Goal: Information Seeking & Learning: Compare options

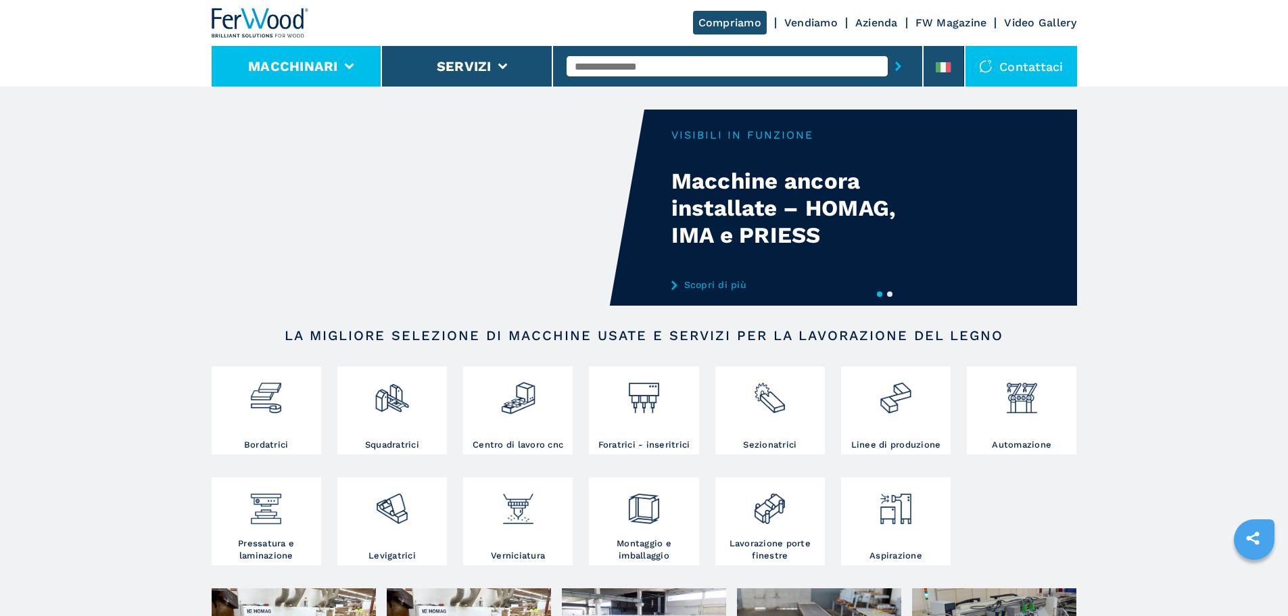
click at [293, 62] on button "Macchinari" at bounding box center [293, 66] width 90 height 16
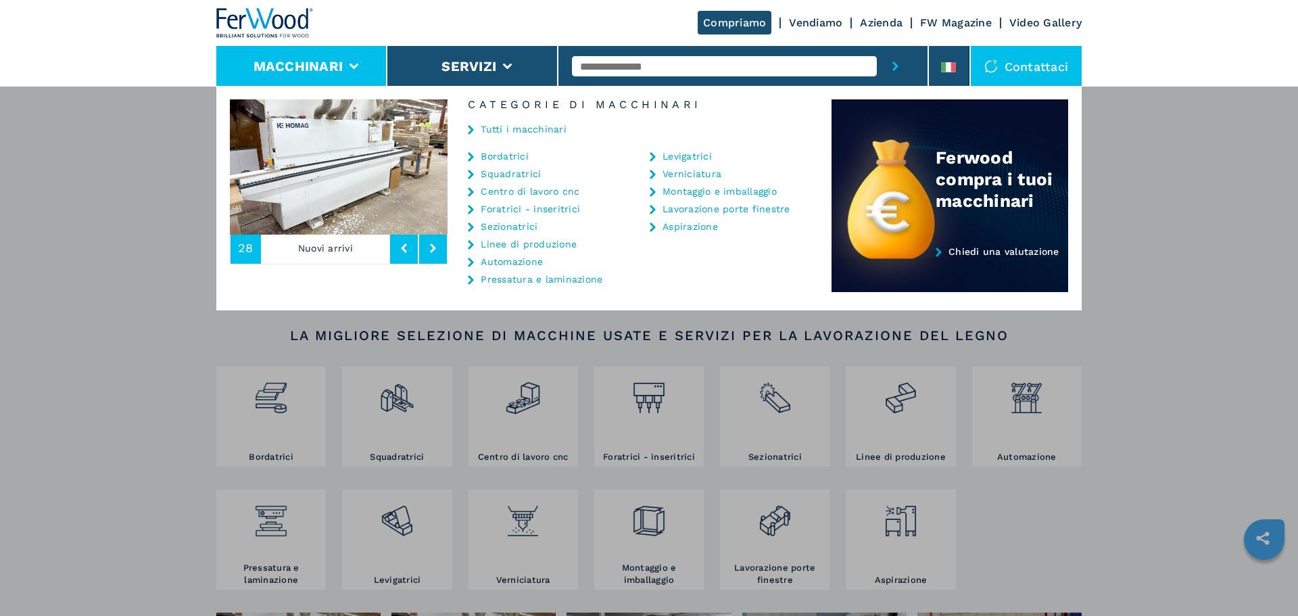
click at [500, 158] on link "Bordatrici" at bounding box center [505, 155] width 48 height 9
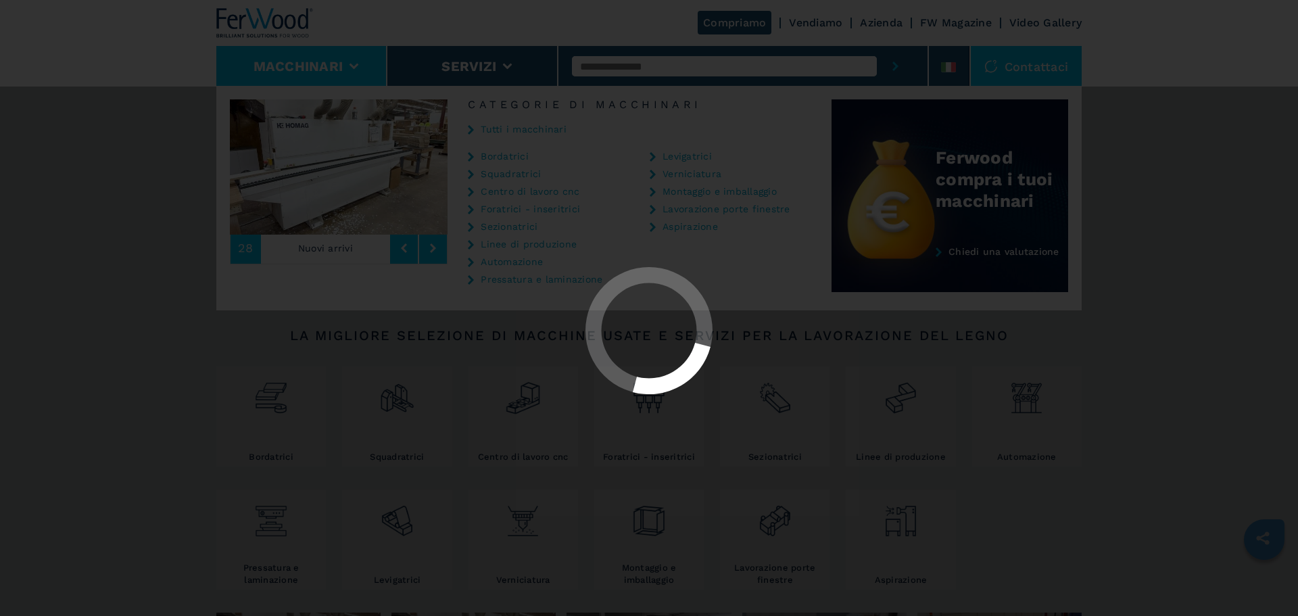
select select "**********"
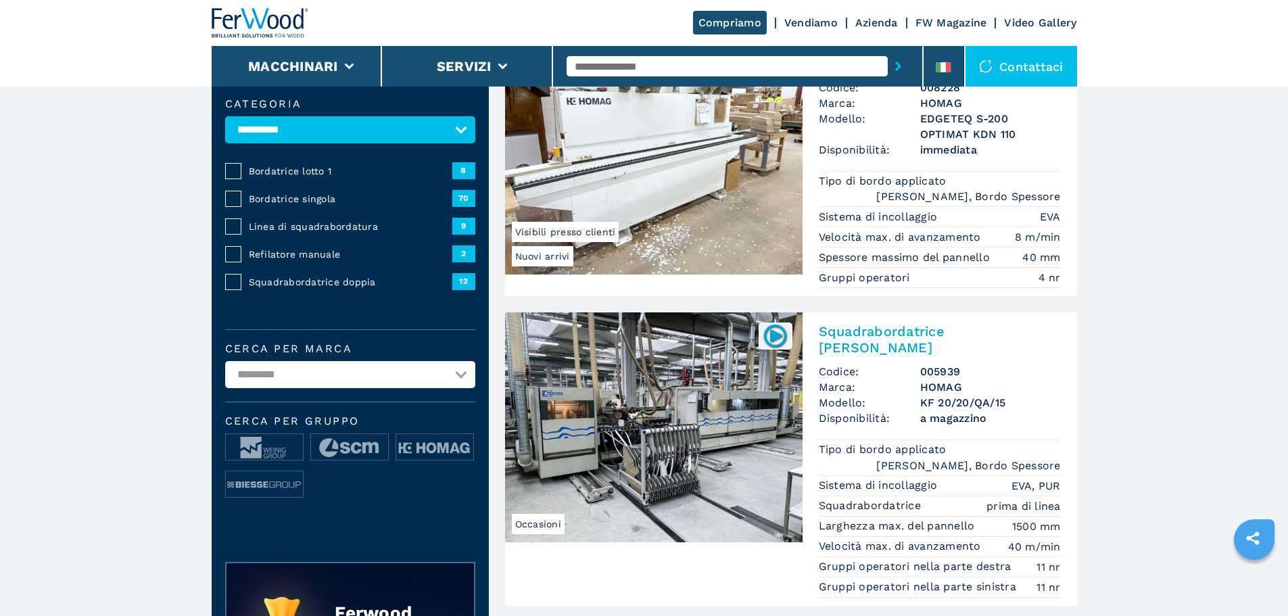
scroll to position [203, 0]
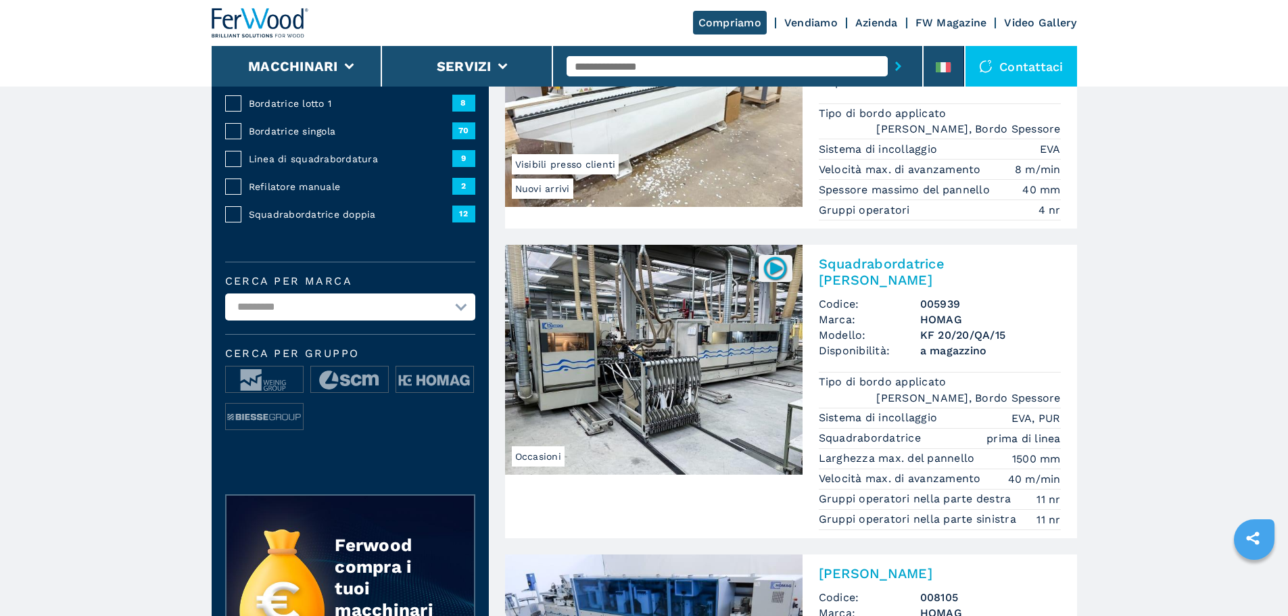
click at [391, 320] on select "**********" at bounding box center [350, 306] width 250 height 27
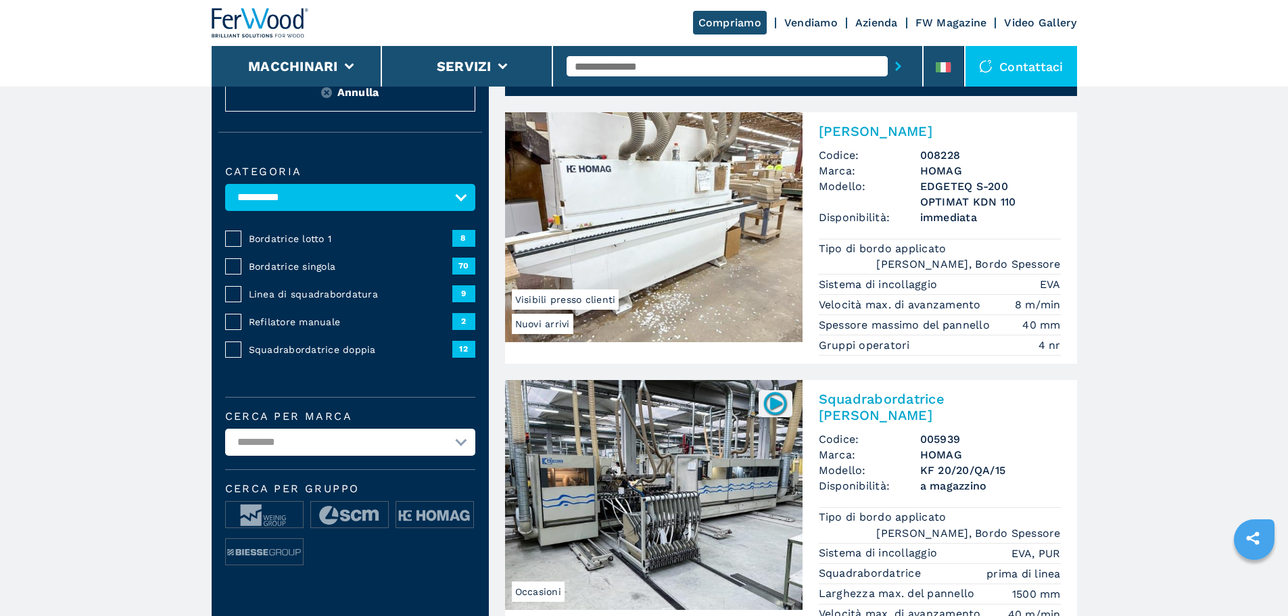
scroll to position [135, 0]
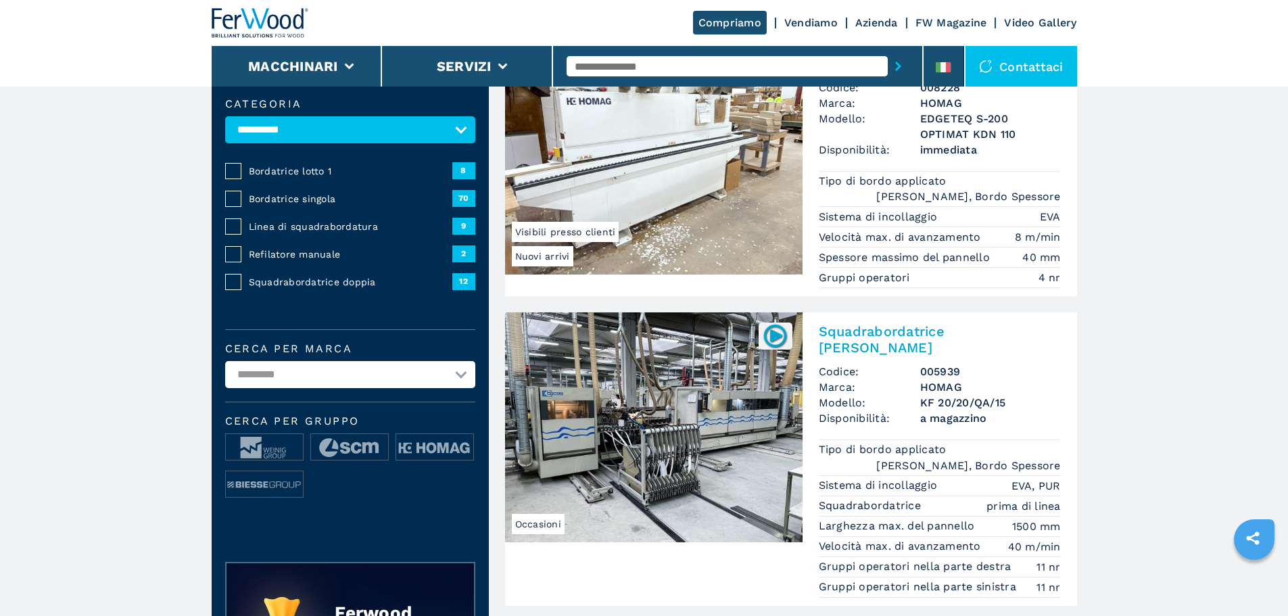
click at [266, 381] on select "**********" at bounding box center [350, 374] width 250 height 27
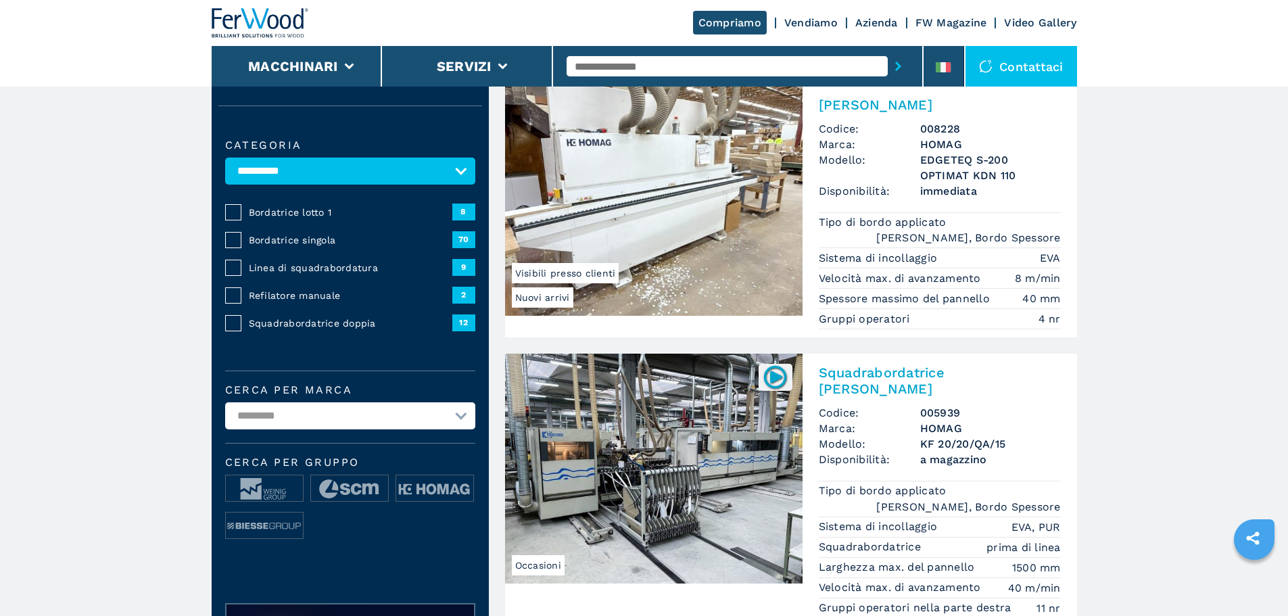
scroll to position [270, 0]
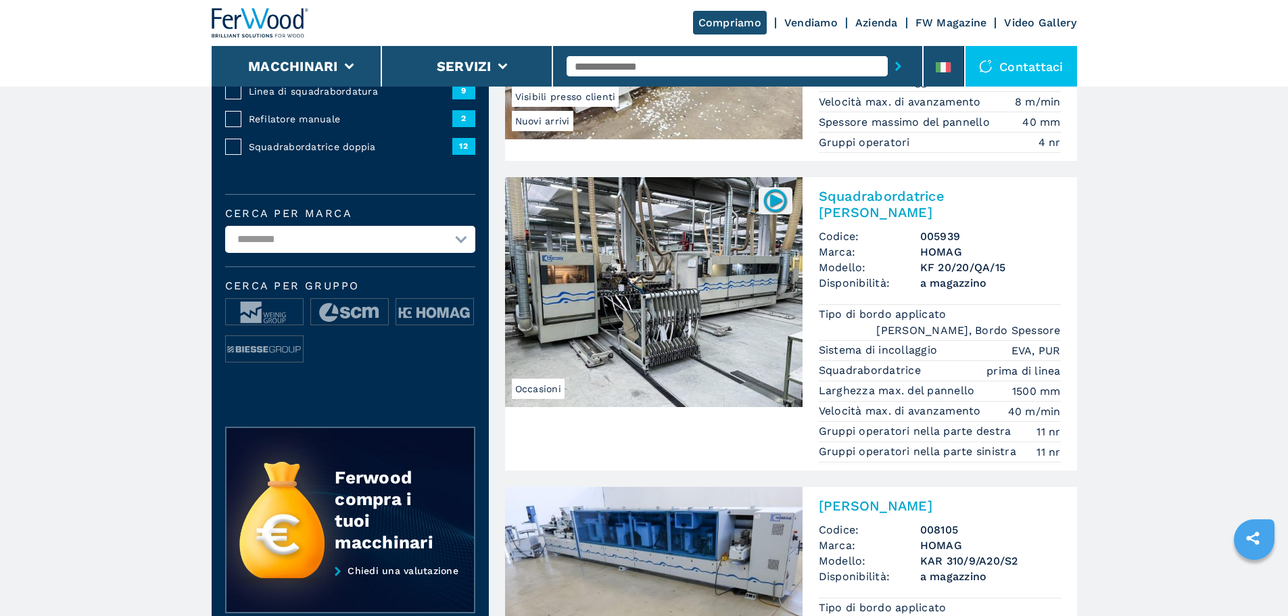
click at [728, 493] on img at bounding box center [653, 602] width 297 height 230
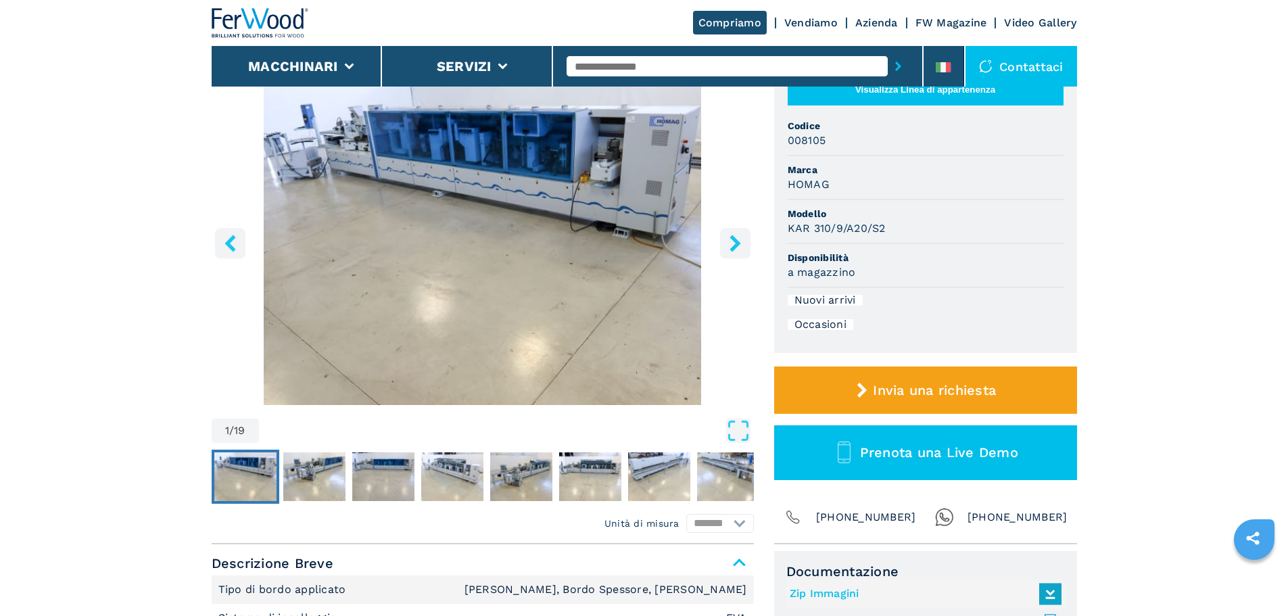
scroll to position [135, 0]
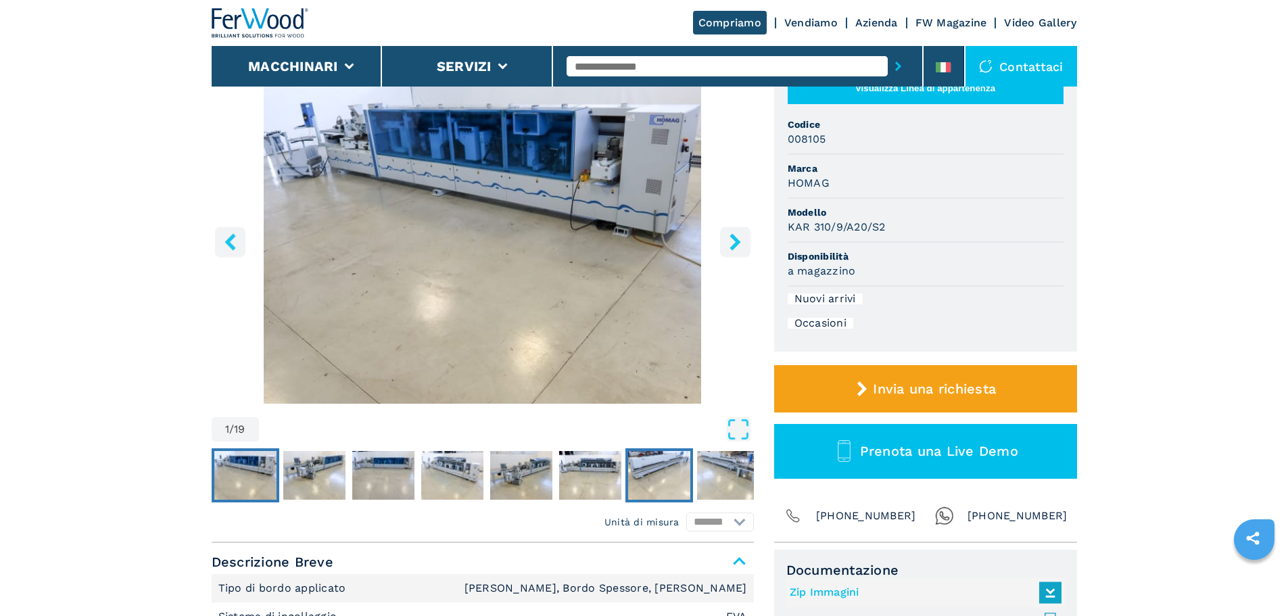
click at [665, 473] on img "Go to Slide 7" at bounding box center [659, 475] width 62 height 49
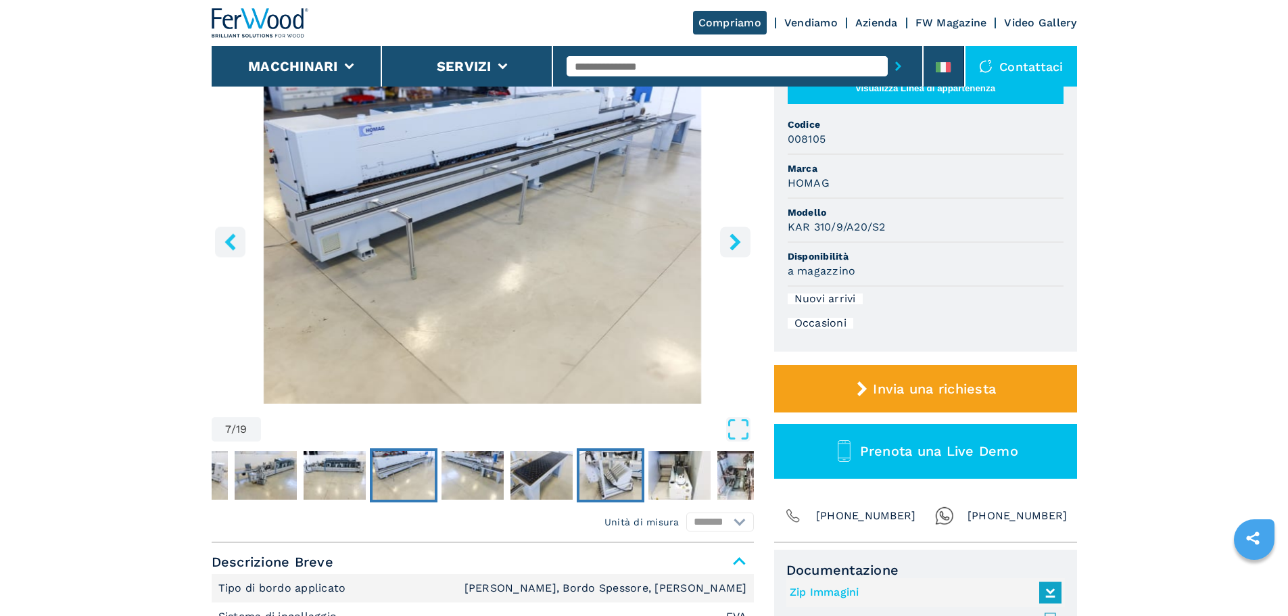
click at [614, 472] on img "Go to Slide 10" at bounding box center [610, 475] width 62 height 49
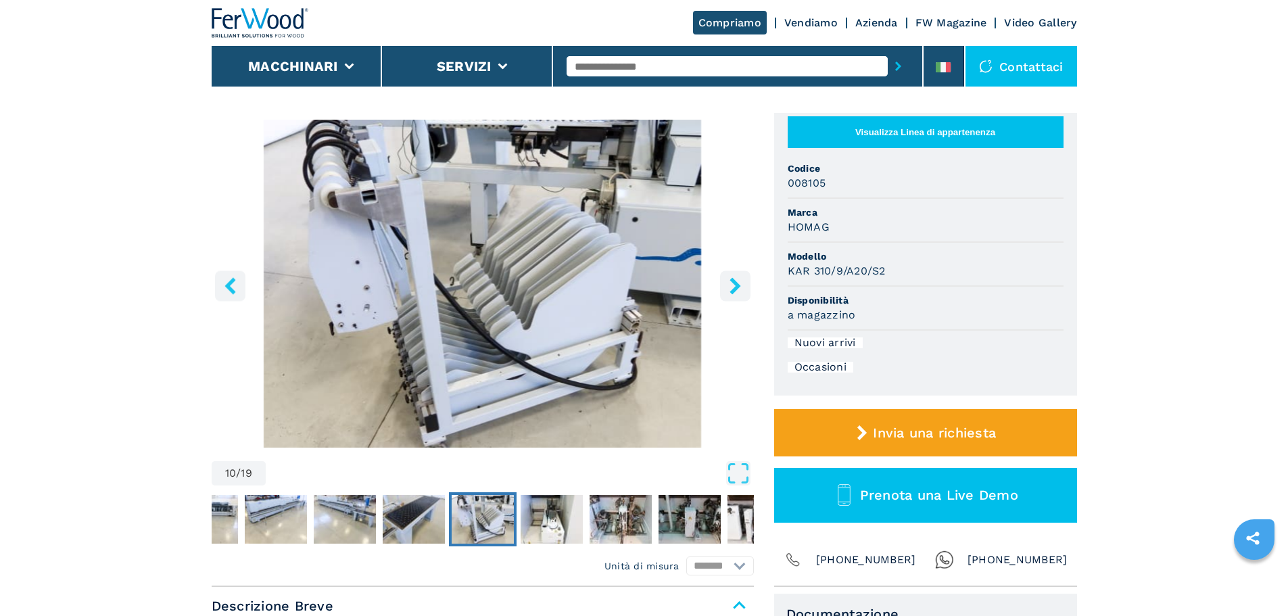
scroll to position [68, 0]
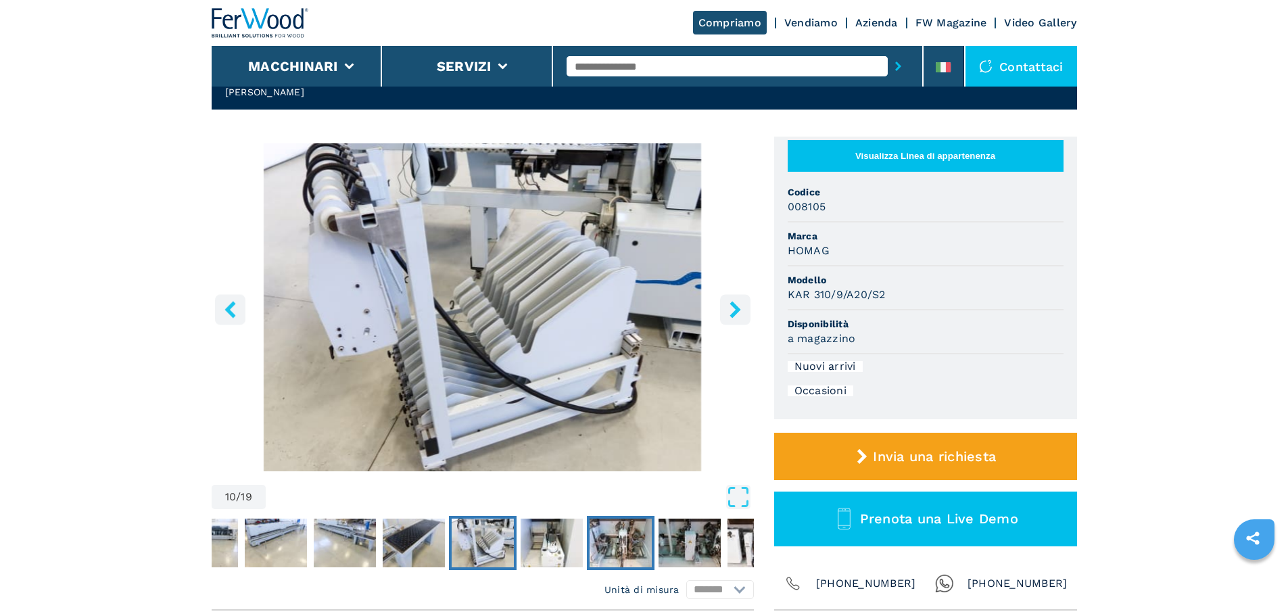
click at [604, 537] on img "Go to Slide 12" at bounding box center [620, 542] width 62 height 49
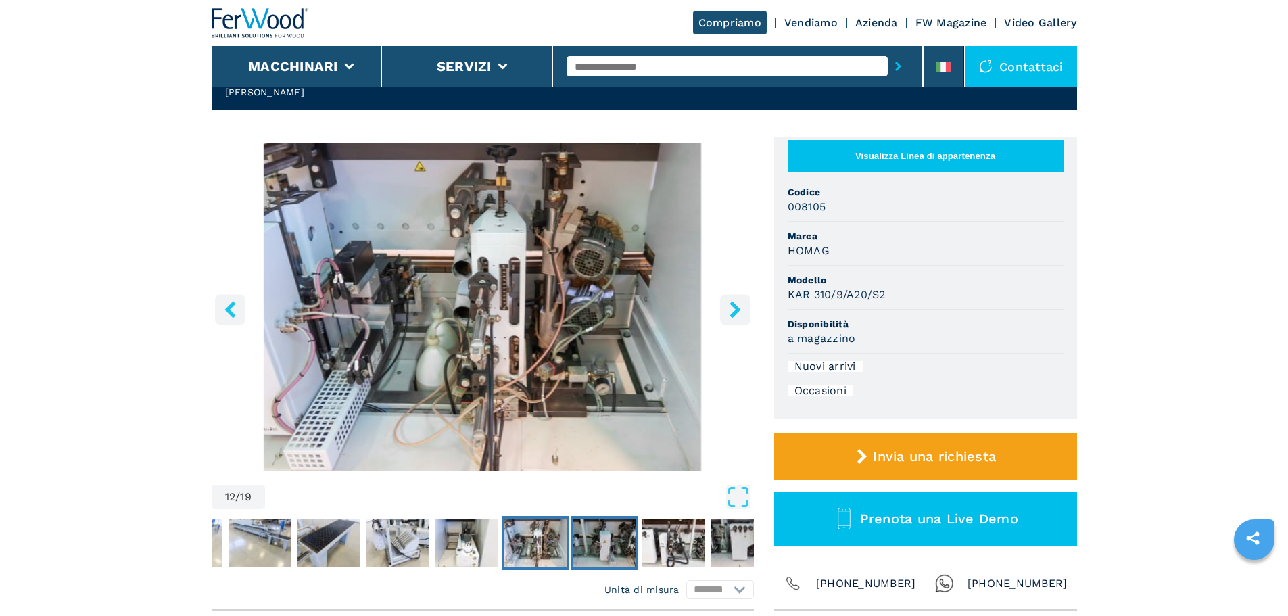
click at [604, 537] on img "Go to Slide 13" at bounding box center [604, 542] width 62 height 49
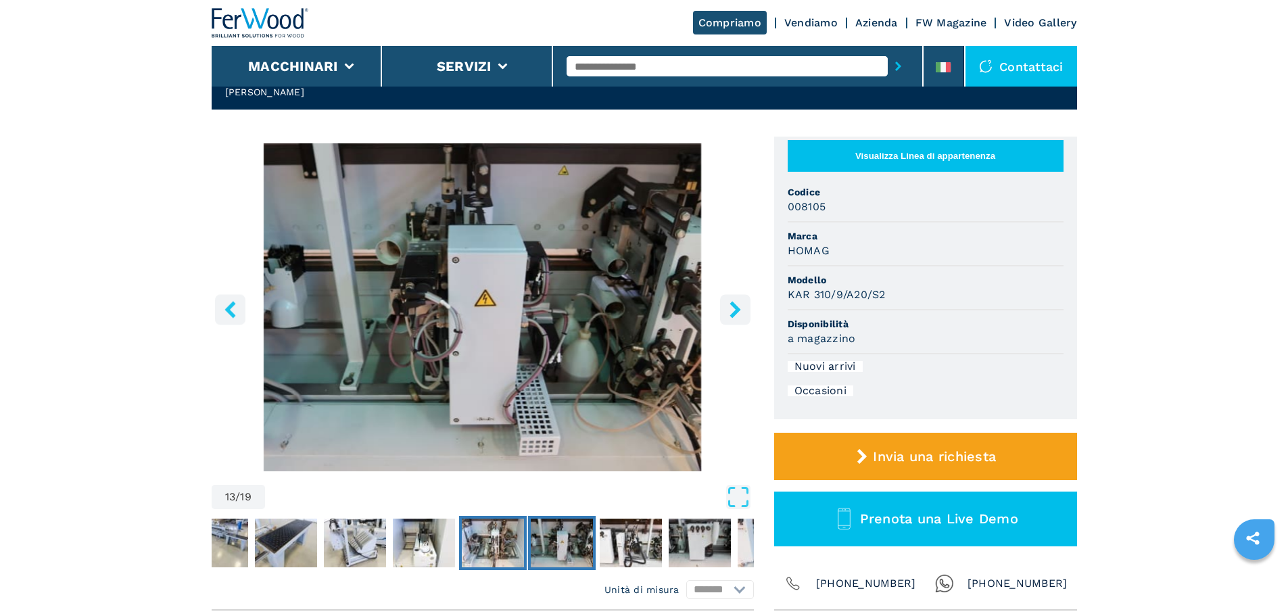
click at [498, 534] on img "Go to Slide 12" at bounding box center [493, 542] width 62 height 49
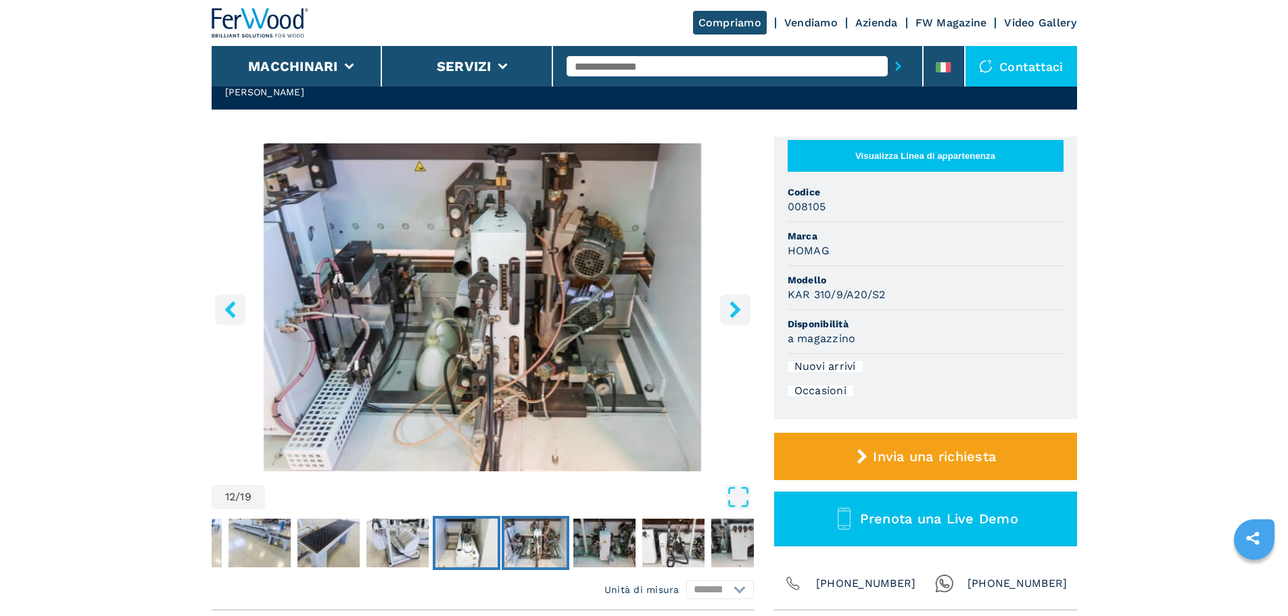
click at [475, 535] on img "Go to Slide 11" at bounding box center [466, 542] width 62 height 49
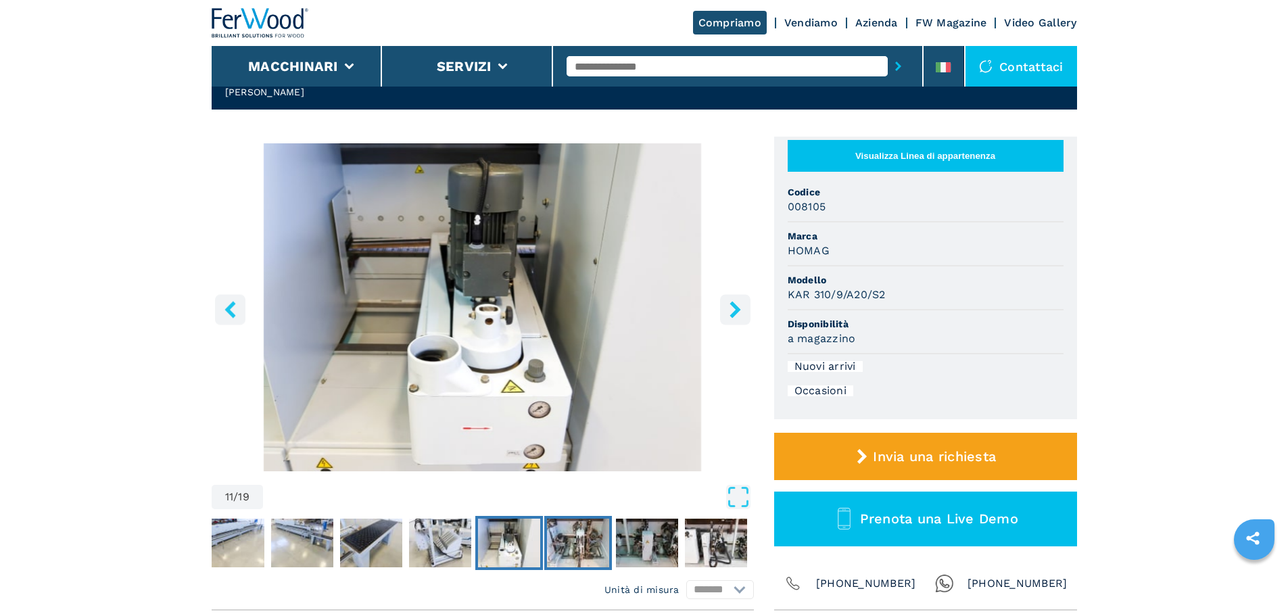
click at [589, 545] on img "Go to Slide 12" at bounding box center [578, 542] width 62 height 49
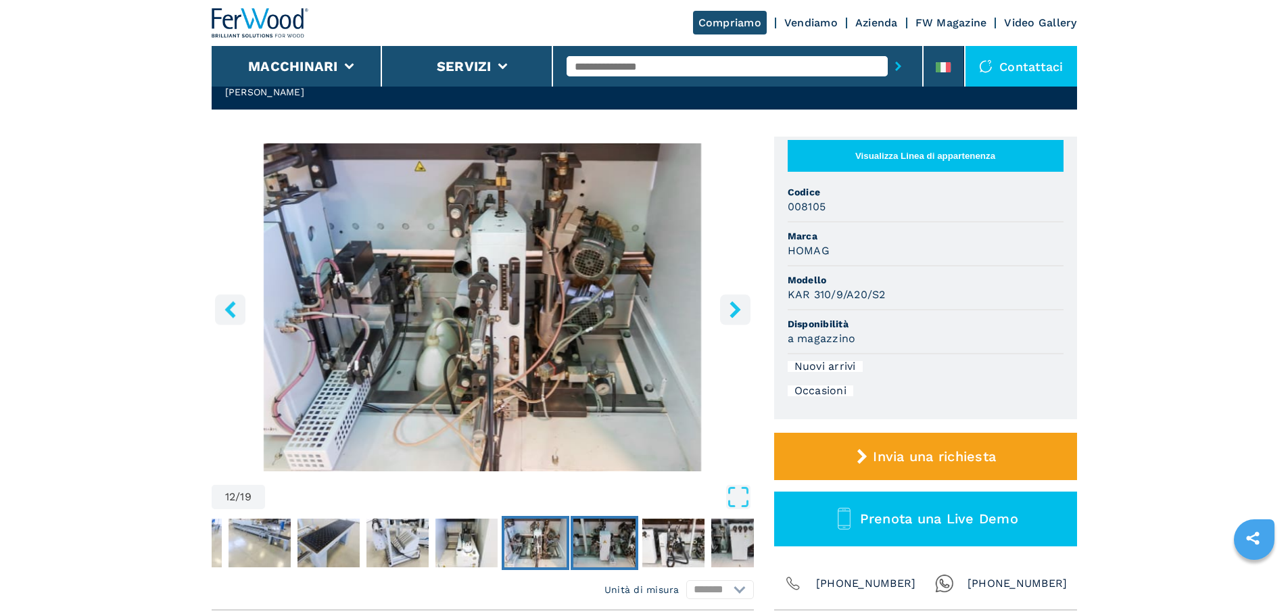
click at [604, 544] on img "Go to Slide 13" at bounding box center [604, 542] width 62 height 49
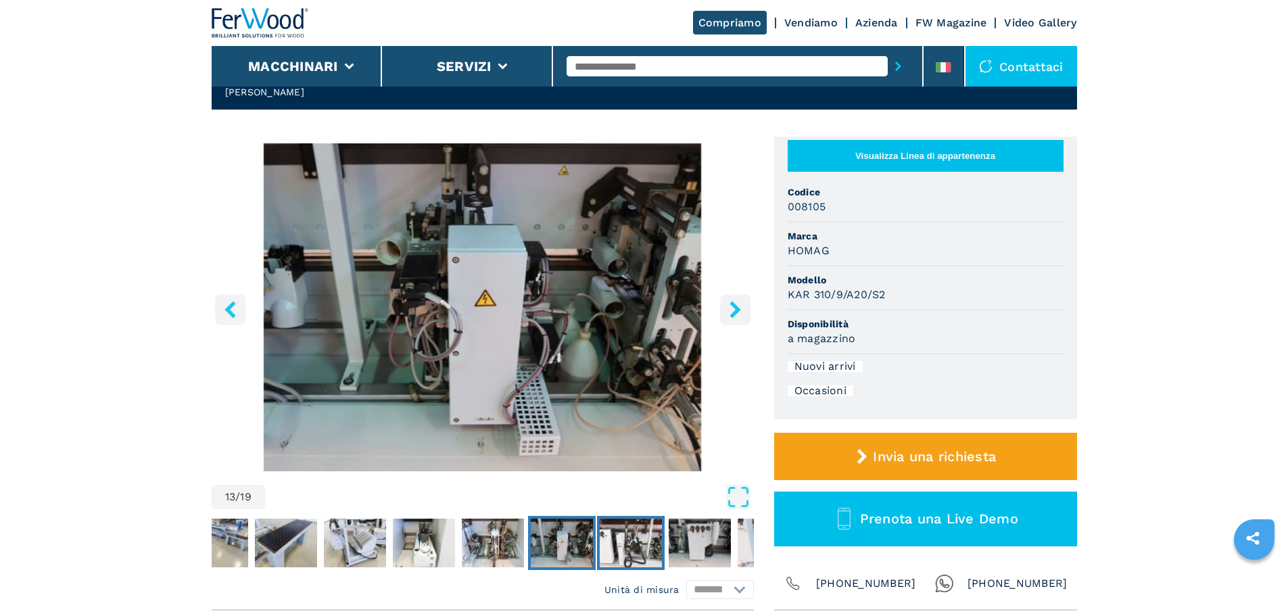
click at [646, 547] on img "Go to Slide 14" at bounding box center [631, 542] width 62 height 49
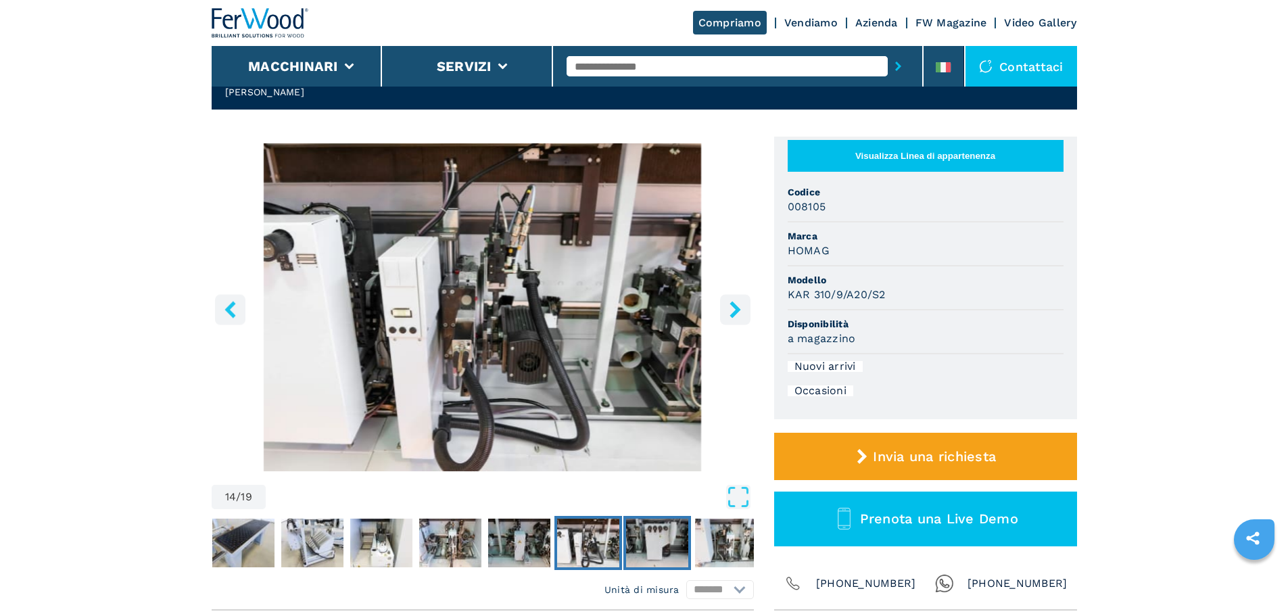
click at [646, 547] on img "Go to Slide 15" at bounding box center [657, 542] width 62 height 49
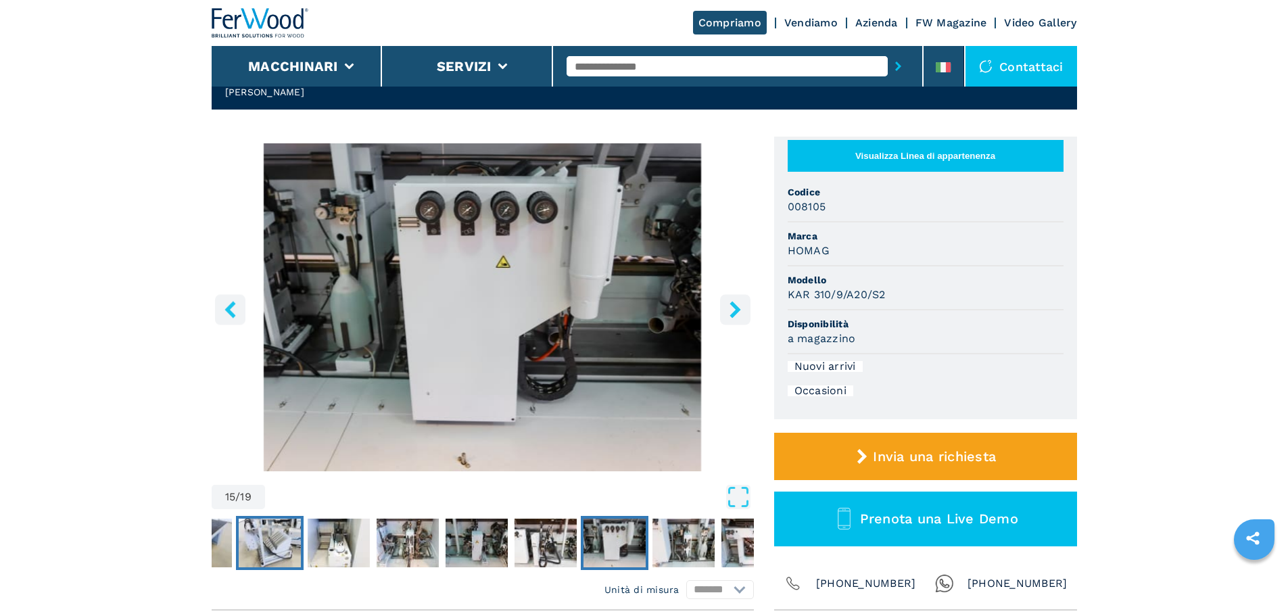
click at [258, 532] on img "Go to Slide 10" at bounding box center [270, 542] width 62 height 49
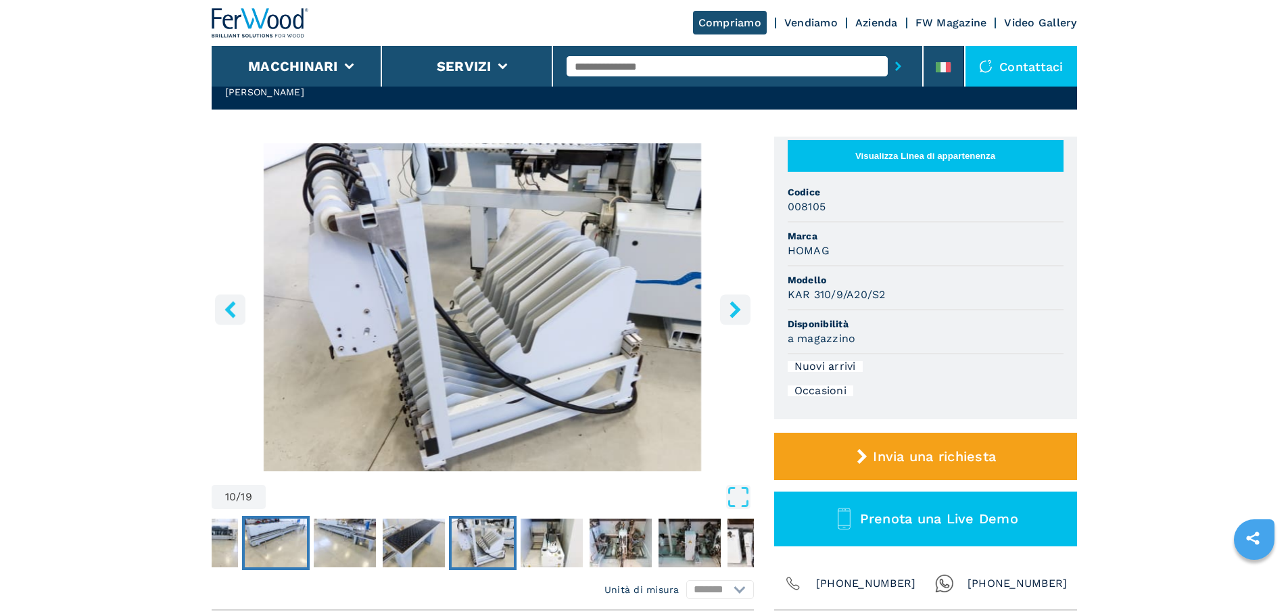
click at [275, 535] on img "Go to Slide 7" at bounding box center [276, 542] width 62 height 49
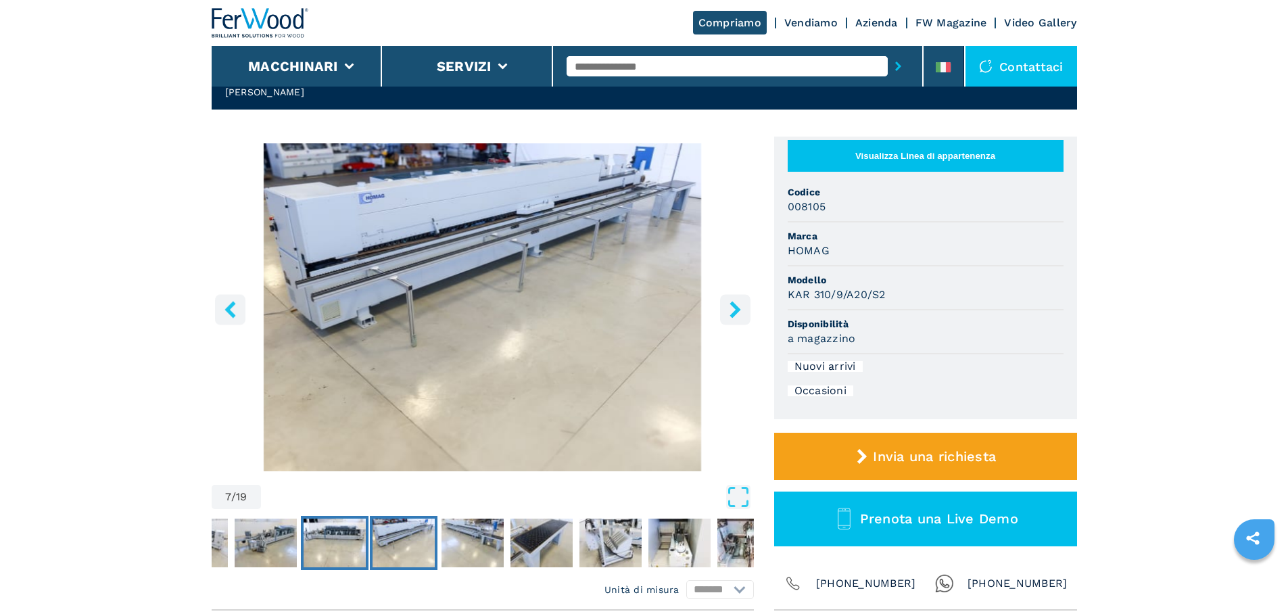
click at [318, 542] on img "Go to Slide 6" at bounding box center [335, 542] width 62 height 49
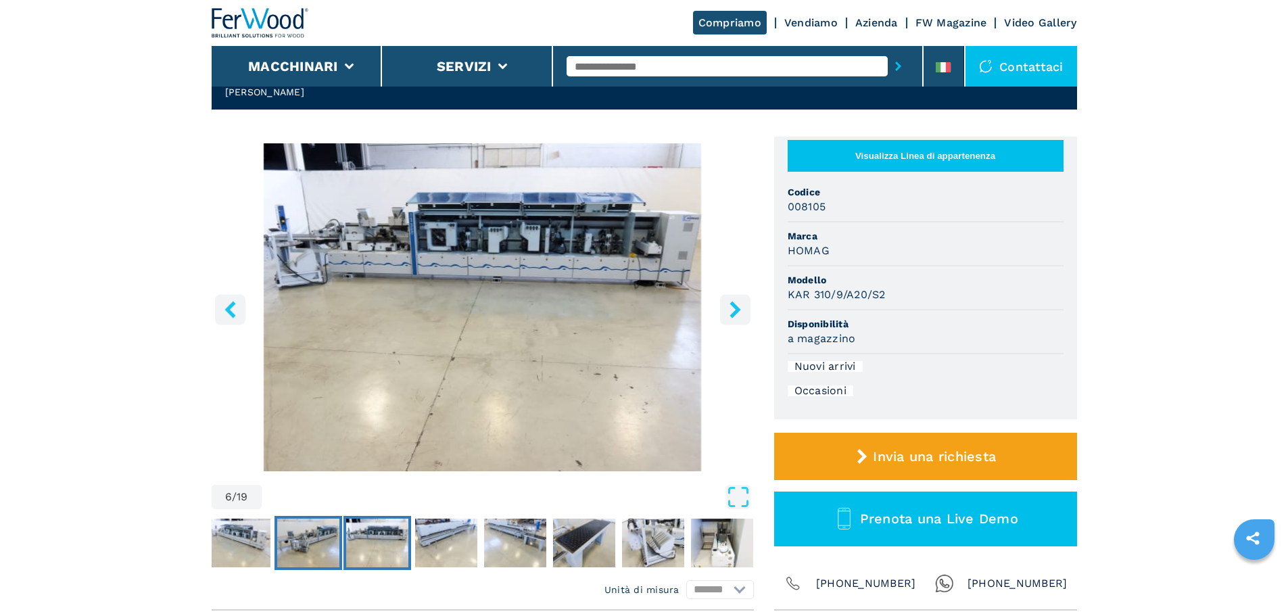
click at [297, 545] on img "Go to Slide 5" at bounding box center [308, 542] width 62 height 49
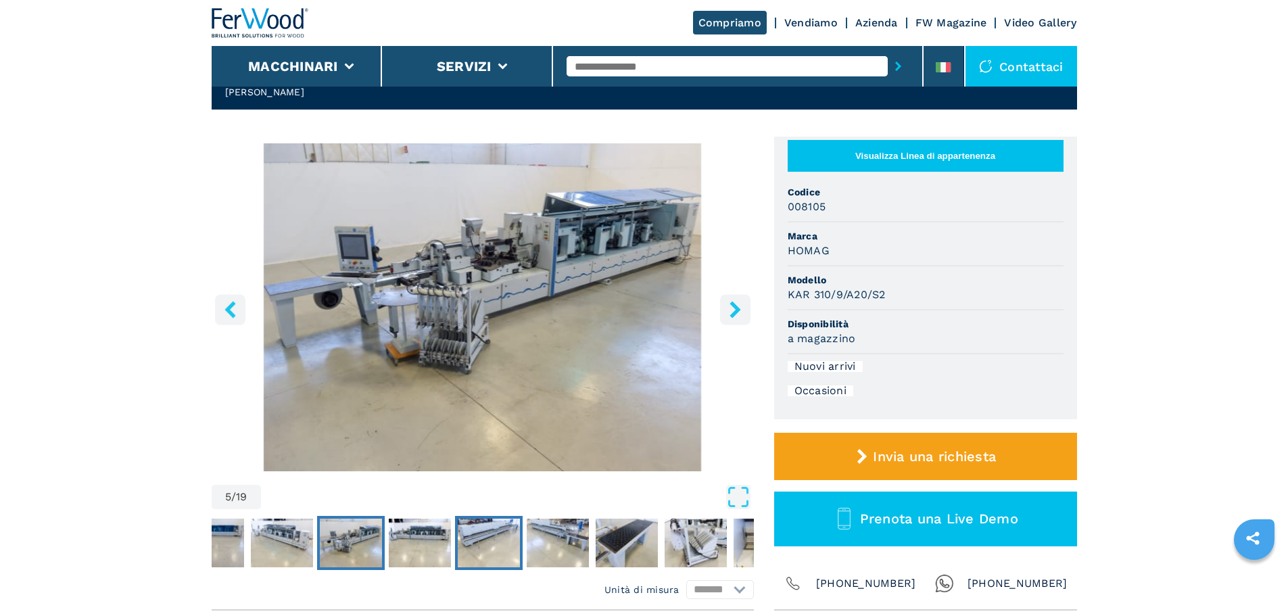
click at [456, 551] on button "Go to Slide 7" at bounding box center [489, 543] width 68 height 54
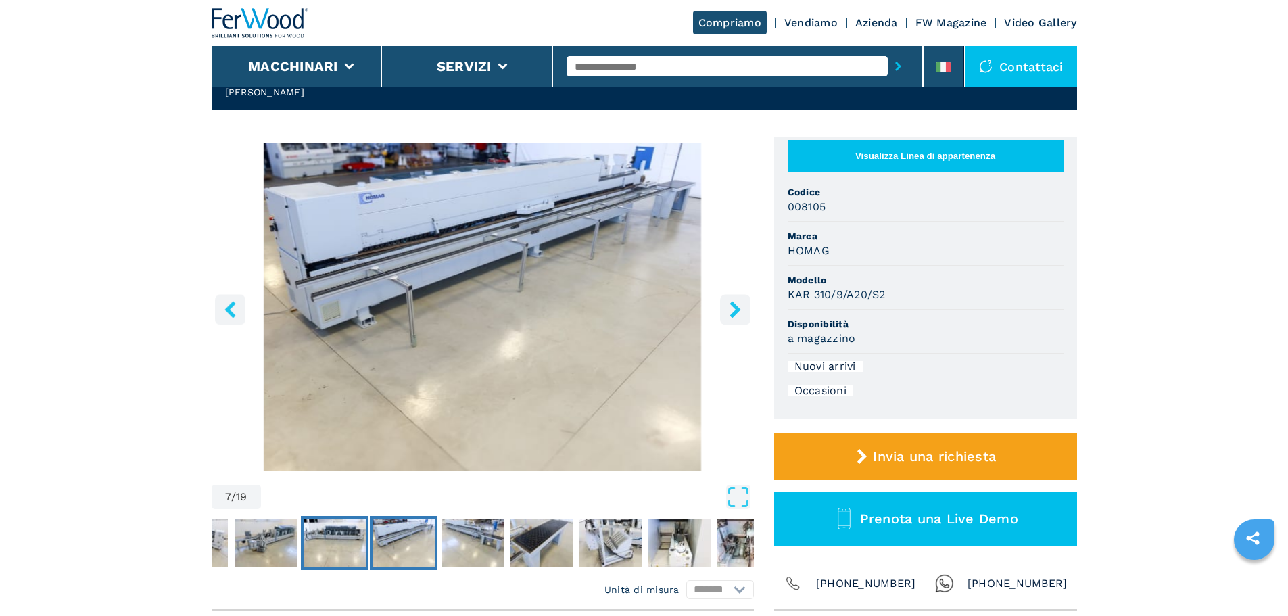
click at [337, 538] on img "Go to Slide 6" at bounding box center [335, 542] width 62 height 49
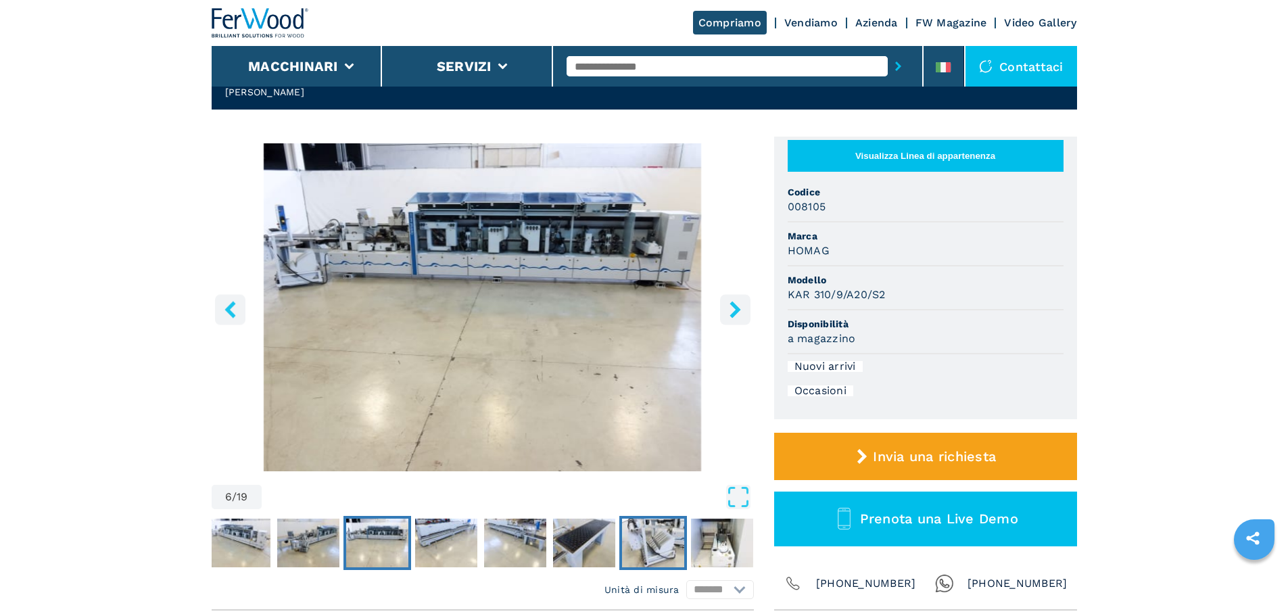
click at [677, 547] on img "Go to Slide 10" at bounding box center [653, 542] width 62 height 49
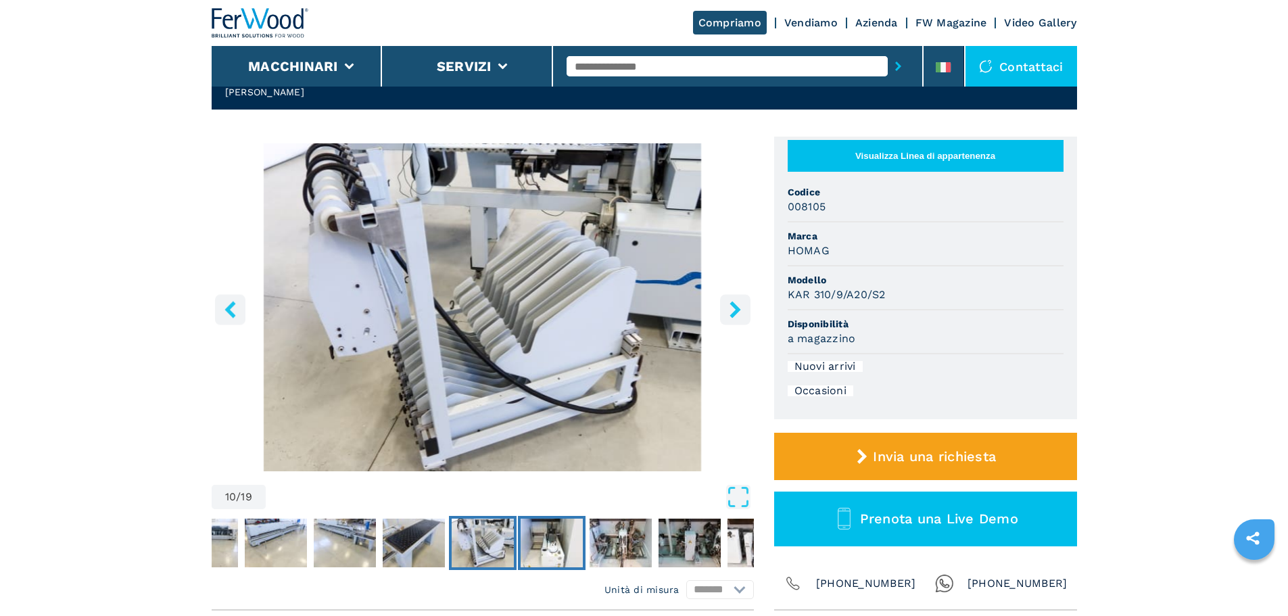
click at [556, 549] on img "Go to Slide 11" at bounding box center [552, 542] width 62 height 49
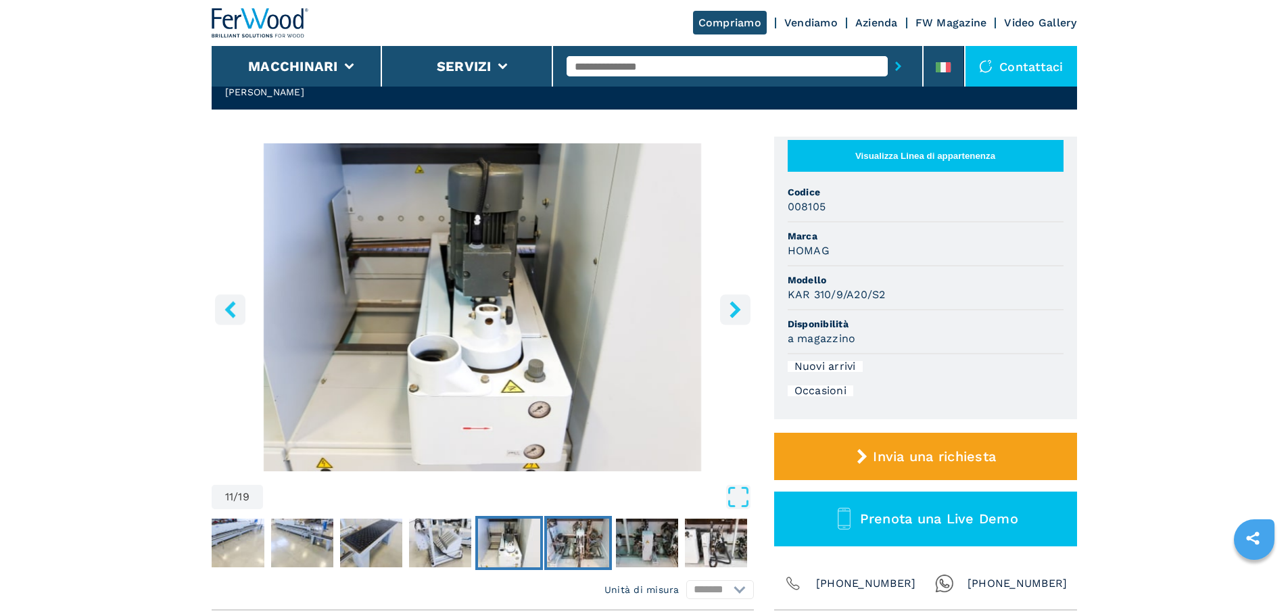
click at [570, 548] on img "Go to Slide 12" at bounding box center [578, 542] width 62 height 49
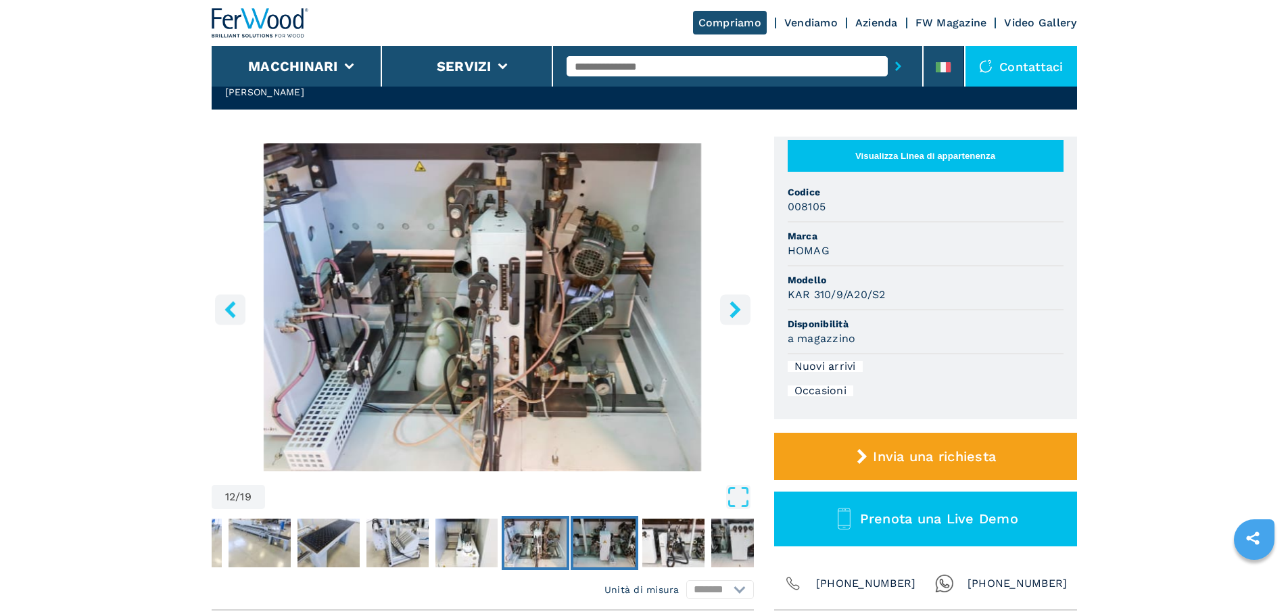
click at [598, 544] on img "Go to Slide 13" at bounding box center [604, 542] width 62 height 49
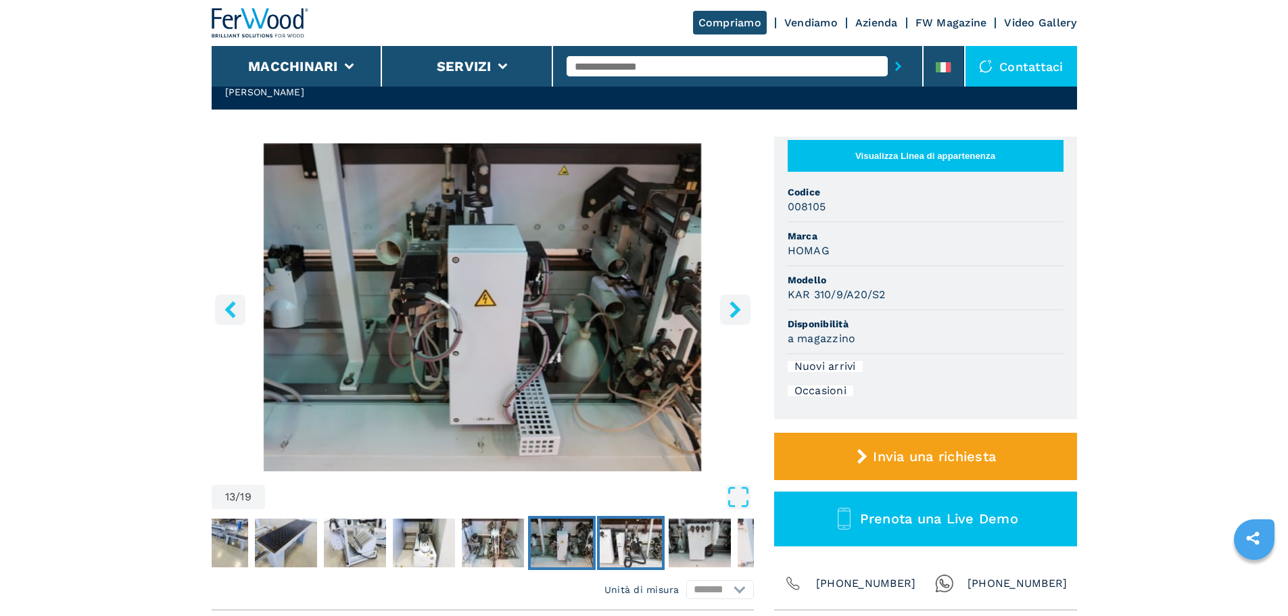
click at [630, 548] on img "Go to Slide 14" at bounding box center [631, 542] width 62 height 49
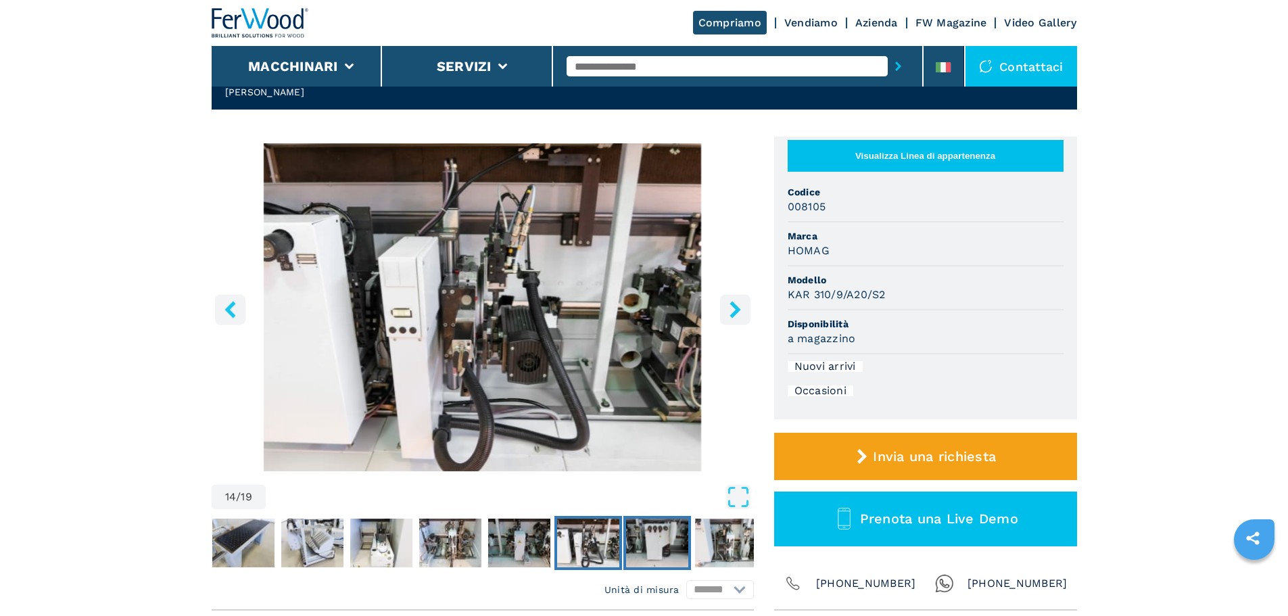
click at [680, 552] on img "Go to Slide 15" at bounding box center [657, 542] width 62 height 49
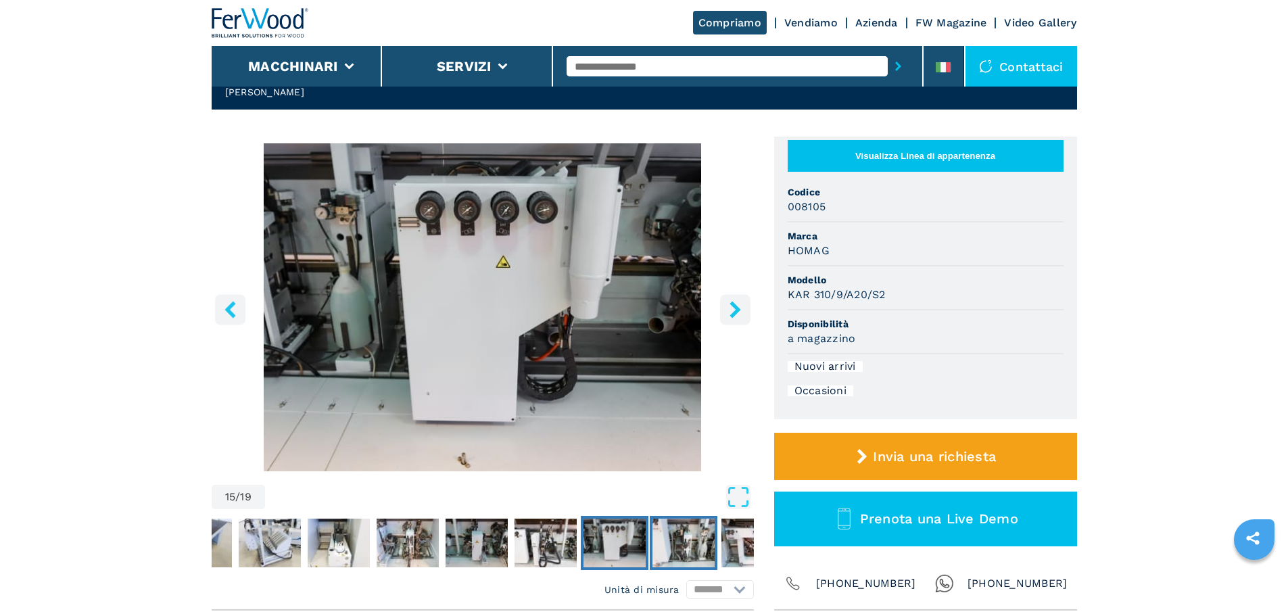
click at [715, 549] on button "Go to Slide 16" at bounding box center [684, 543] width 68 height 54
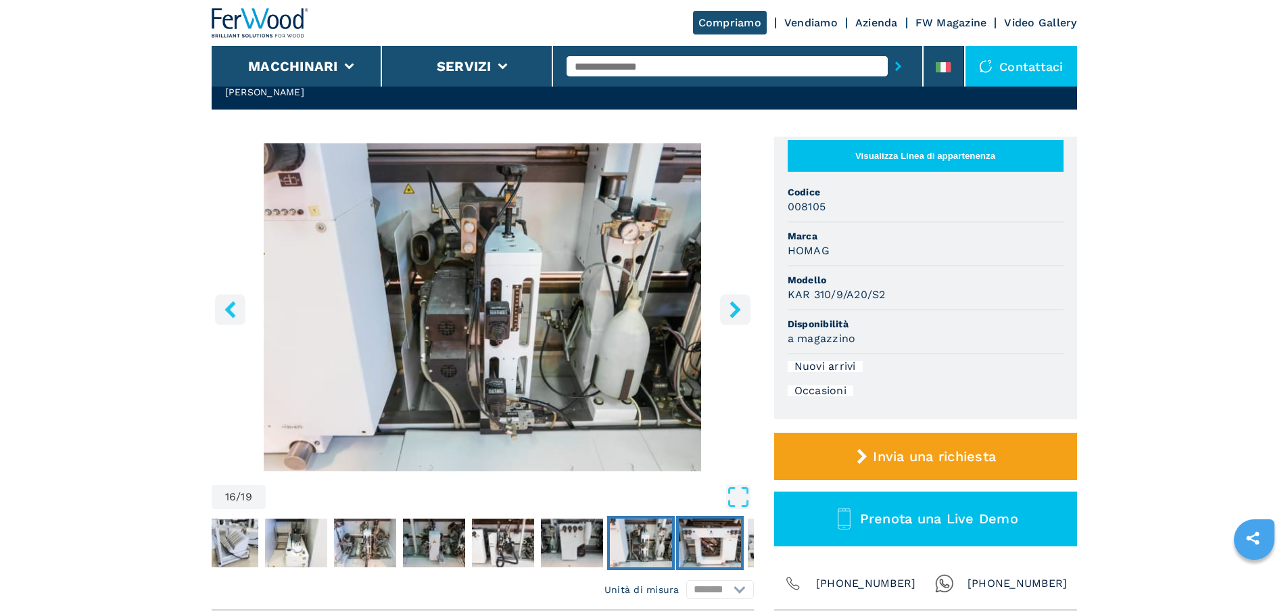
click at [719, 548] on img "Go to Slide 17" at bounding box center [710, 542] width 62 height 49
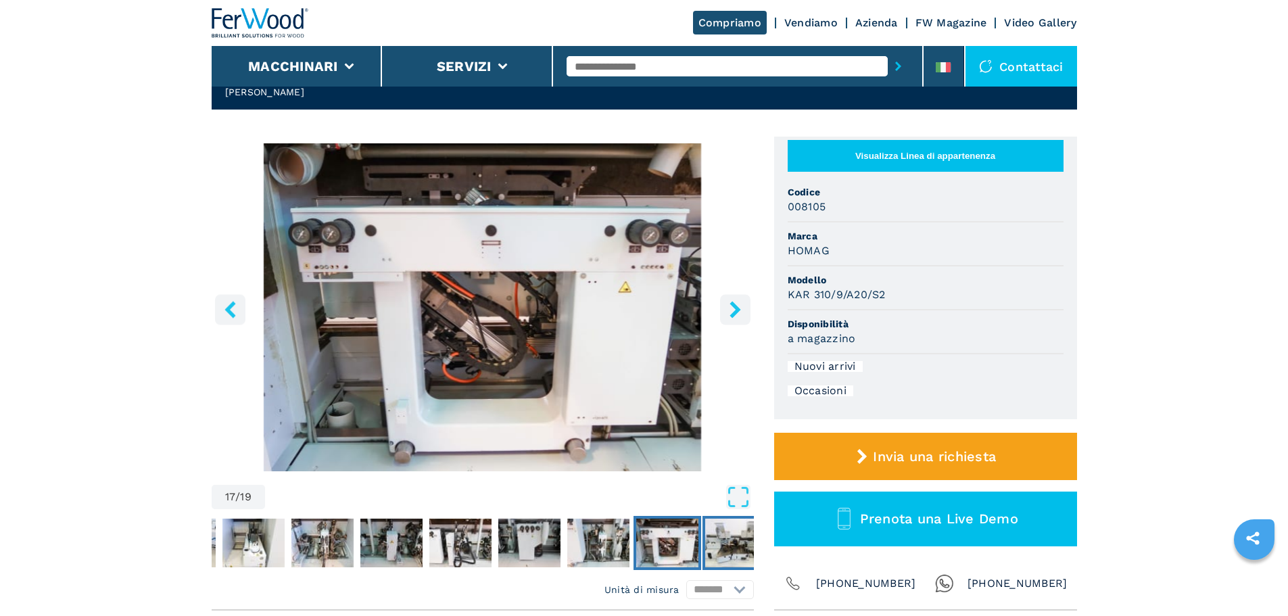
click at [724, 566] on img "Go to Slide 18" at bounding box center [736, 542] width 62 height 49
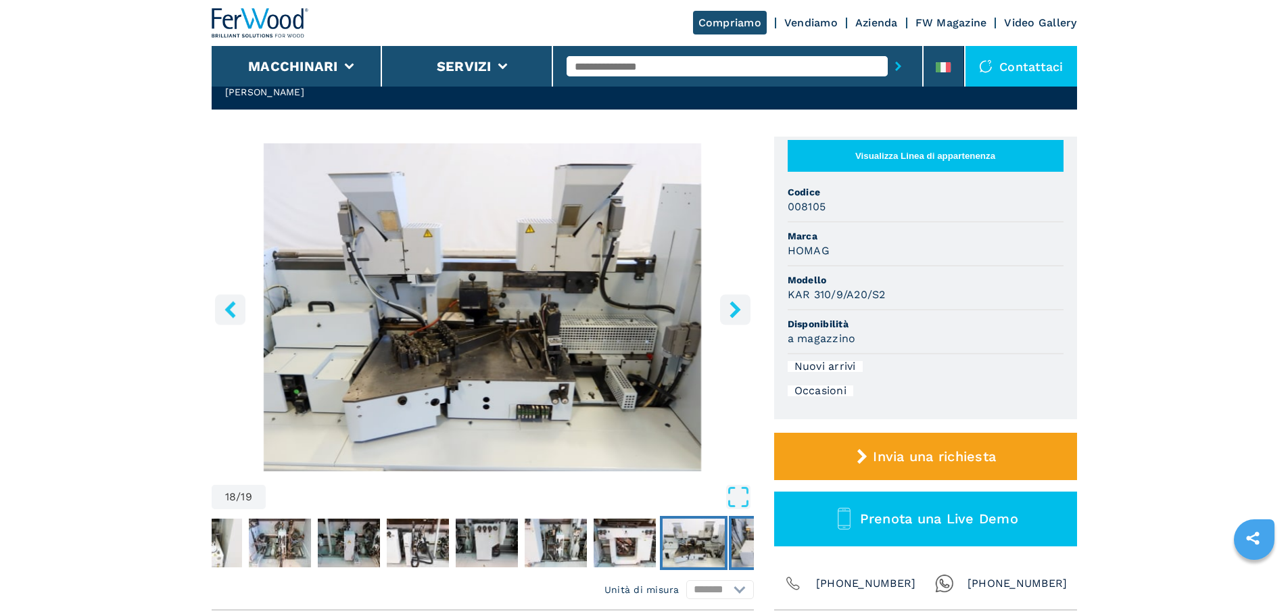
click at [747, 550] on img "Go to Slide 19" at bounding box center [762, 542] width 62 height 49
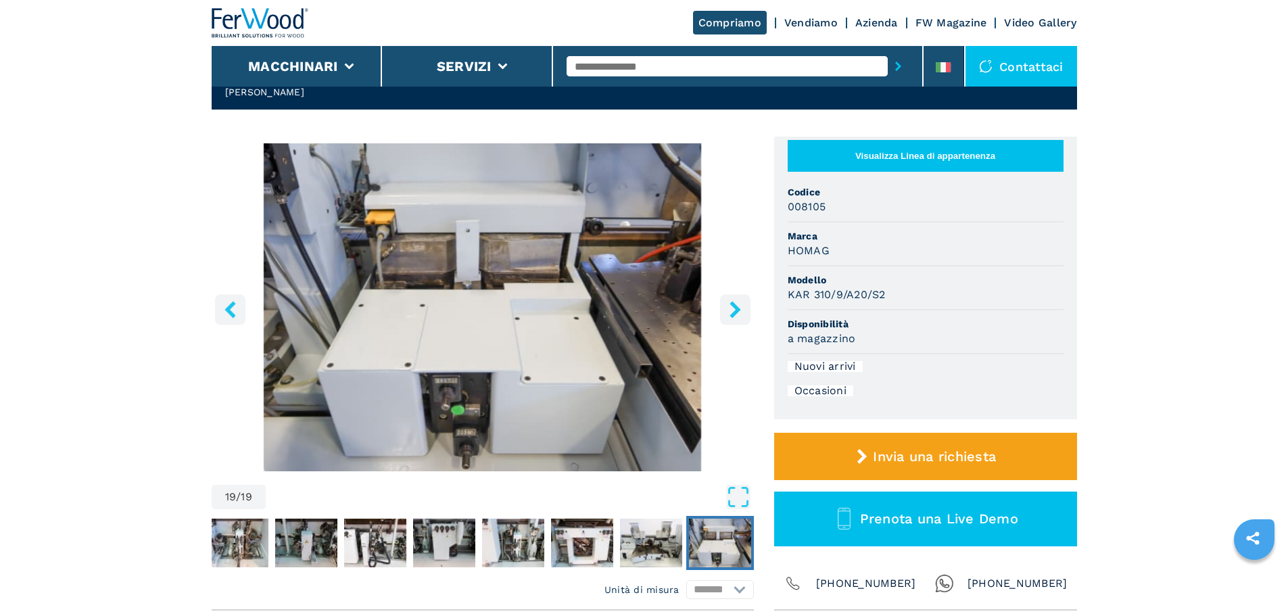
click at [238, 547] on img "Go to Slide 12" at bounding box center [237, 542] width 62 height 49
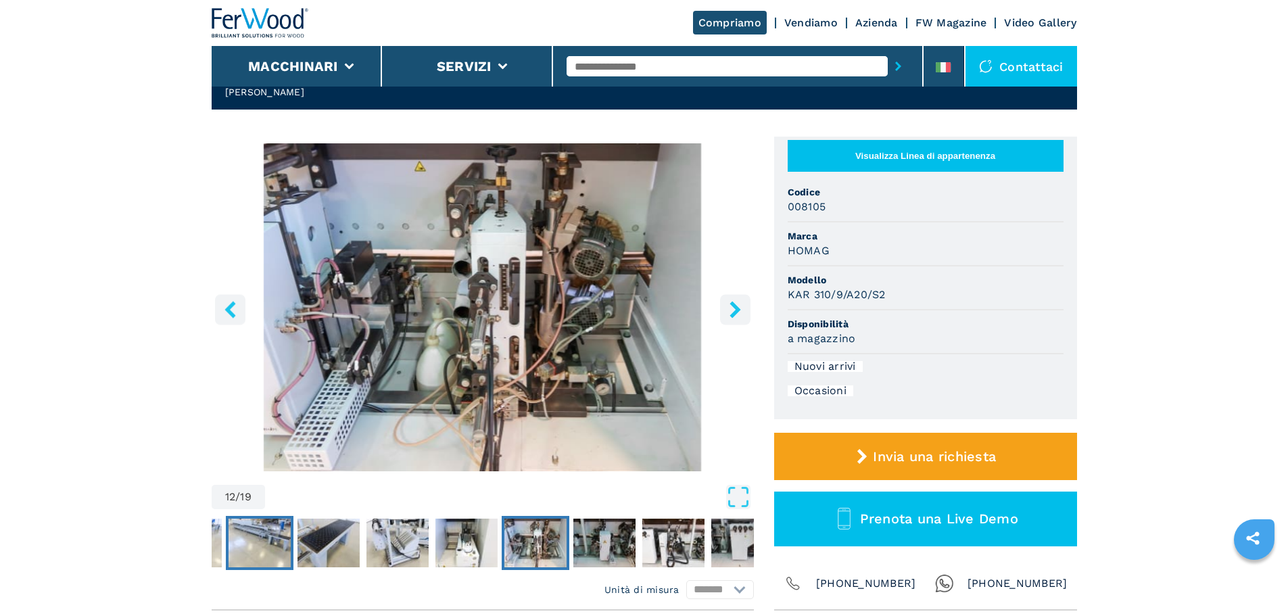
click at [238, 547] on img "Go to Slide 8" at bounding box center [259, 542] width 62 height 49
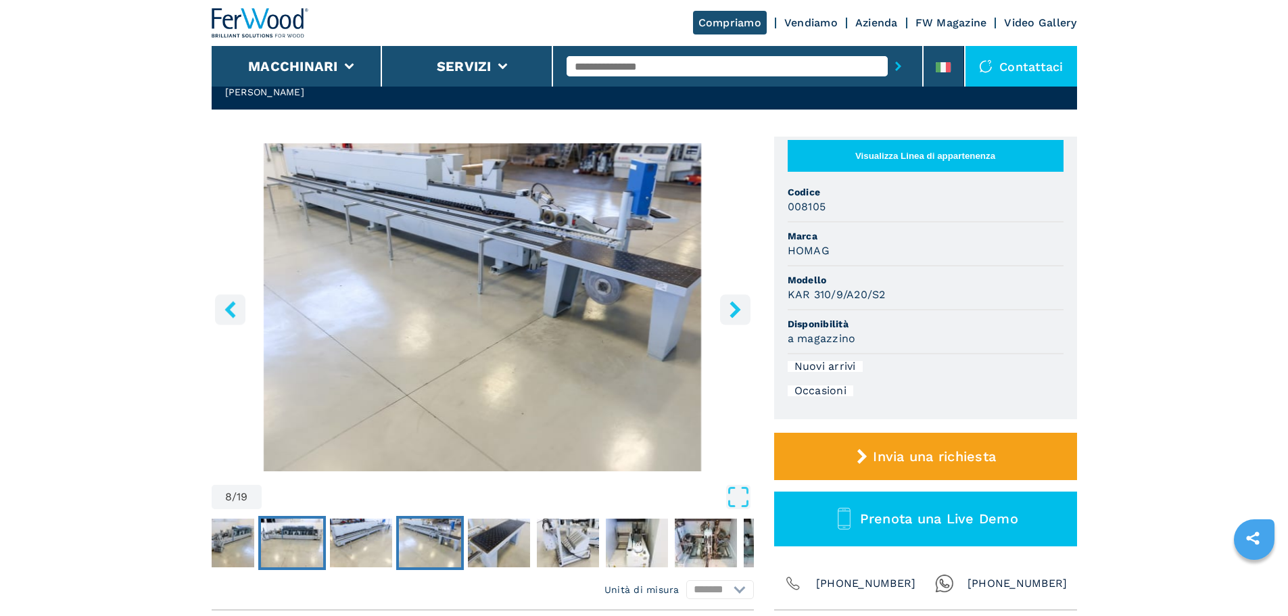
click at [271, 546] on img "Go to Slide 6" at bounding box center [292, 542] width 62 height 49
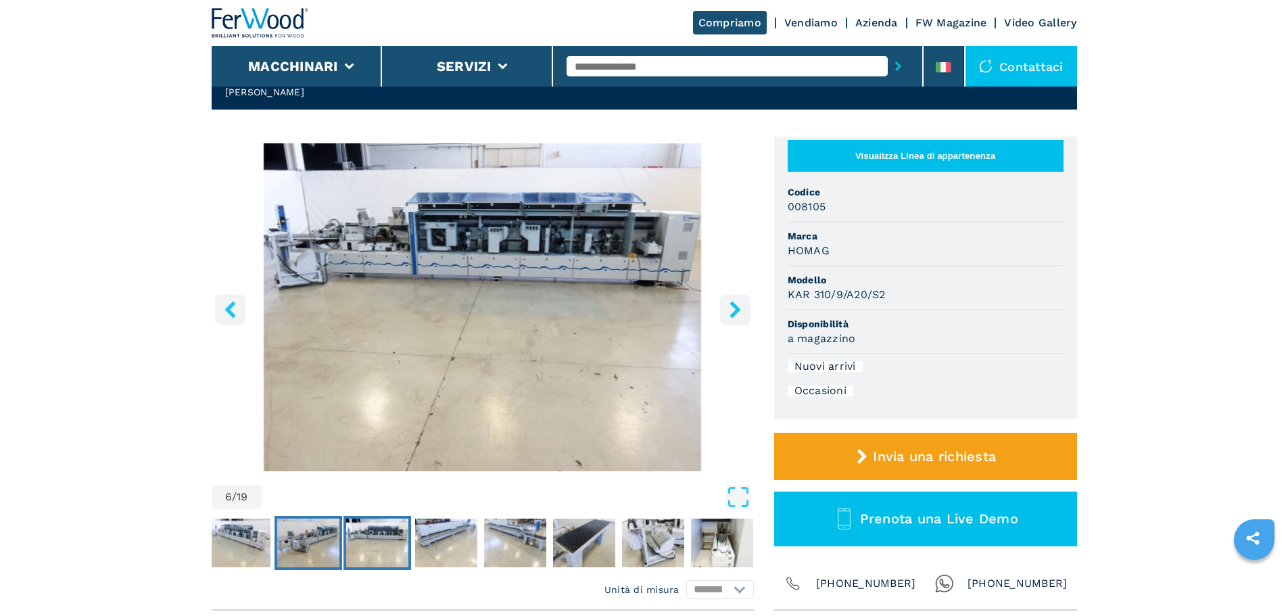
click at [306, 545] on img "Go to Slide 5" at bounding box center [308, 542] width 62 height 49
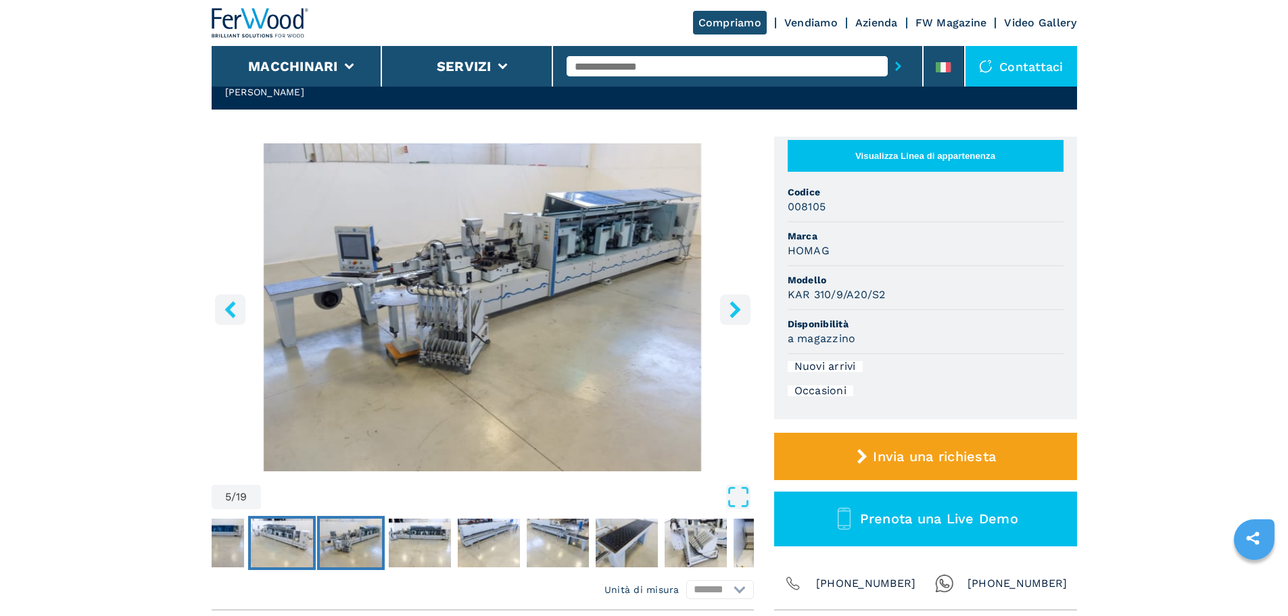
click at [278, 545] on img "Go to Slide 4" at bounding box center [282, 542] width 62 height 49
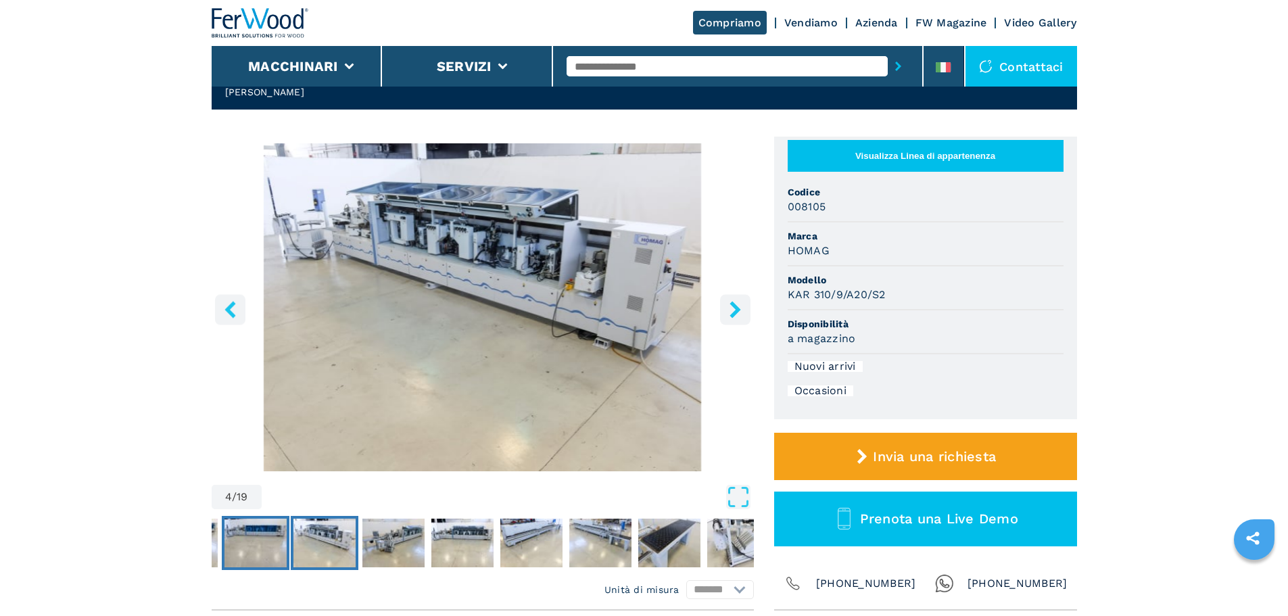
click at [276, 545] on img "Go to Slide 3" at bounding box center [255, 542] width 62 height 49
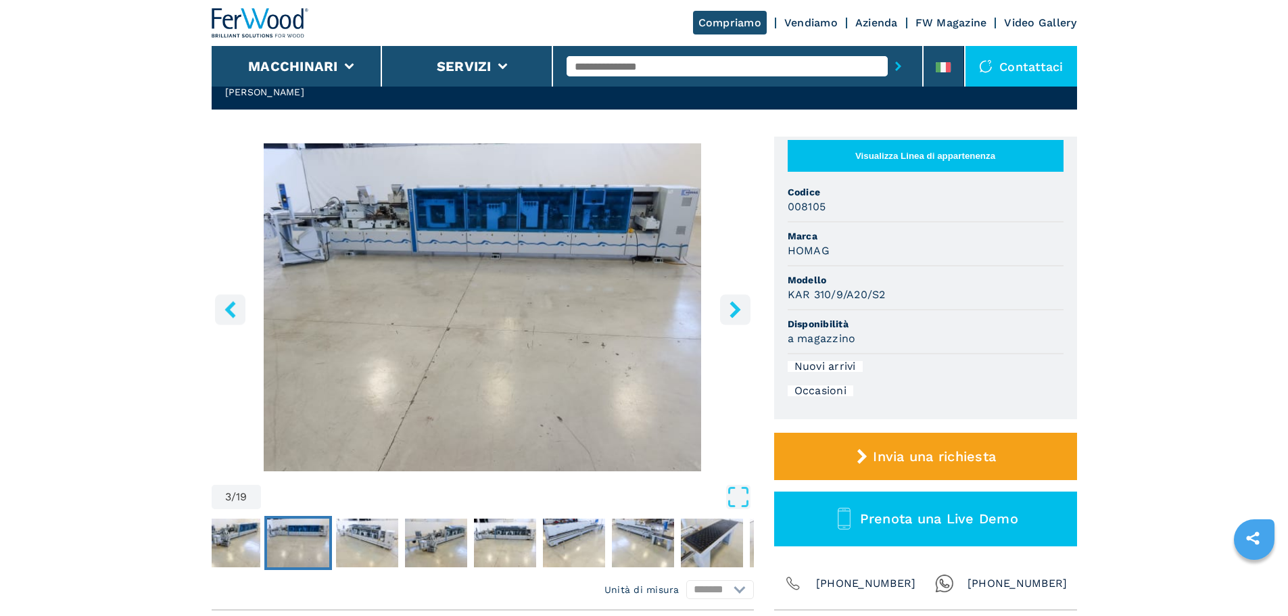
click at [272, 544] on img "Go to Slide 3" at bounding box center [298, 542] width 62 height 49
click at [257, 543] on img "Go to Slide 2" at bounding box center [229, 542] width 62 height 49
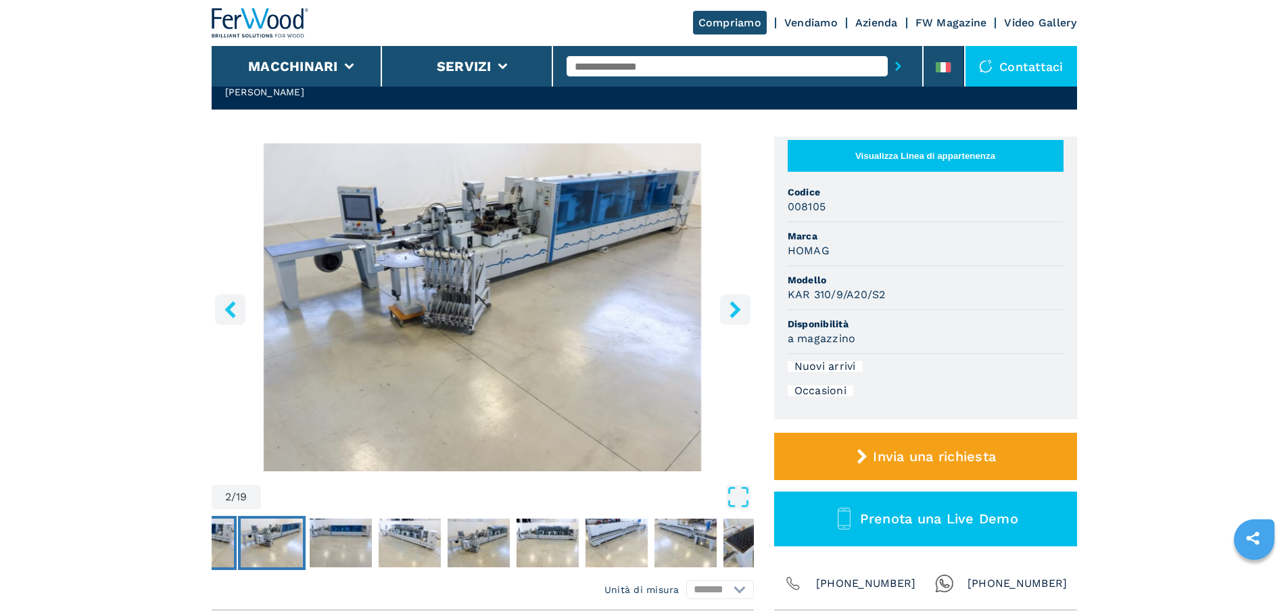
click at [235, 543] on button "Go to Slide 1" at bounding box center [203, 543] width 68 height 54
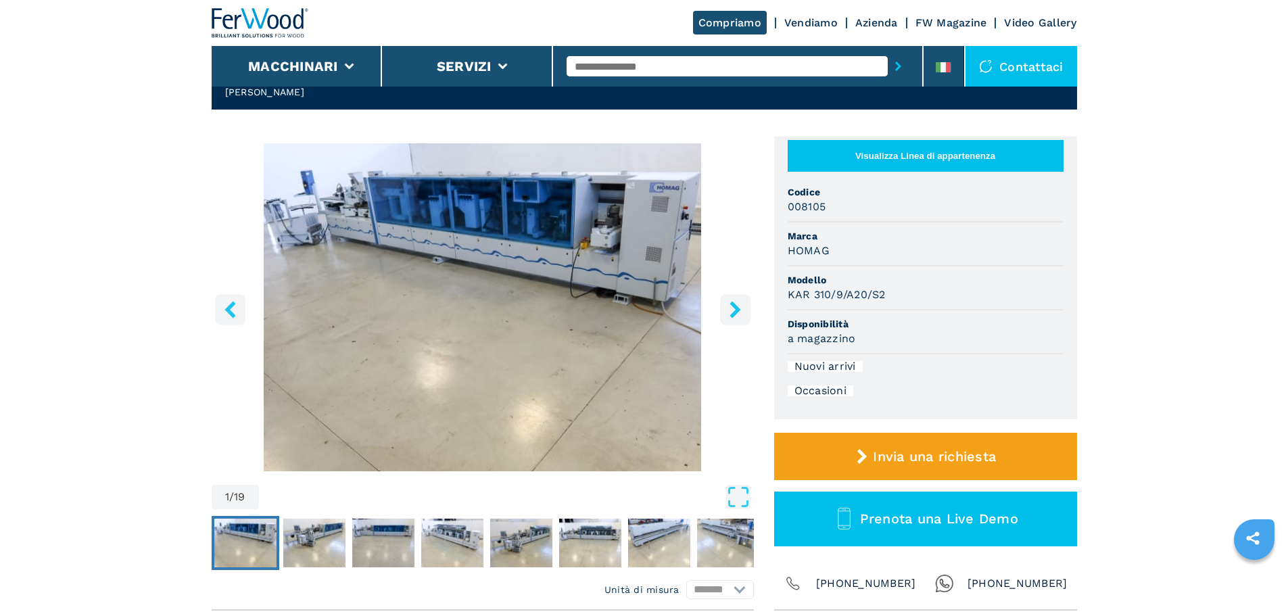
click at [904, 140] on button "Visualizza Linea di appartenenza" at bounding box center [926, 156] width 276 height 32
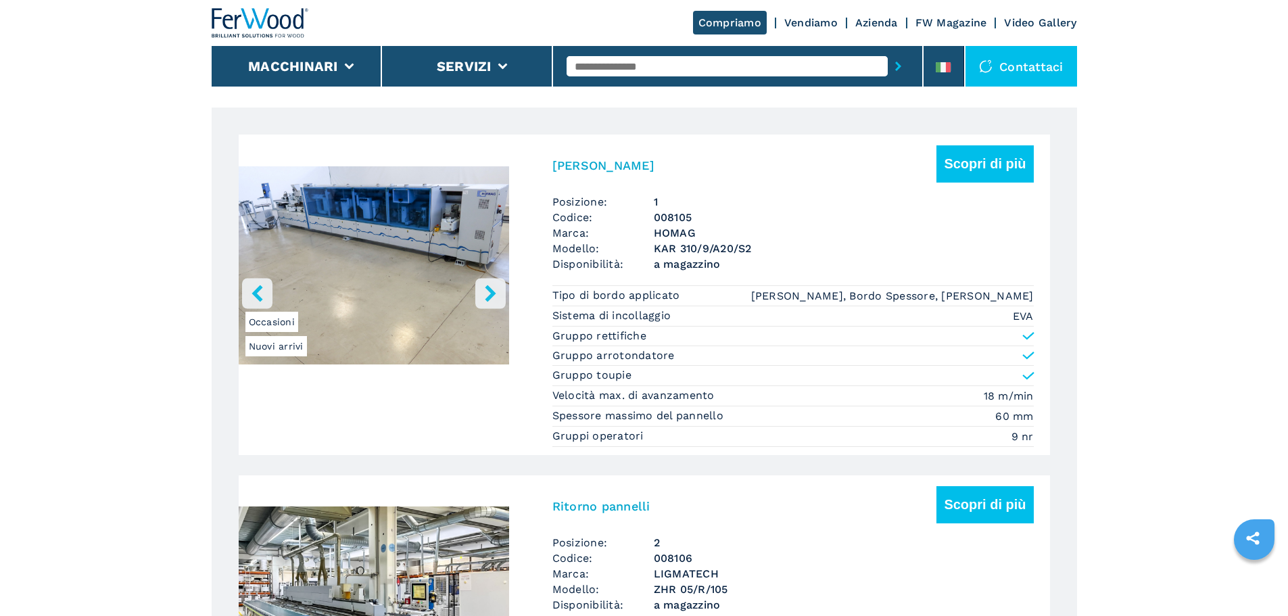
scroll to position [1082, 0]
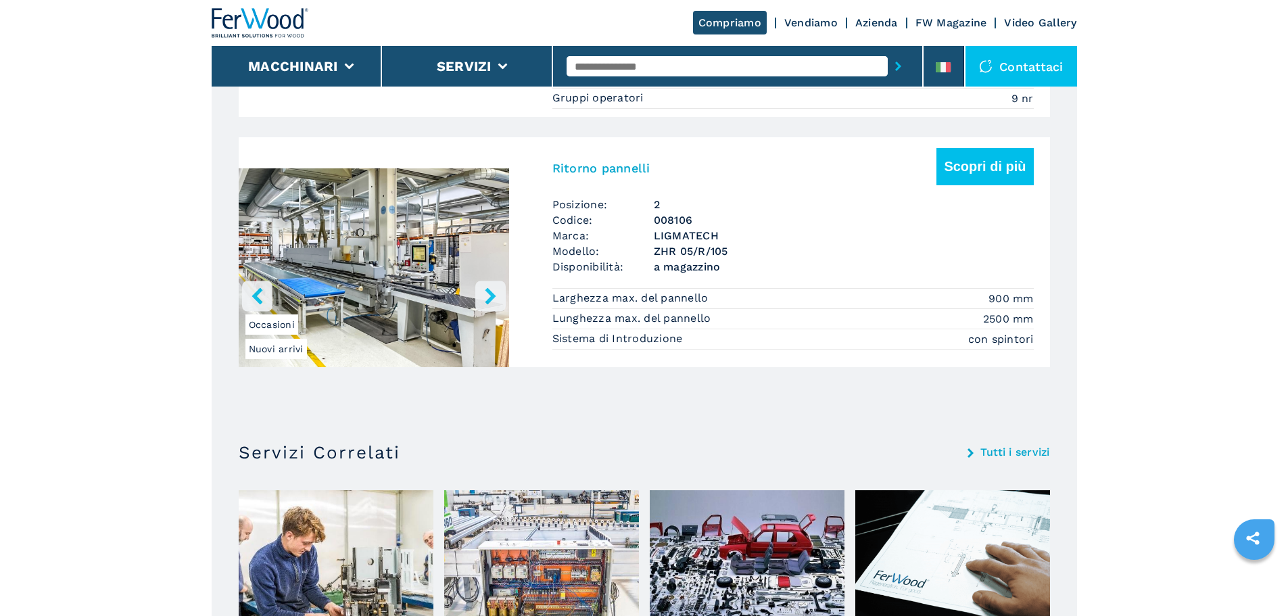
click at [245, 20] on img at bounding box center [260, 23] width 97 height 30
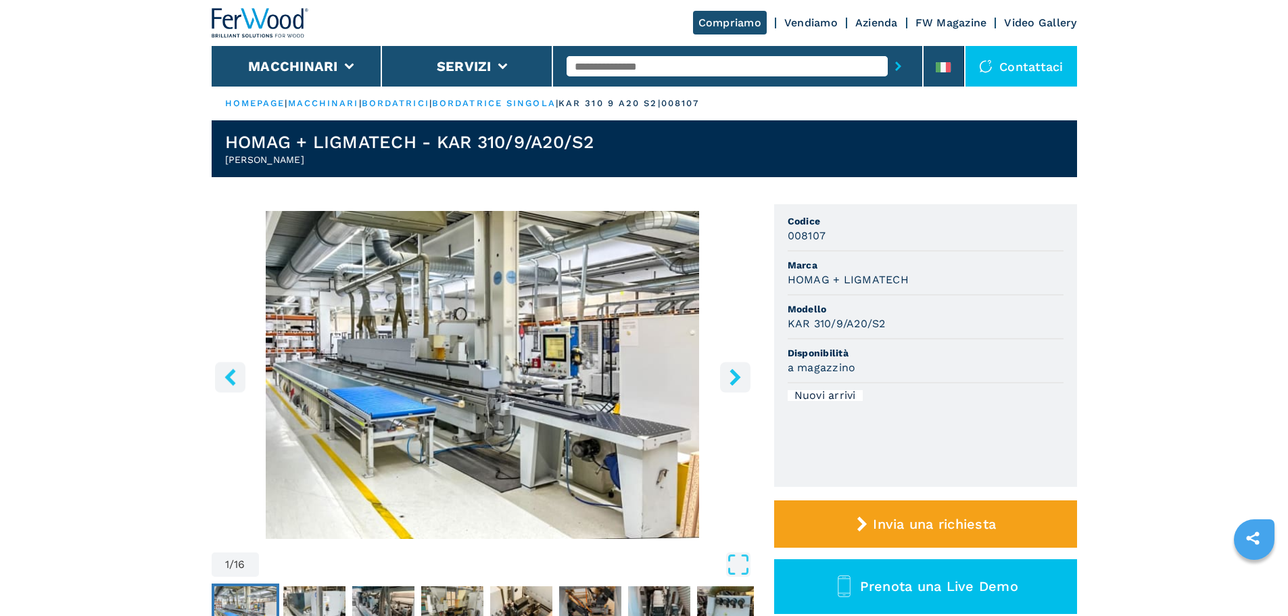
scroll to position [406, 0]
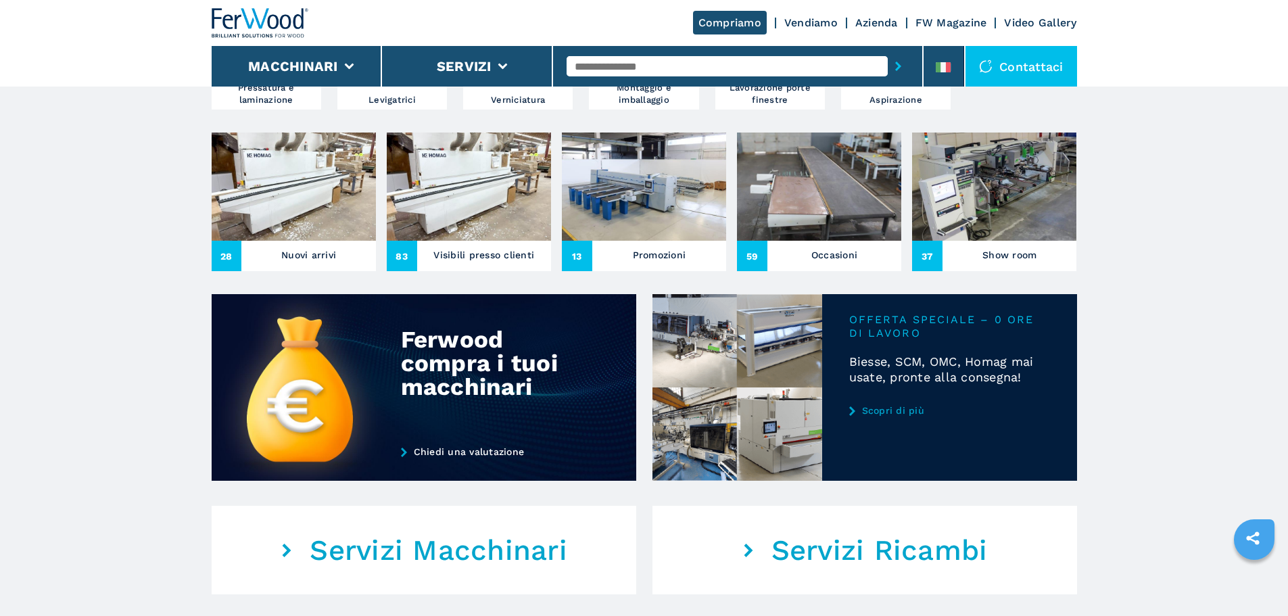
scroll to position [541, 0]
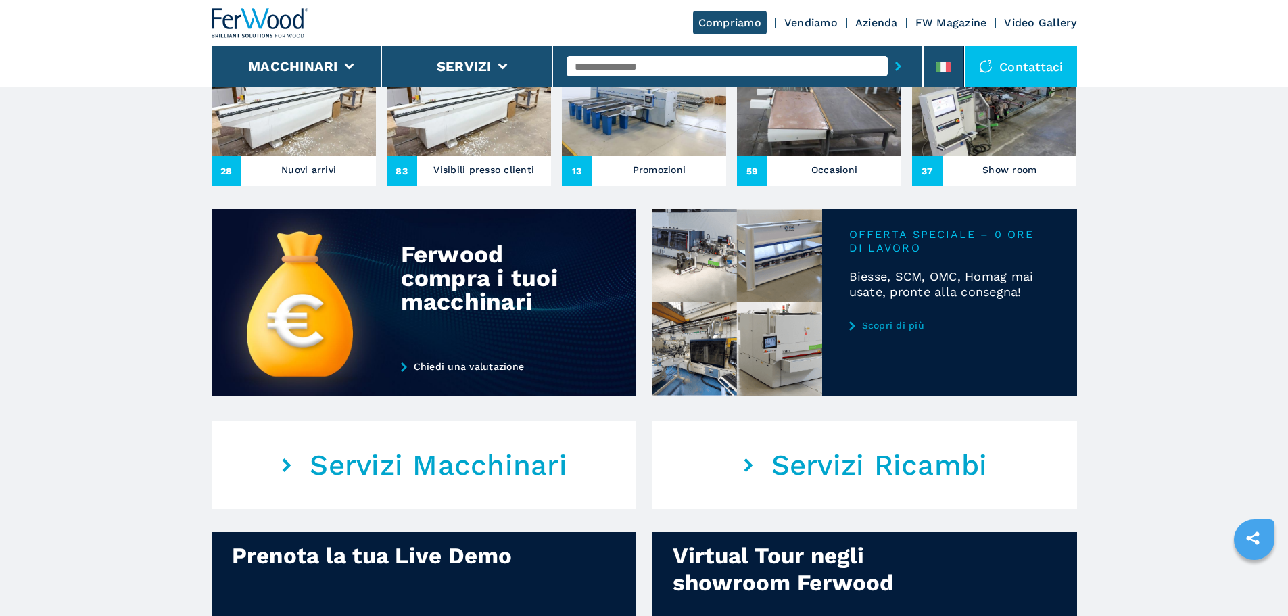
click at [891, 331] on link "Scopri di più" at bounding box center [949, 325] width 201 height 11
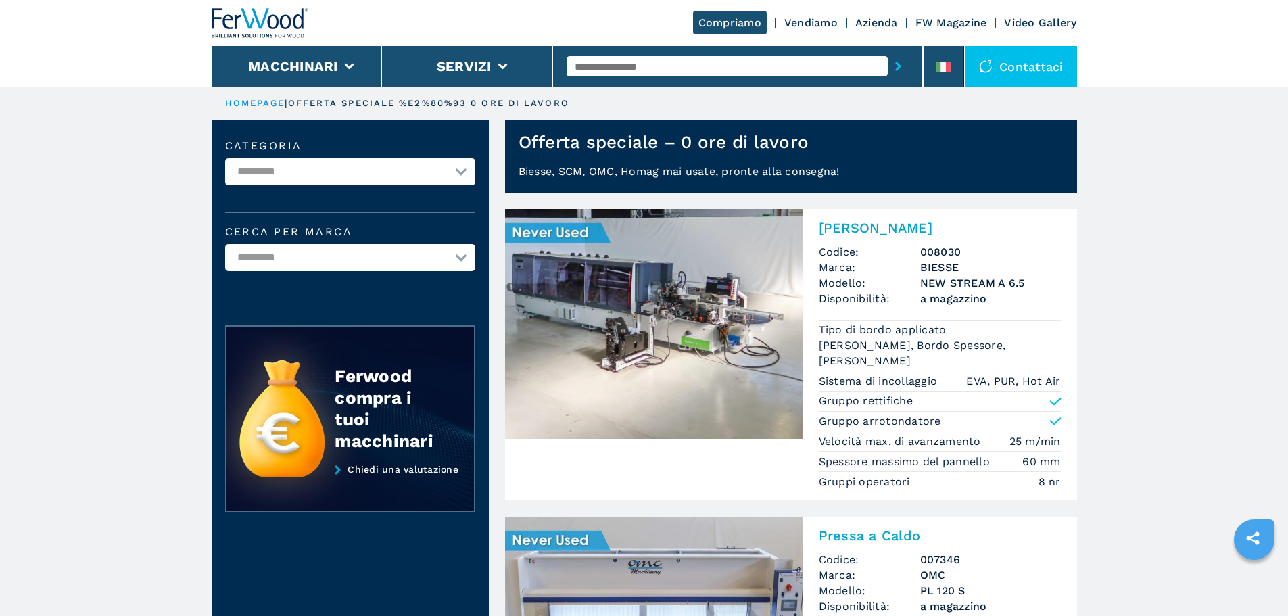
click at [730, 67] on input "text" at bounding box center [726, 66] width 321 height 20
type input "******"
click at [888, 51] on button "submit-button" at bounding box center [898, 66] width 21 height 31
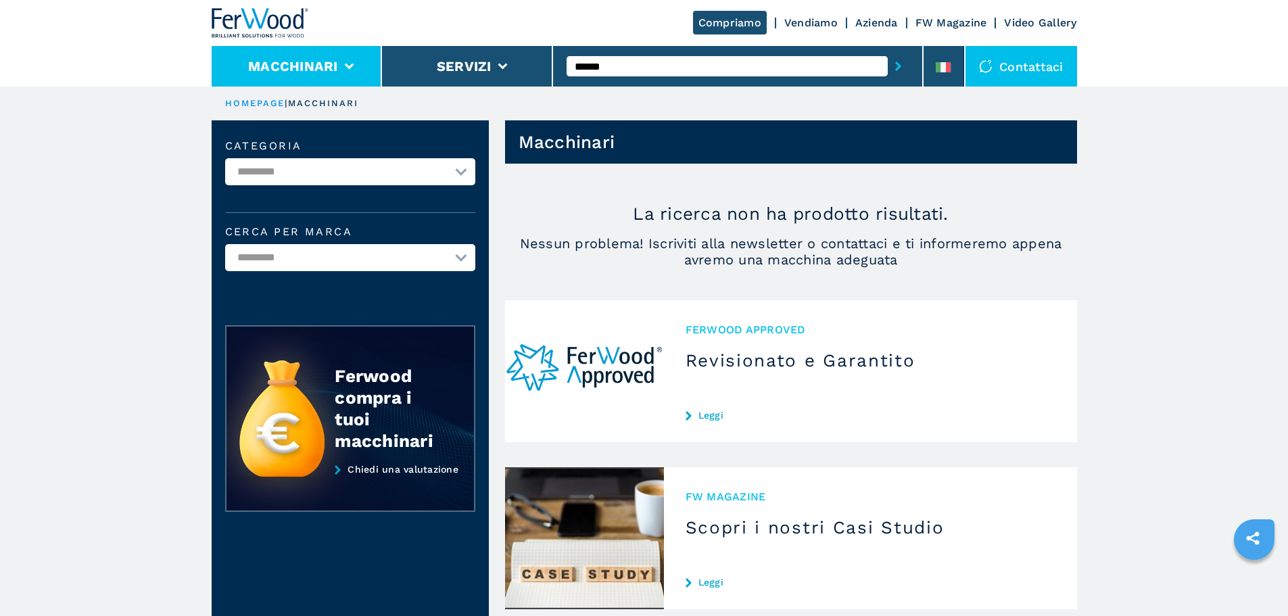
click at [351, 78] on li "Macchinari" at bounding box center [297, 66] width 171 height 41
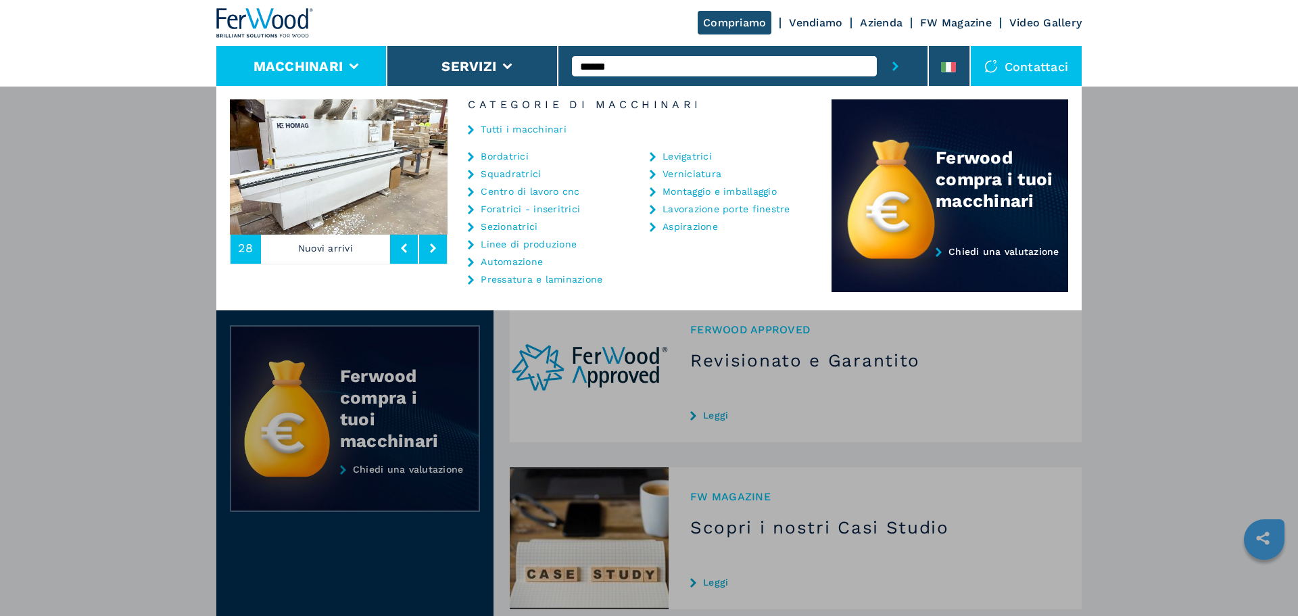
click at [533, 241] on link "Linee di produzione" at bounding box center [529, 243] width 96 height 9
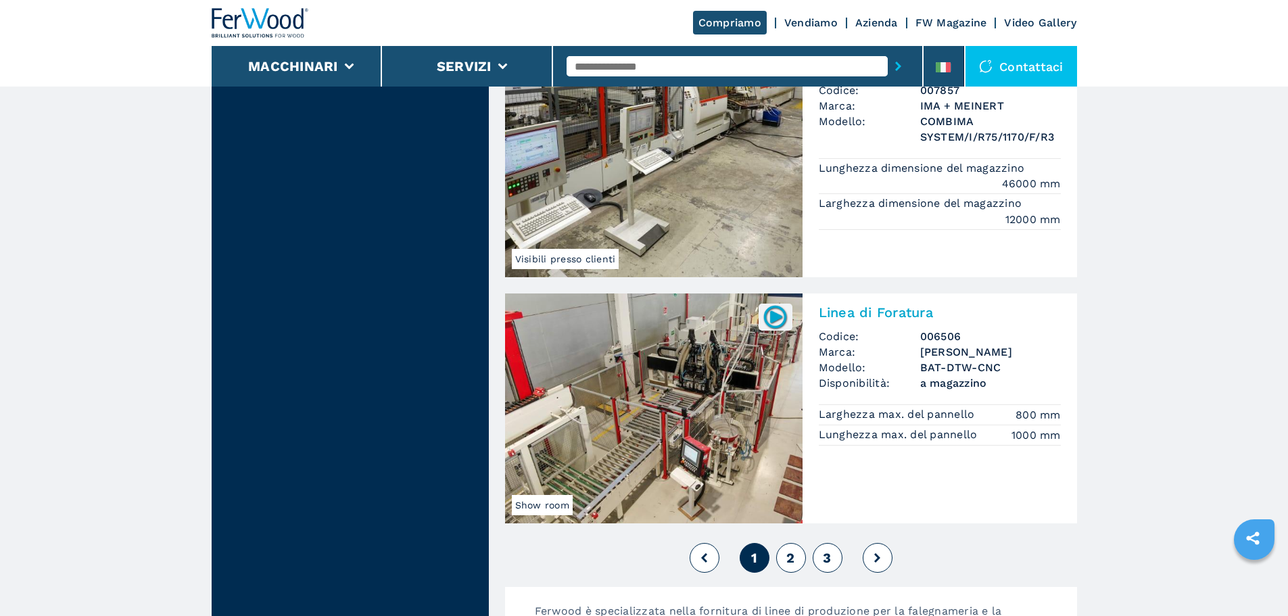
scroll to position [2974, 0]
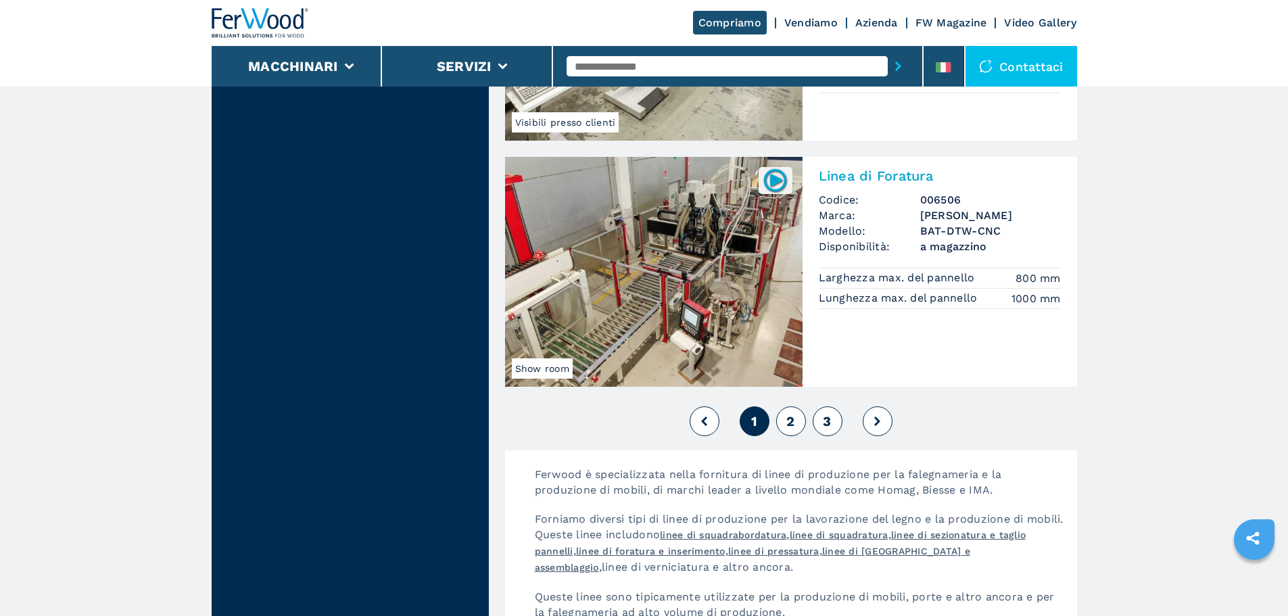
click at [798, 428] on button "2" at bounding box center [791, 421] width 30 height 30
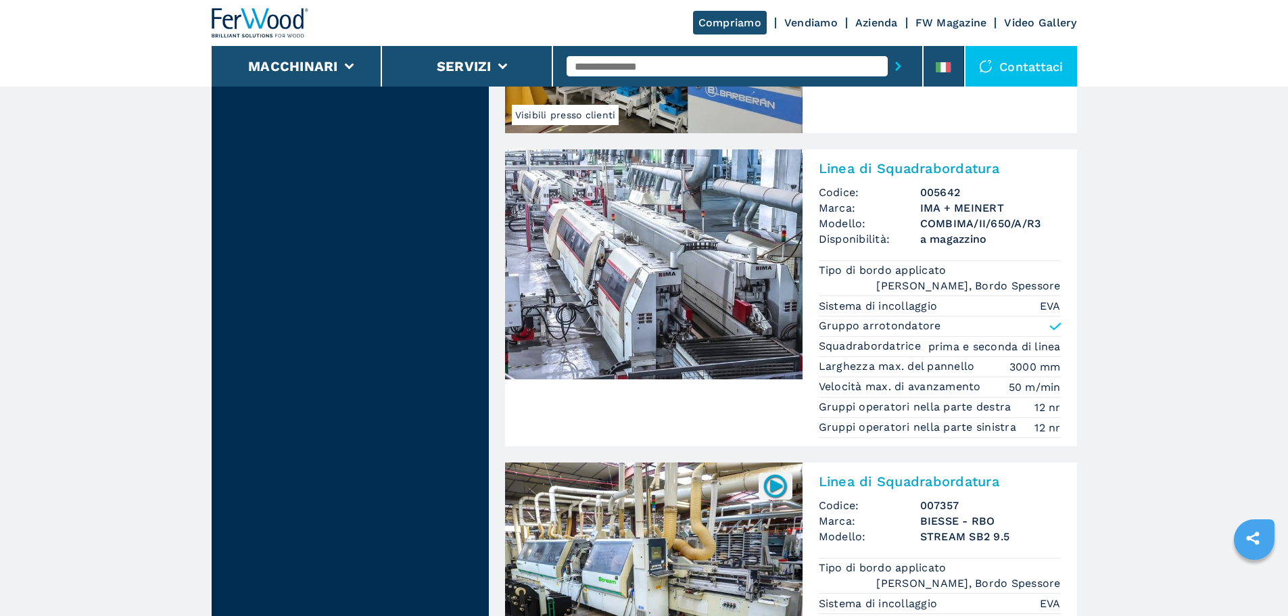
scroll to position [3312, 0]
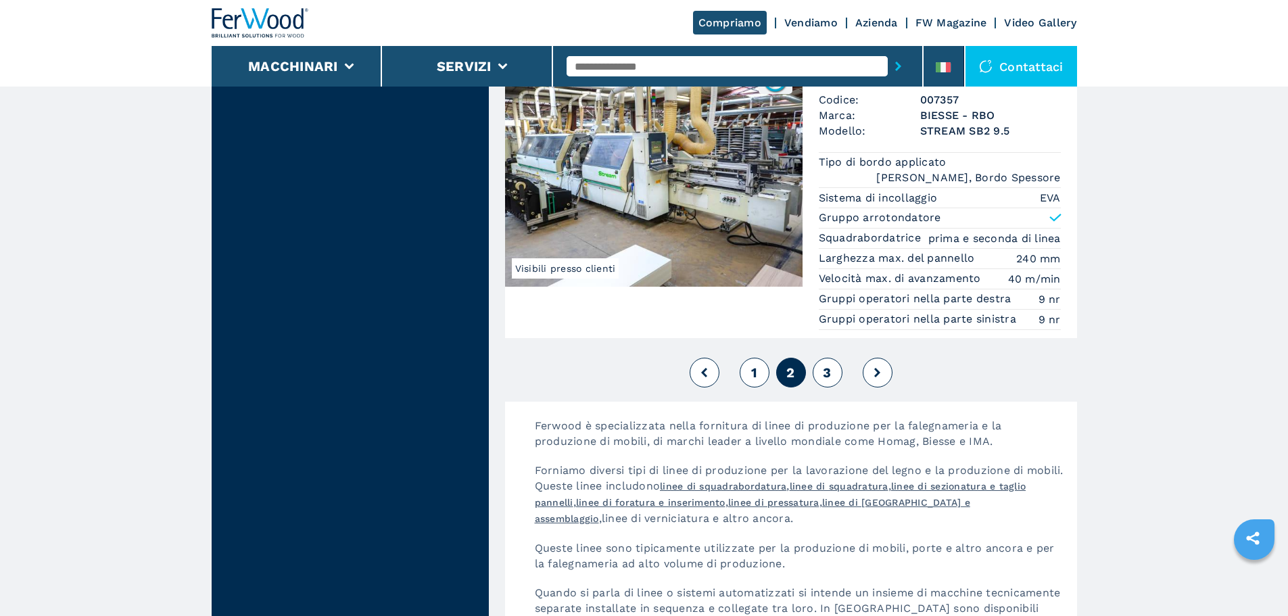
click at [829, 364] on span "3" at bounding box center [827, 372] width 8 height 16
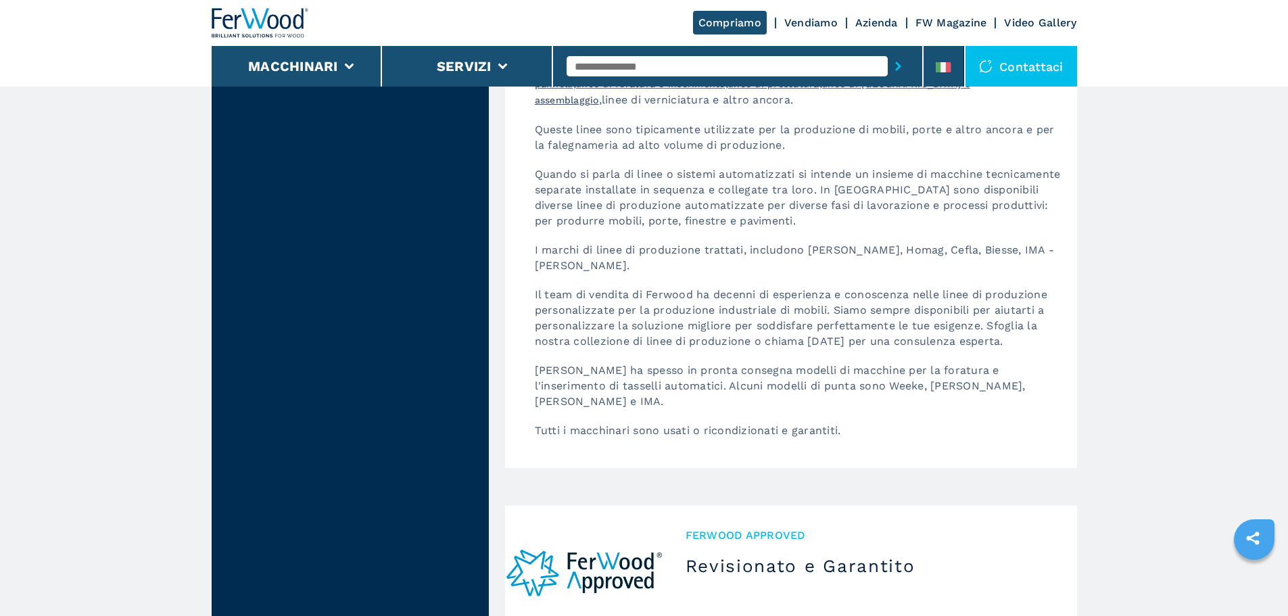
scroll to position [2096, 0]
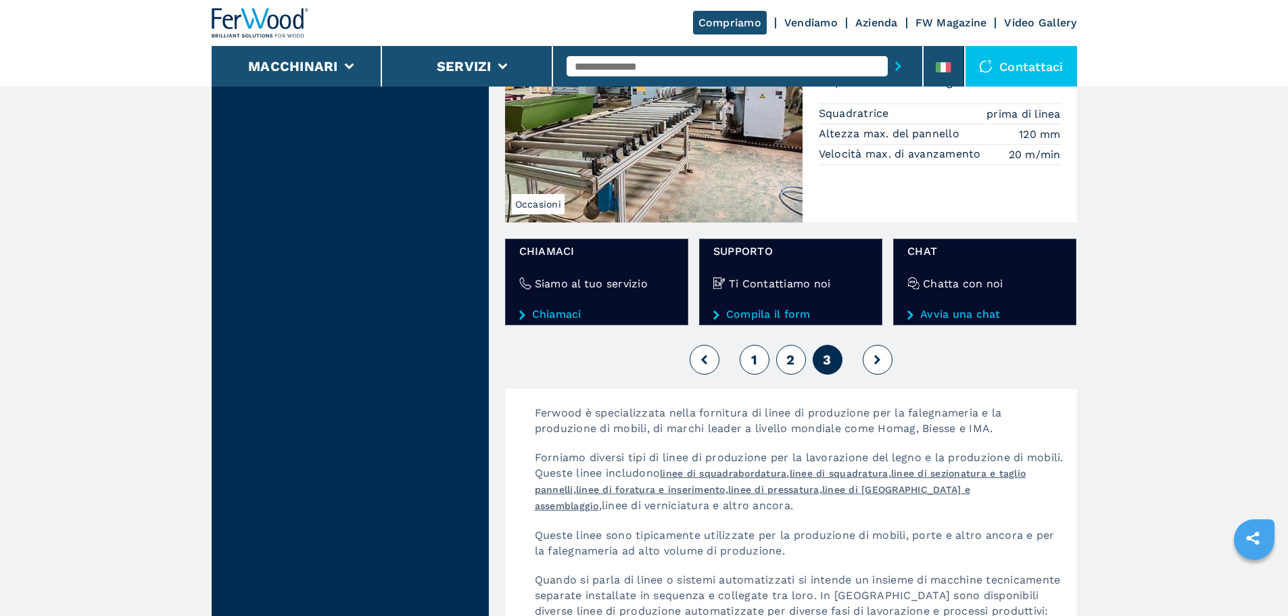
click at [751, 352] on span "1" at bounding box center [754, 360] width 6 height 16
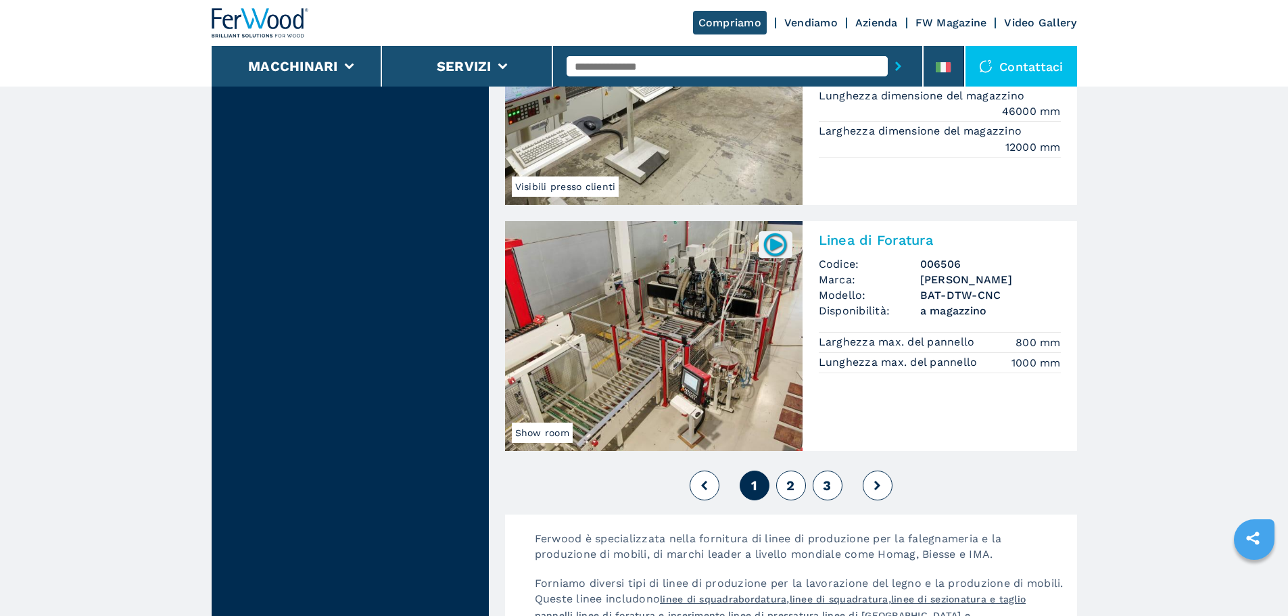
scroll to position [3042, 0]
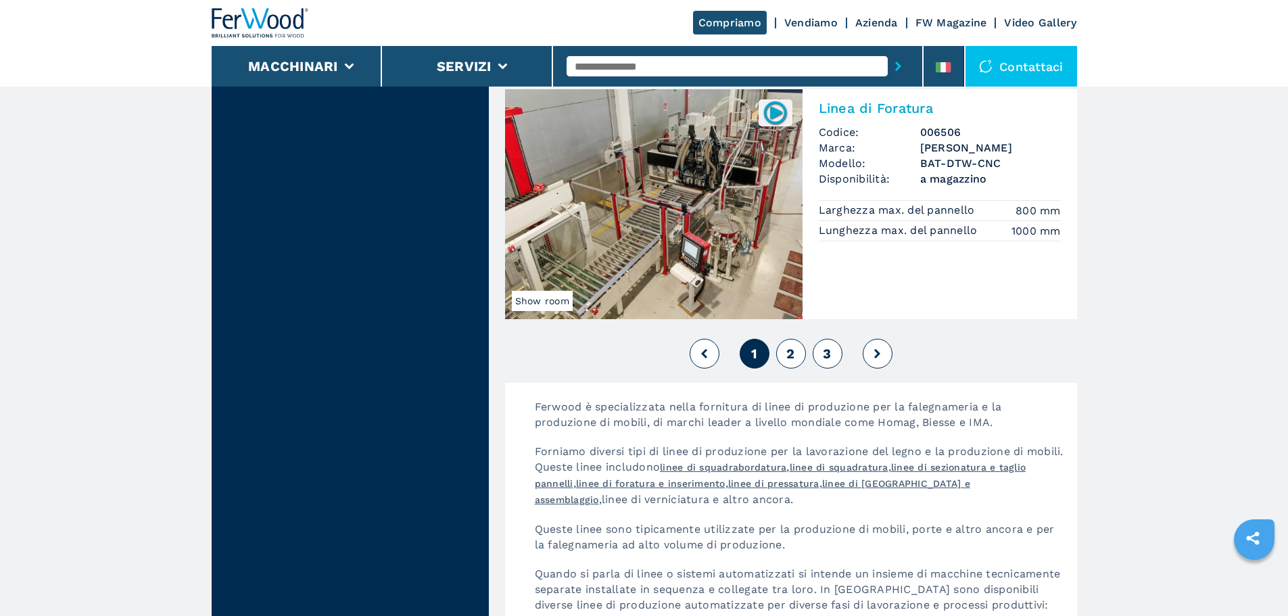
click at [794, 360] on span "2" at bounding box center [790, 353] width 8 height 16
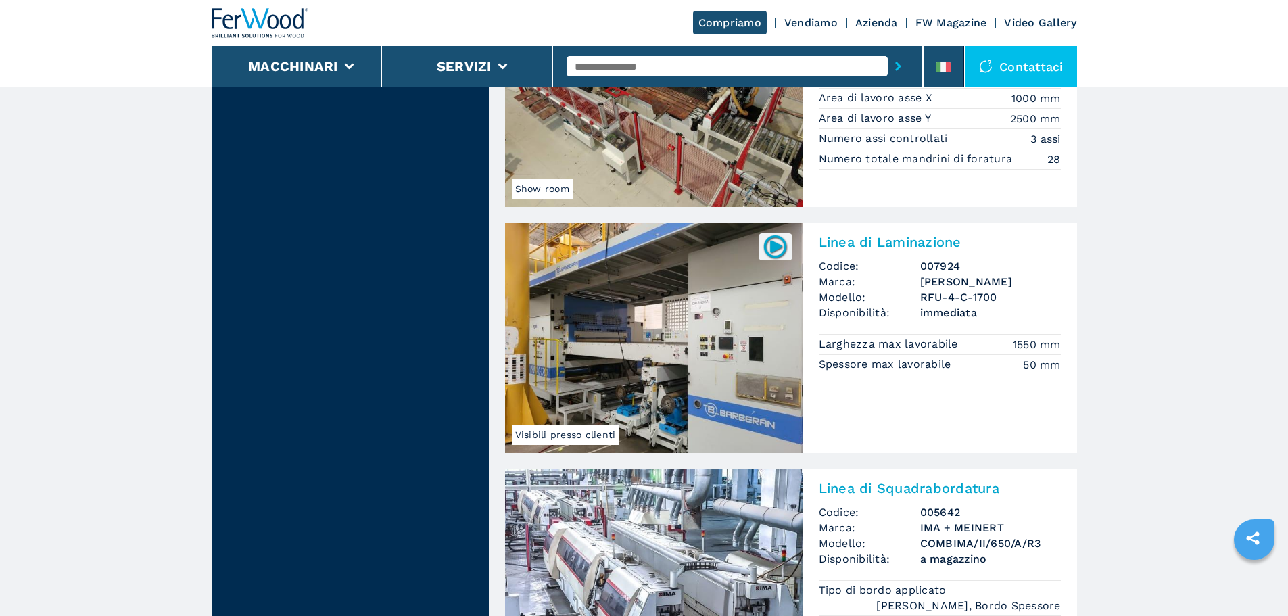
scroll to position [2704, 0]
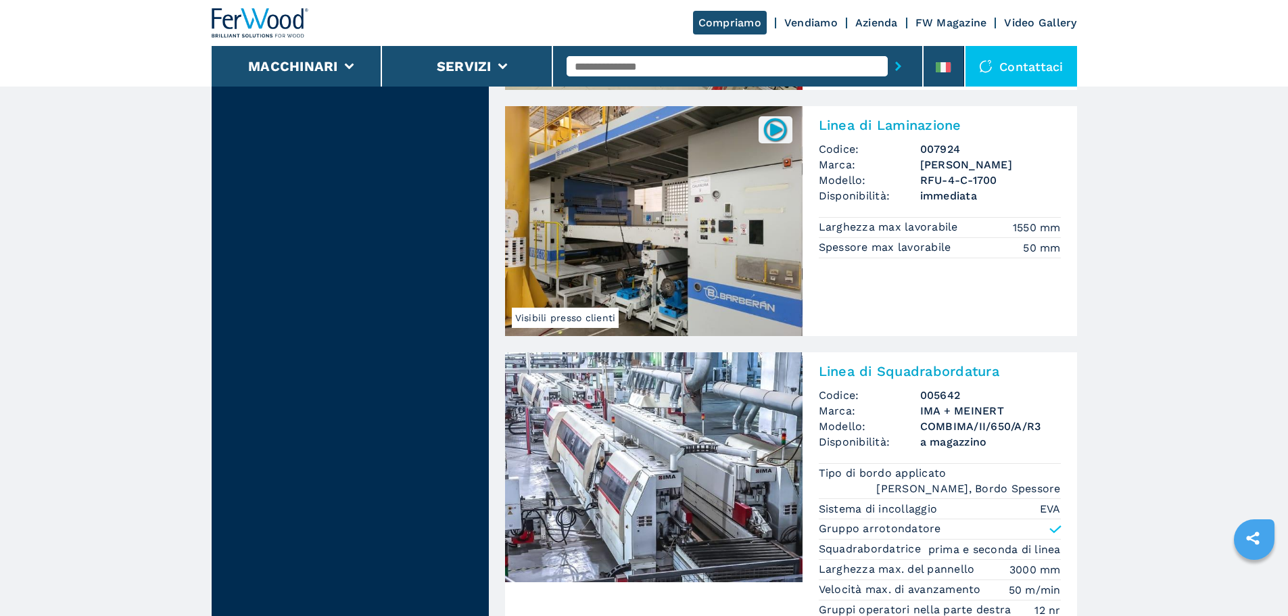
drag, startPoint x: 794, startPoint y: 360, endPoint x: 987, endPoint y: 388, distance: 195.3
click at [987, 403] on h3 "IMA + MEINERT" at bounding box center [990, 411] width 141 height 16
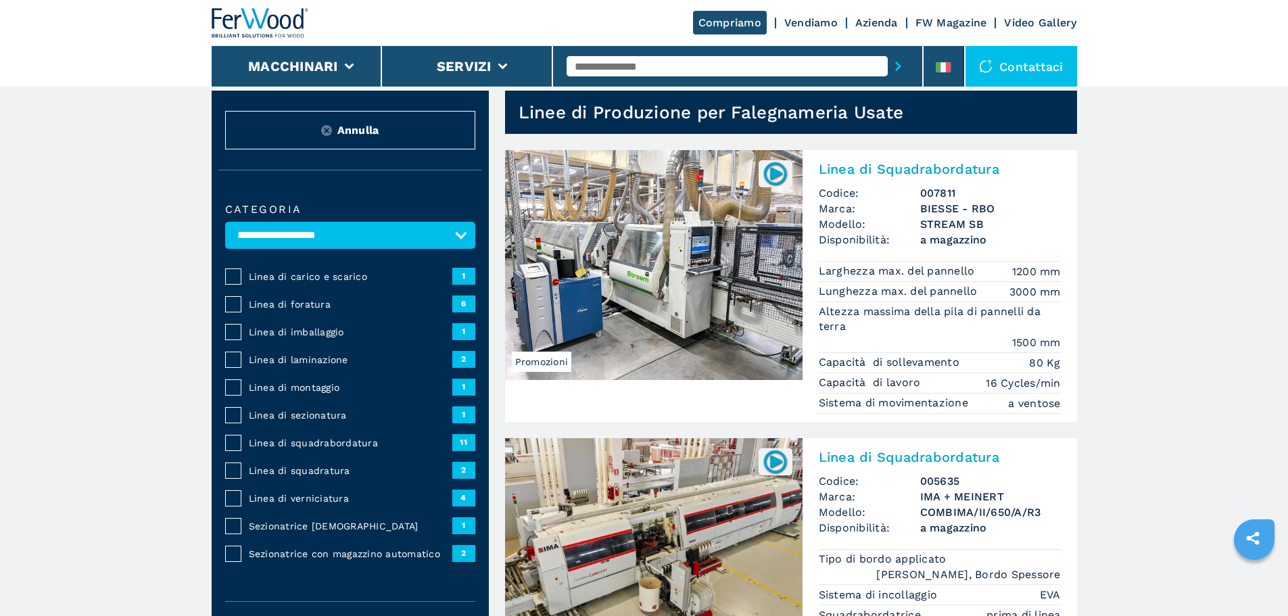
scroll to position [0, 0]
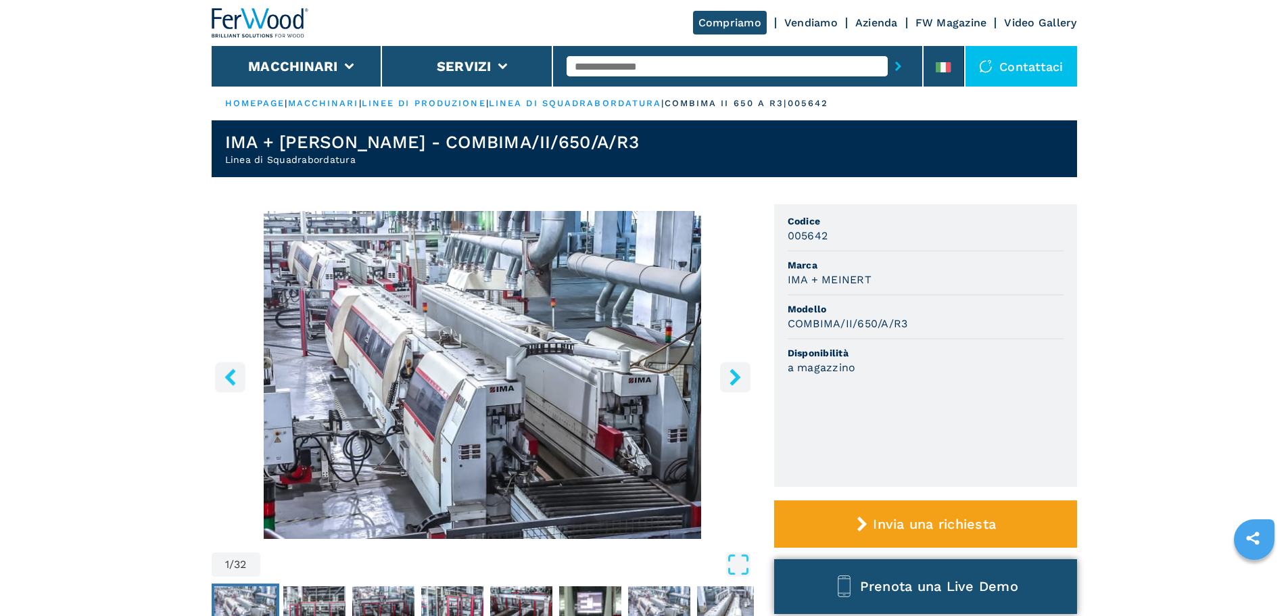
scroll to position [270, 0]
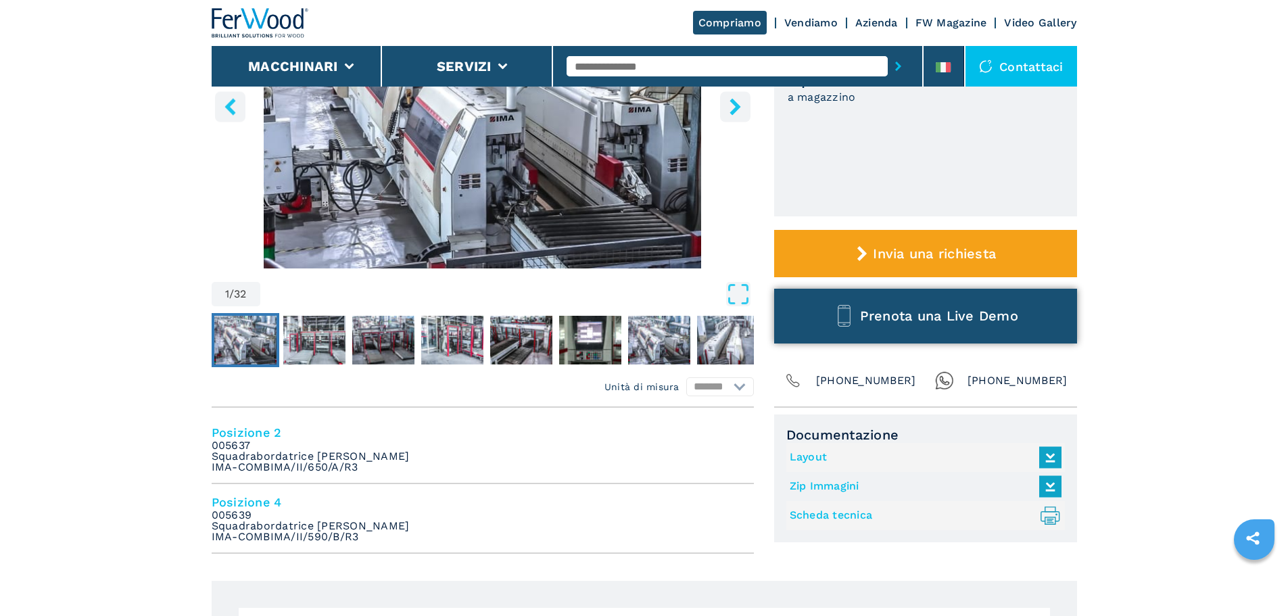
drag, startPoint x: 0, startPoint y: 0, endPoint x: 867, endPoint y: 312, distance: 921.8
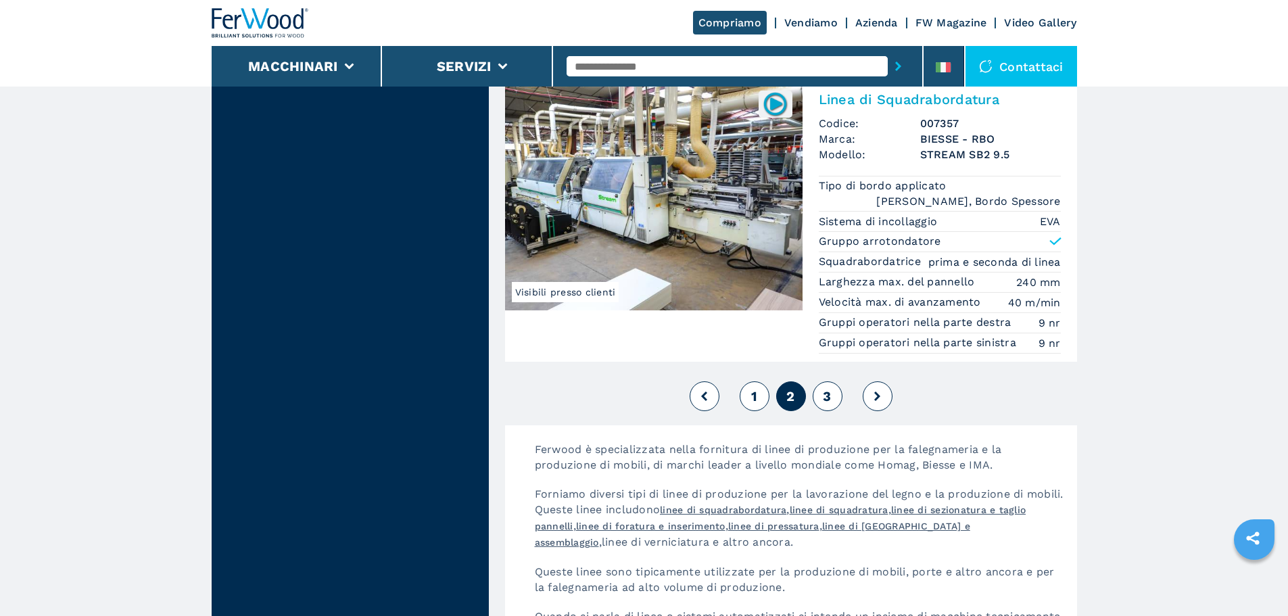
scroll to position [3380, 0]
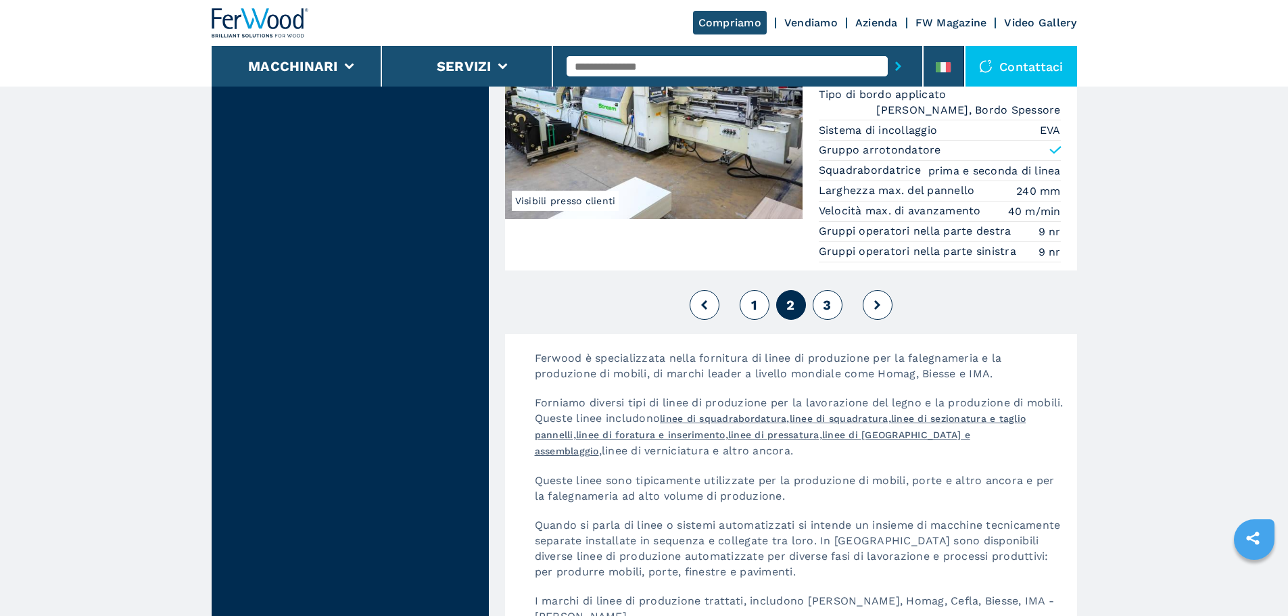
click at [832, 290] on button "3" at bounding box center [828, 305] width 30 height 30
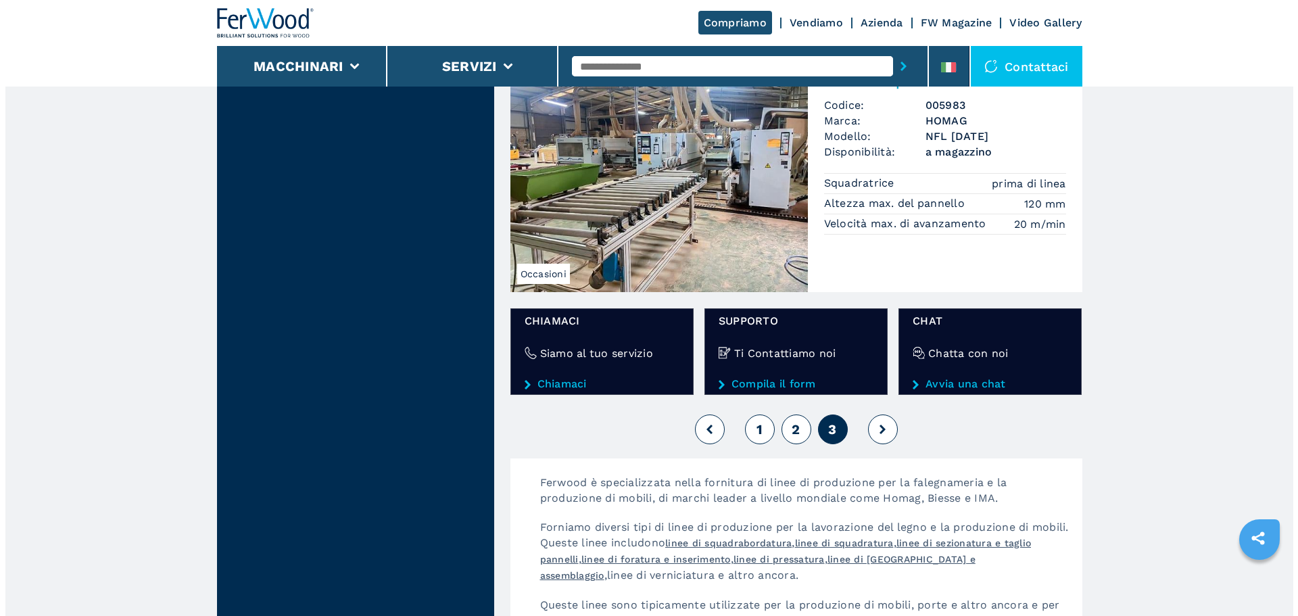
scroll to position [2028, 0]
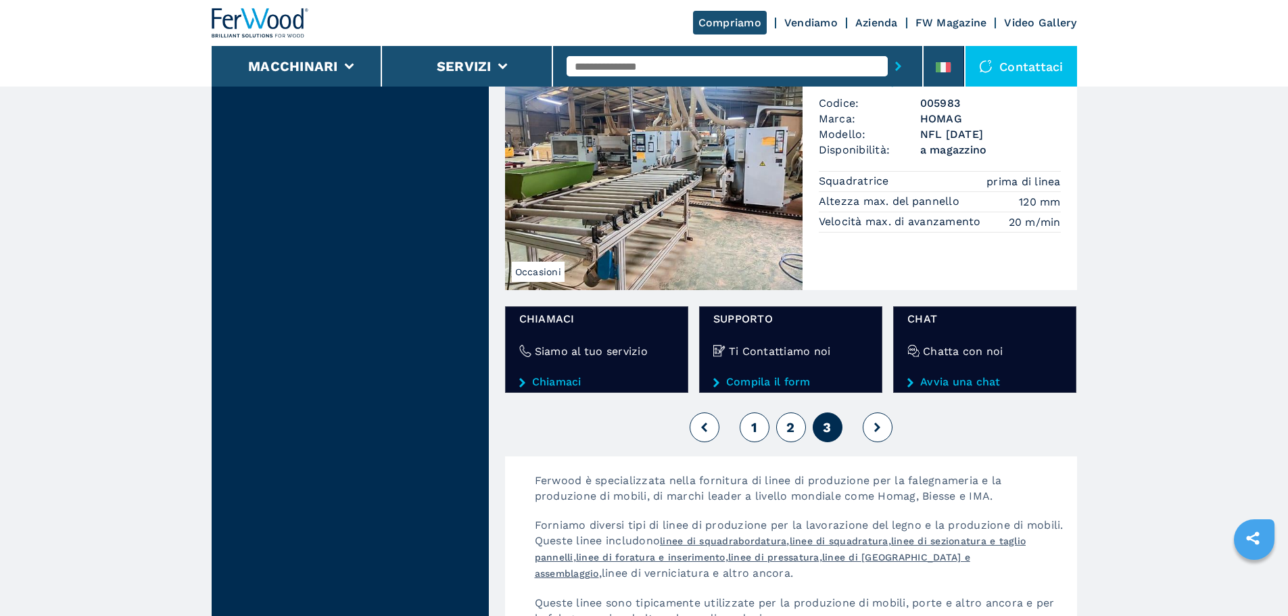
click at [292, 80] on li "Macchinari" at bounding box center [297, 66] width 171 height 41
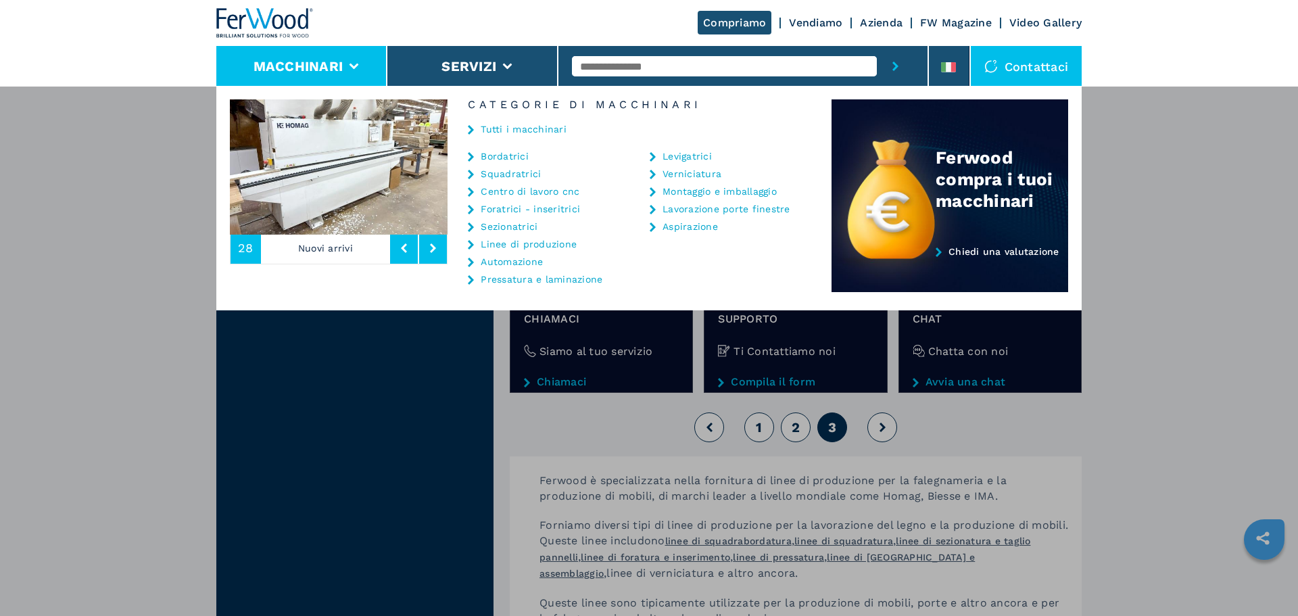
click at [506, 149] on div "Tutti i macchinari" at bounding box center [640, 130] width 384 height 41
click at [499, 158] on link "Bordatrici" at bounding box center [505, 155] width 48 height 9
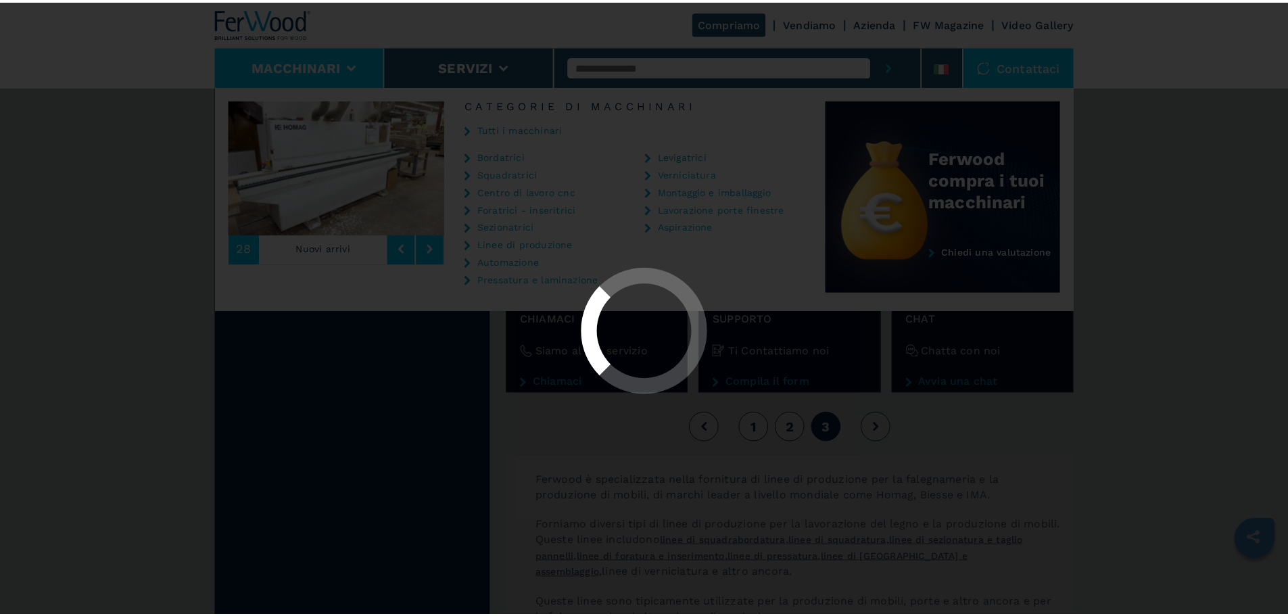
scroll to position [0, 0]
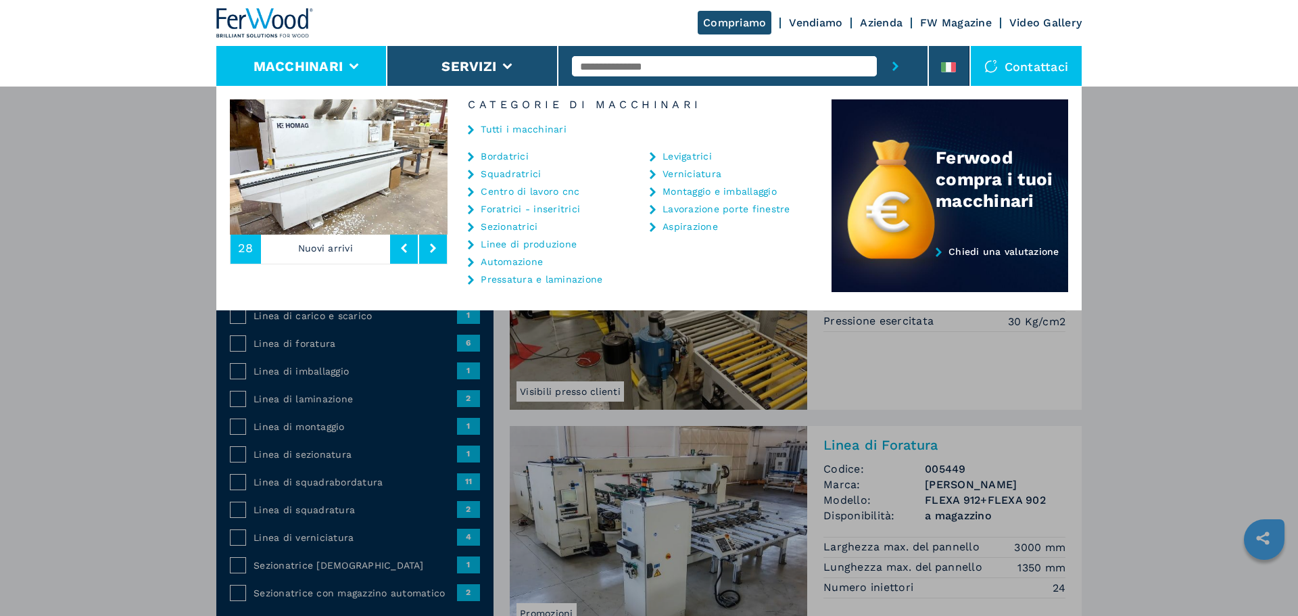
click at [107, 356] on div "Macchinari Bordatrici Squadratrici Centro di lavoro cnc Foratrici - inseritrici…" at bounding box center [649, 394] width 1298 height 616
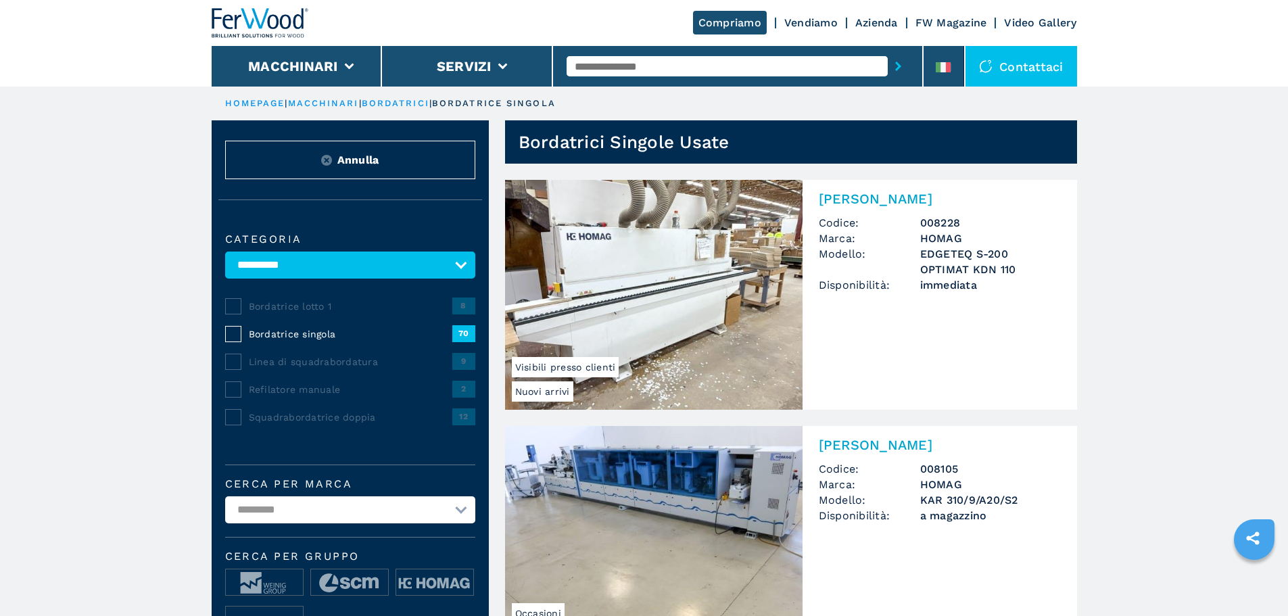
click at [270, 343] on div "**********" at bounding box center [350, 445] width 277 height 463
click at [270, 341] on span "Bordatrice singola" at bounding box center [350, 334] width 203 height 14
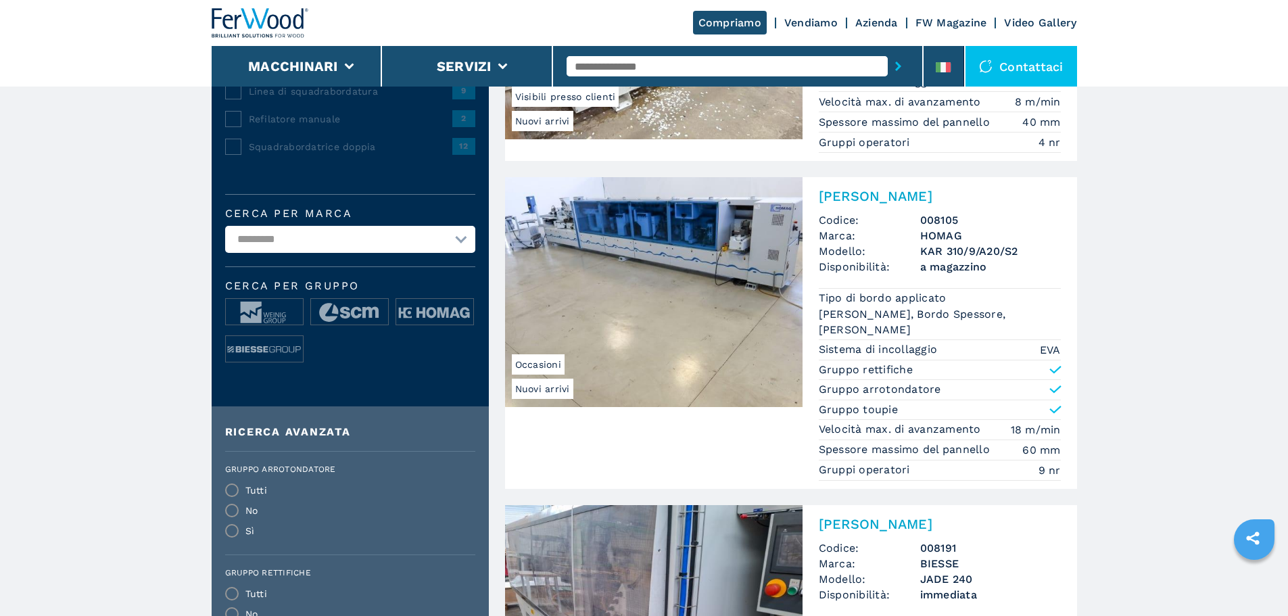
click at [355, 251] on select "**********" at bounding box center [350, 239] width 250 height 27
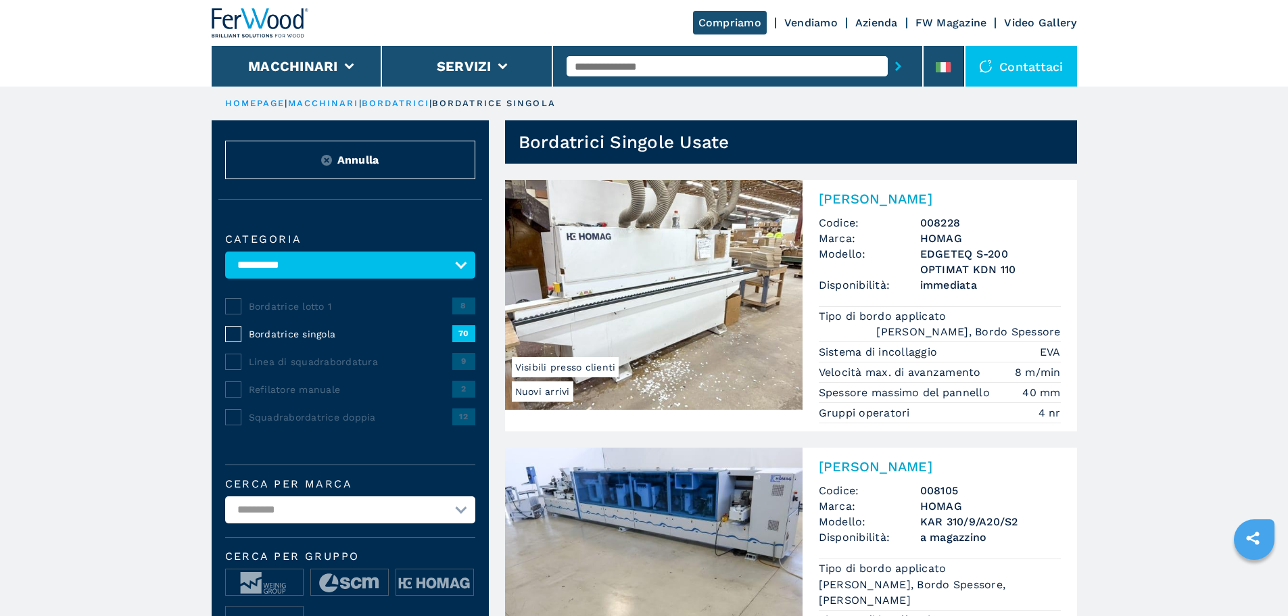
select select "******"
click at [225, 506] on select "**********" at bounding box center [350, 509] width 250 height 27
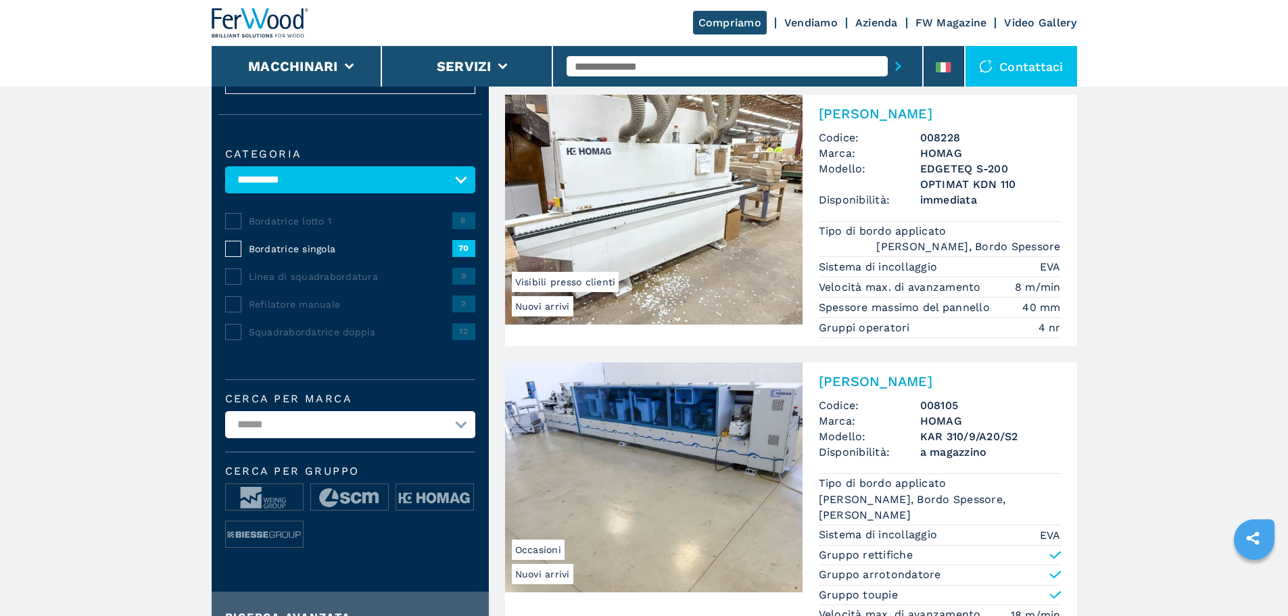
scroll to position [203, 0]
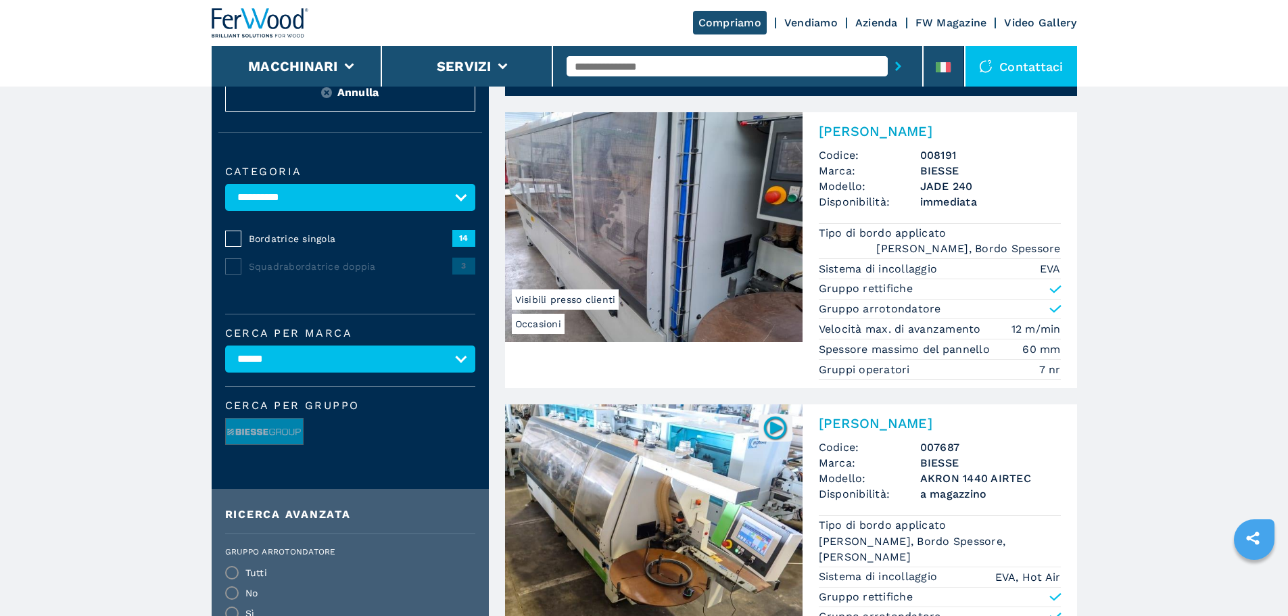
click at [454, 365] on select "**********" at bounding box center [350, 358] width 250 height 27
click at [287, 324] on div "**********" at bounding box center [350, 317] width 277 height 343
click at [466, 362] on select "**********" at bounding box center [350, 358] width 250 height 27
click at [454, 332] on div "**********" at bounding box center [350, 317] width 277 height 343
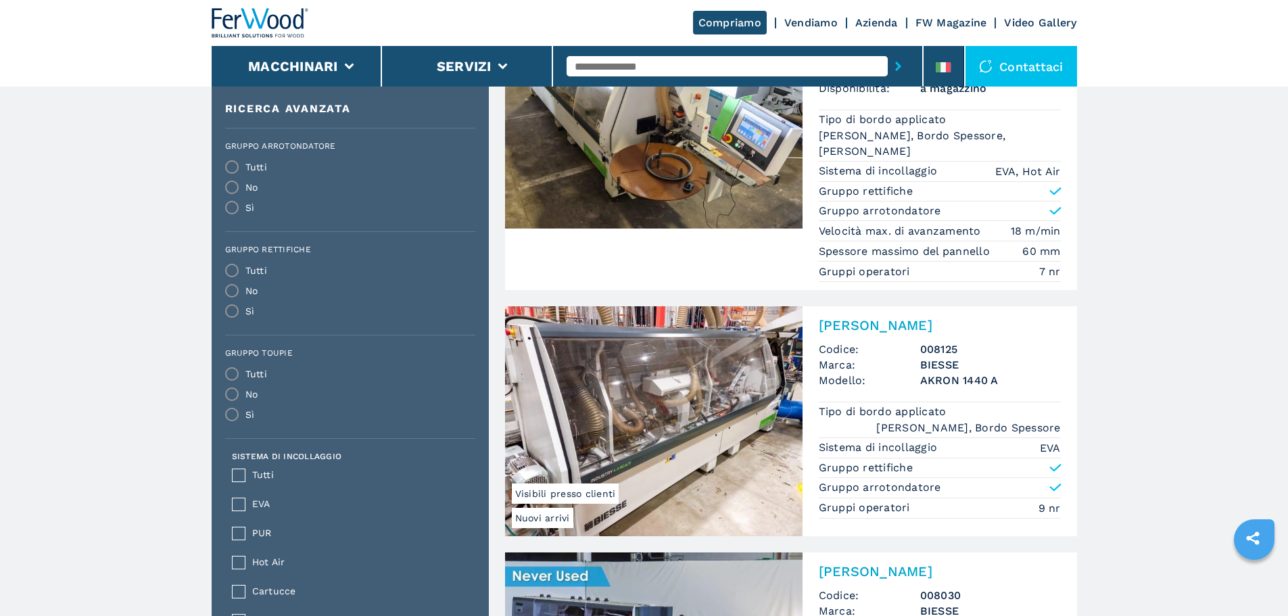
scroll to position [135, 0]
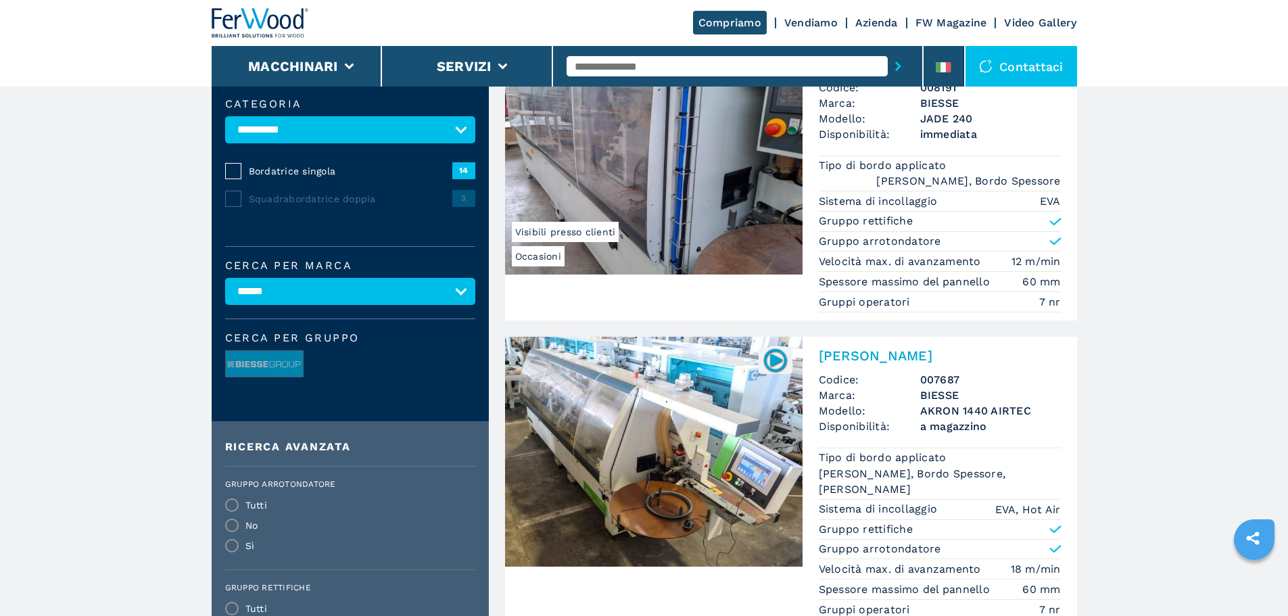
click at [415, 295] on select "**********" at bounding box center [350, 291] width 250 height 27
select select
click at [225, 287] on select "**********" at bounding box center [350, 291] width 250 height 27
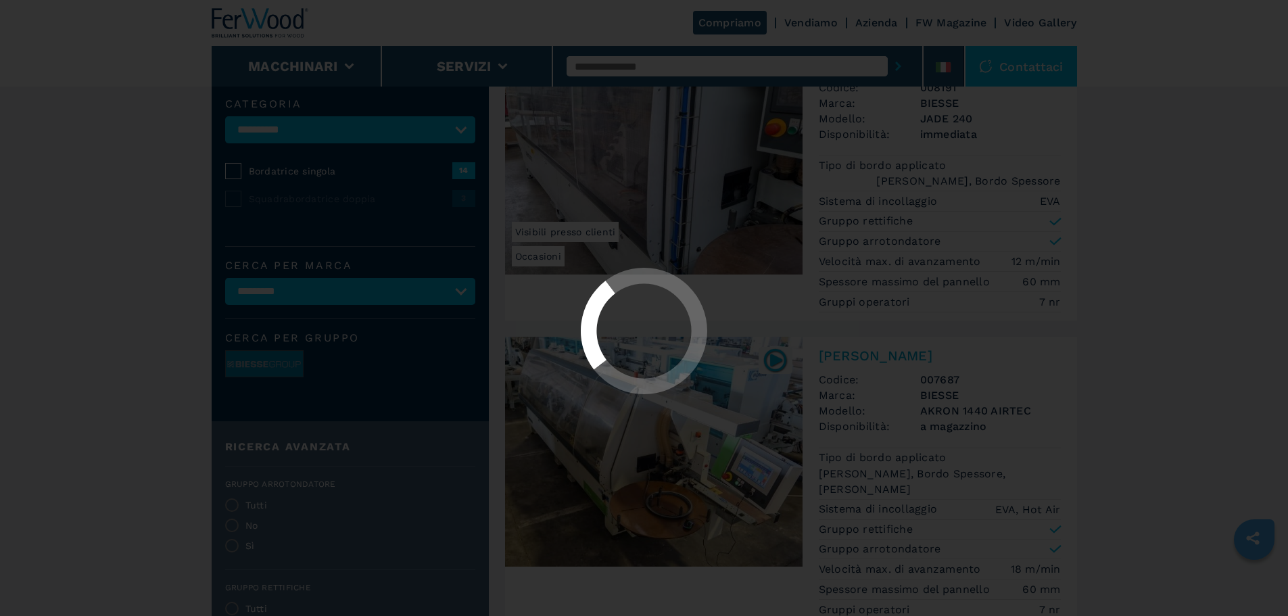
scroll to position [0, 0]
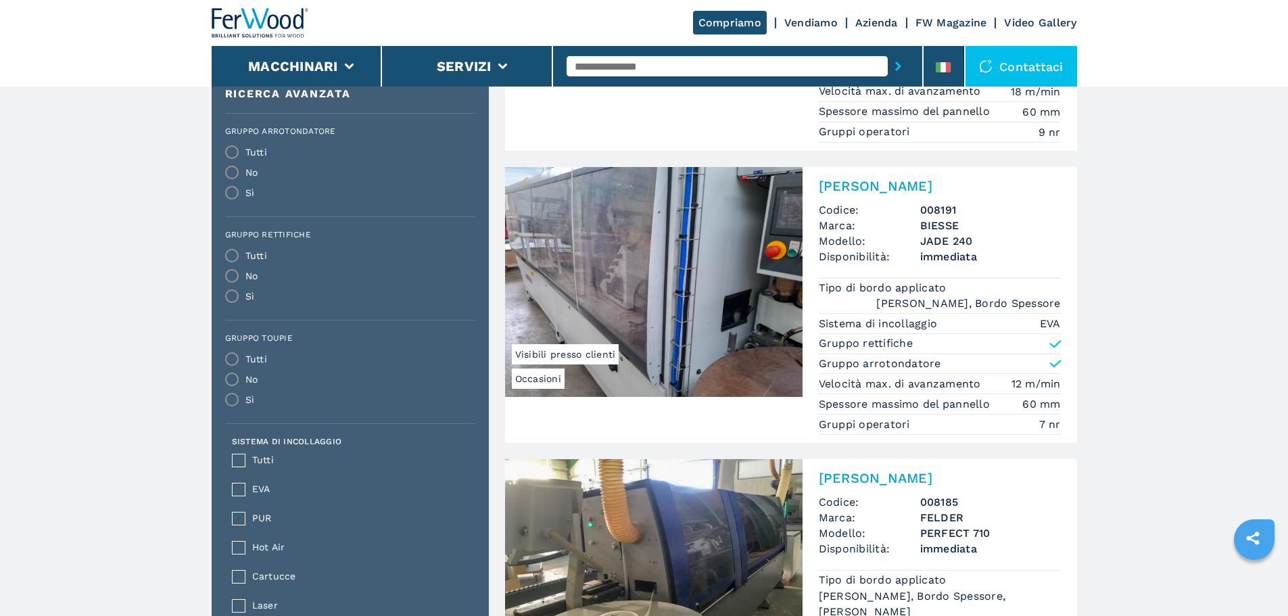
scroll to position [879, 0]
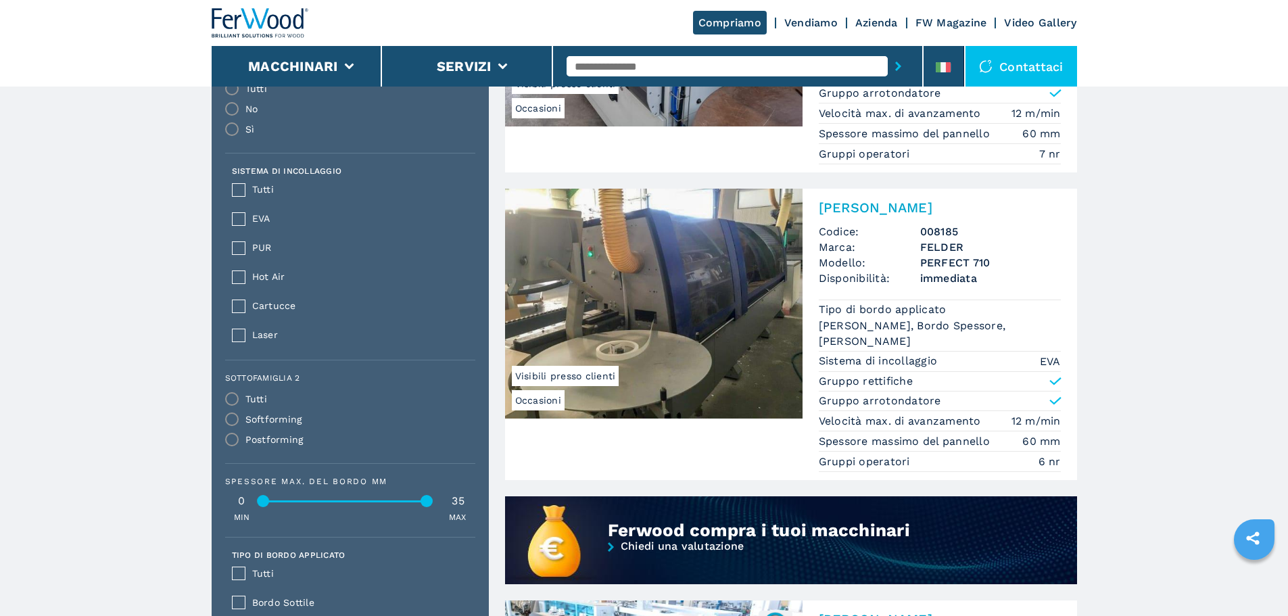
click at [233, 433] on div "Softforming" at bounding box center [346, 422] width 242 height 20
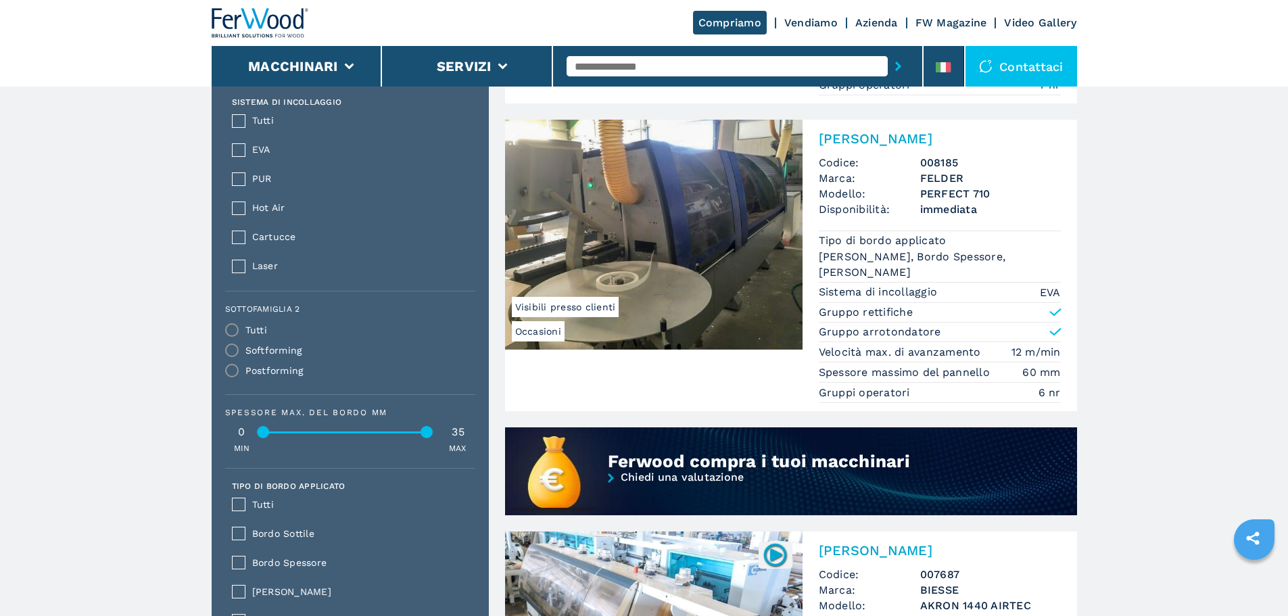
scroll to position [946, 0]
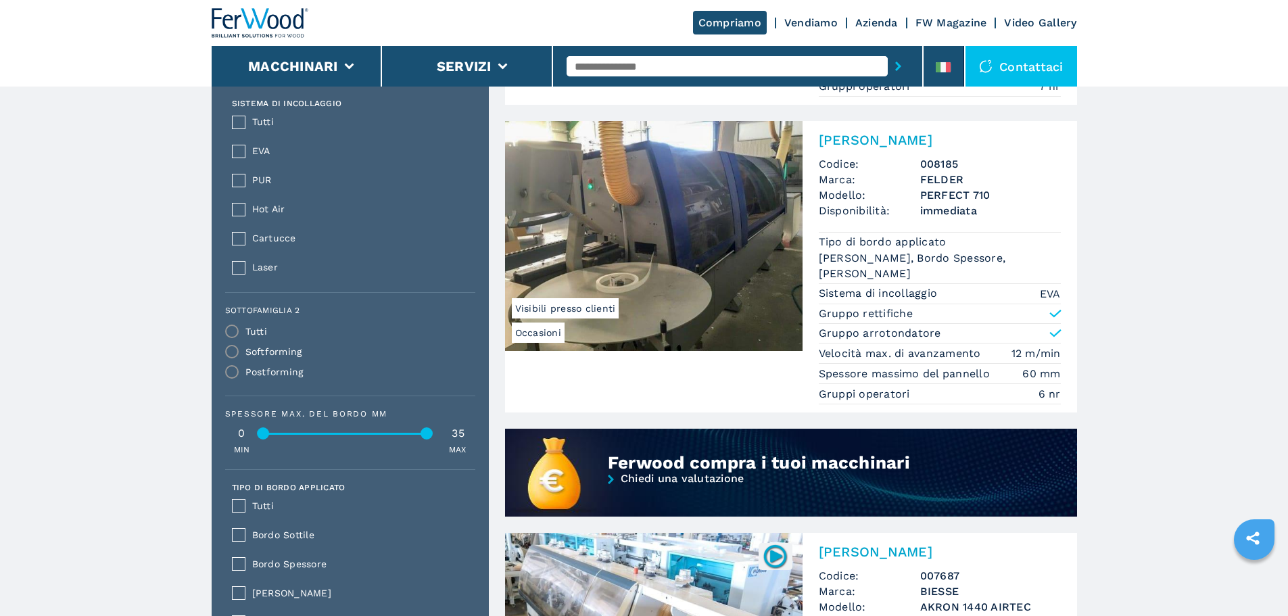
click at [243, 365] on div "Softforming" at bounding box center [346, 355] width 242 height 20
click at [241, 365] on div "Softforming" at bounding box center [346, 355] width 242 height 20
click at [405, 449] on div "MIN MAX" at bounding box center [350, 447] width 250 height 17
click at [371, 439] on div "0 35" at bounding box center [350, 433] width 250 height 11
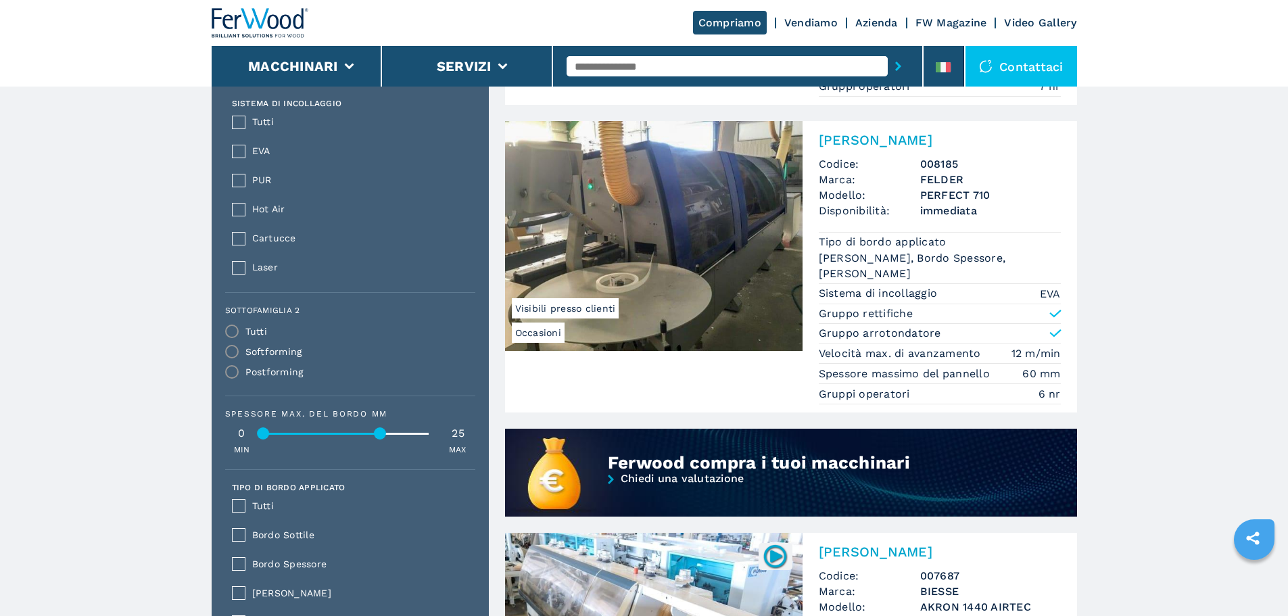
click at [381, 435] on div at bounding box center [323, 434] width 117 height 2
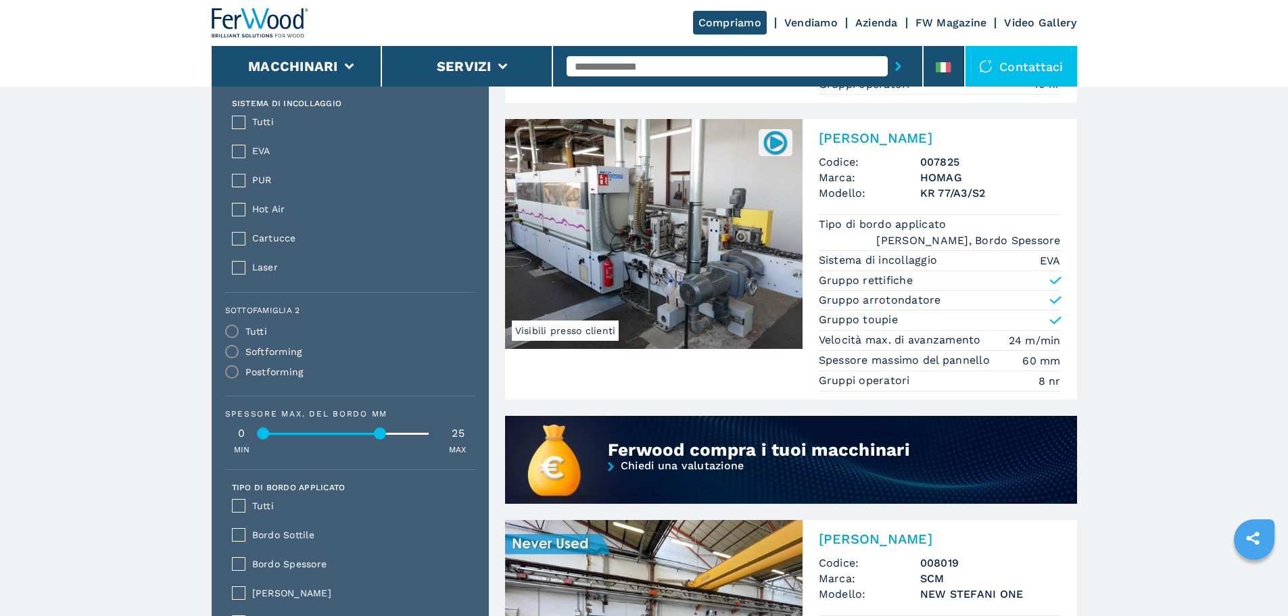
click at [240, 18] on img at bounding box center [260, 23] width 97 height 30
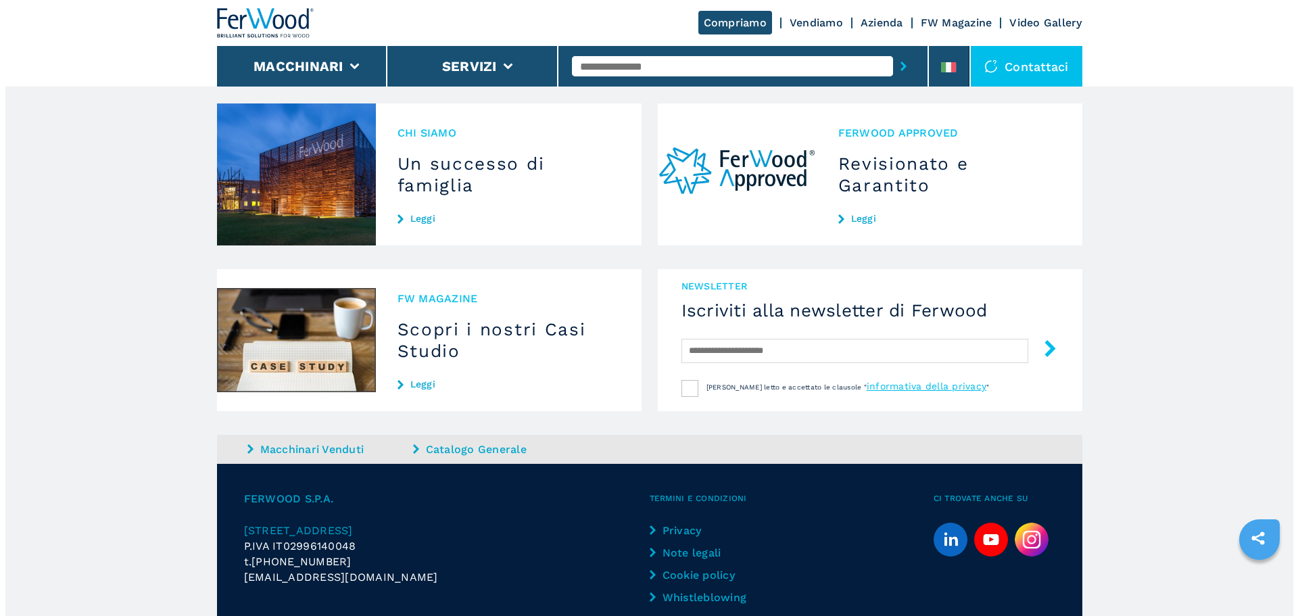
scroll to position [1270, 0]
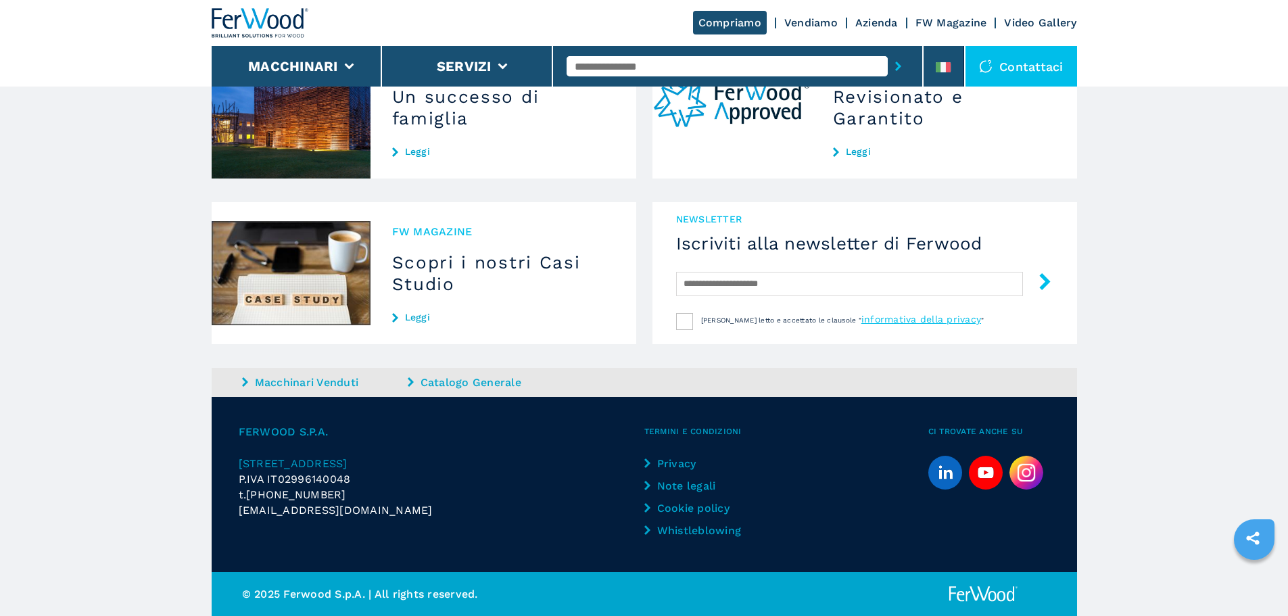
click at [1027, 468] on img at bounding box center [1026, 473] width 34 height 34
click at [954, 72] on li at bounding box center [943, 66] width 41 height 41
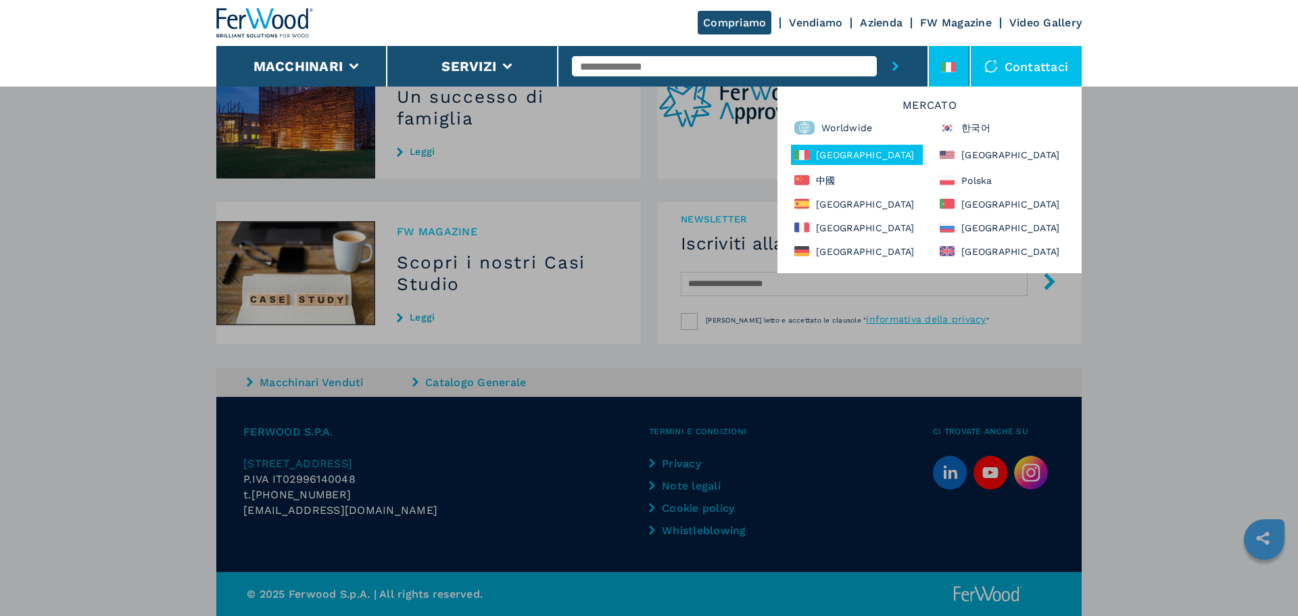
click at [969, 165] on div "Mercato Worldwide 한국어 [GEOGRAPHIC_DATA] [GEOGRAPHIC_DATA] 中國 [GEOGRAPHIC_DATA] …" at bounding box center [929, 180] width 304 height 187
click at [969, 162] on div "[GEOGRAPHIC_DATA]" at bounding box center [1002, 155] width 132 height 20
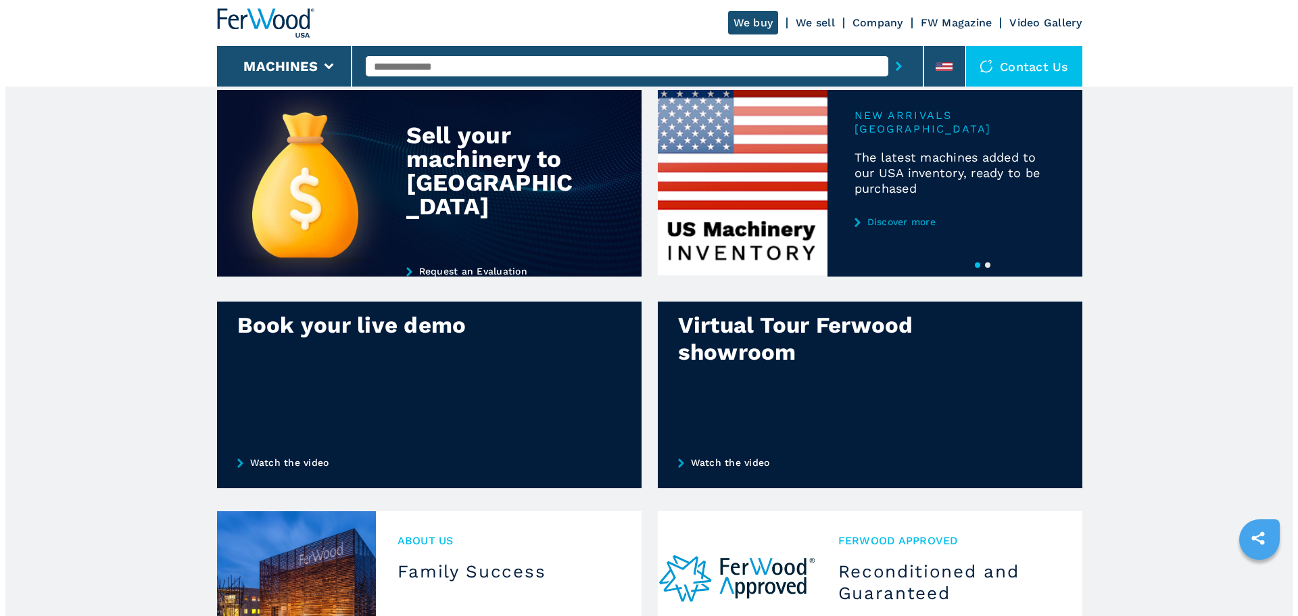
scroll to position [1149, 0]
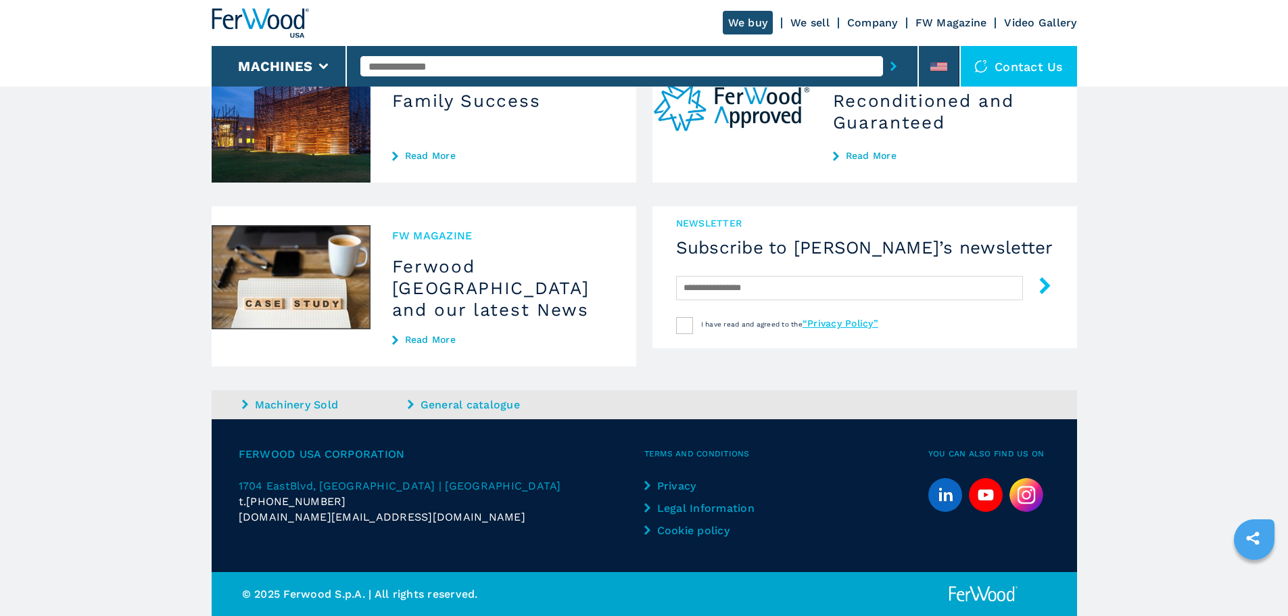
click at [1036, 504] on img at bounding box center [1026, 495] width 34 height 34
click at [929, 62] on li at bounding box center [939, 66] width 41 height 41
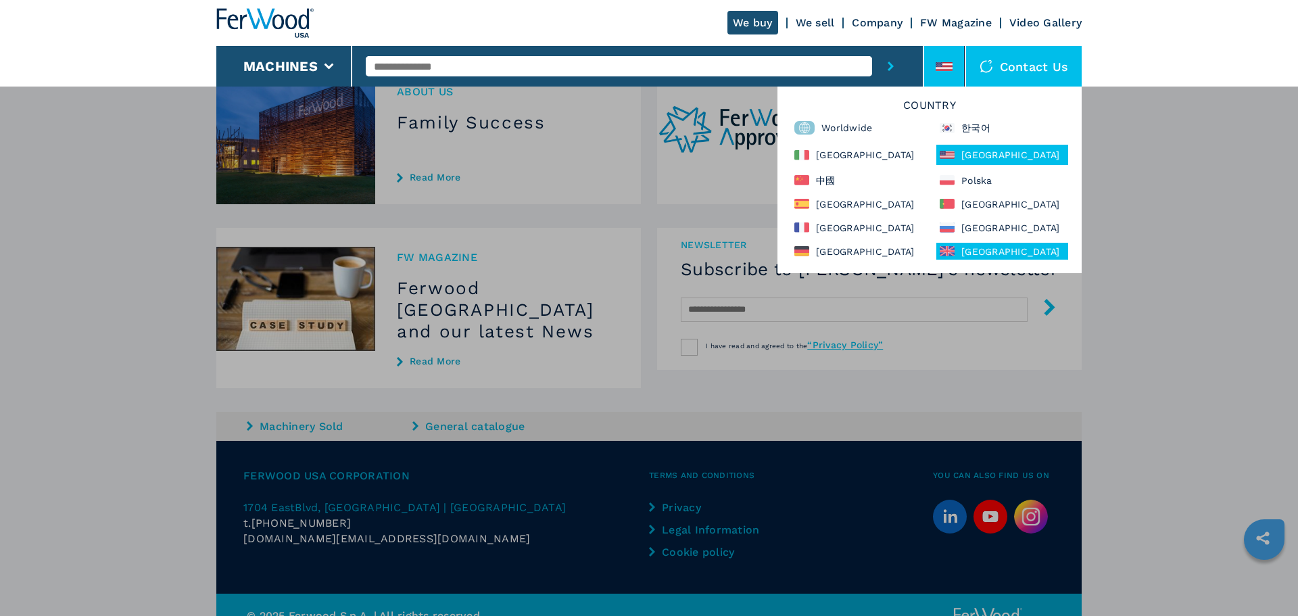
click at [1000, 251] on div "United Kingdom" at bounding box center [1002, 251] width 132 height 17
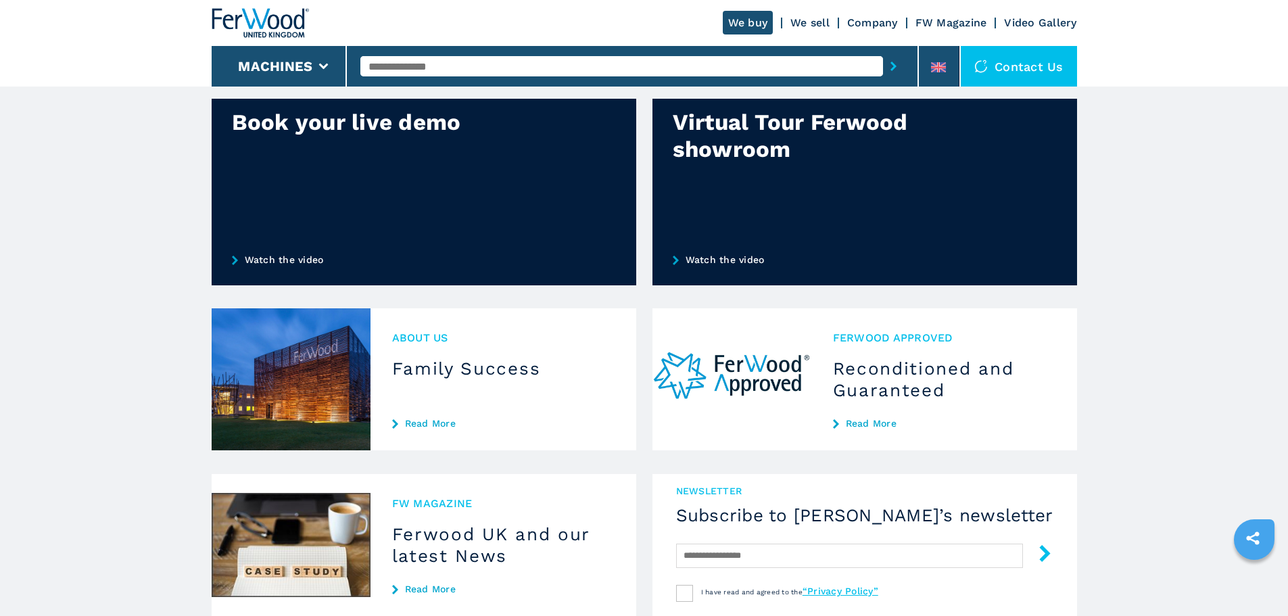
scroll to position [1168, 0]
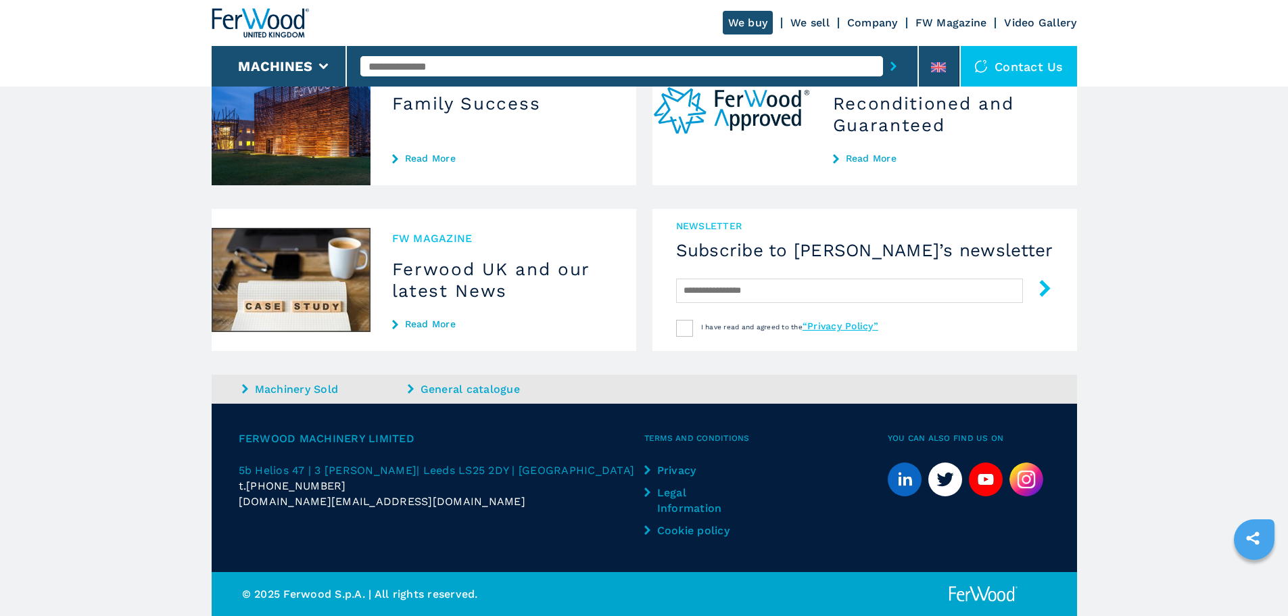
click at [1025, 462] on img at bounding box center [1026, 479] width 34 height 34
